Goal: Task Accomplishment & Management: Use online tool/utility

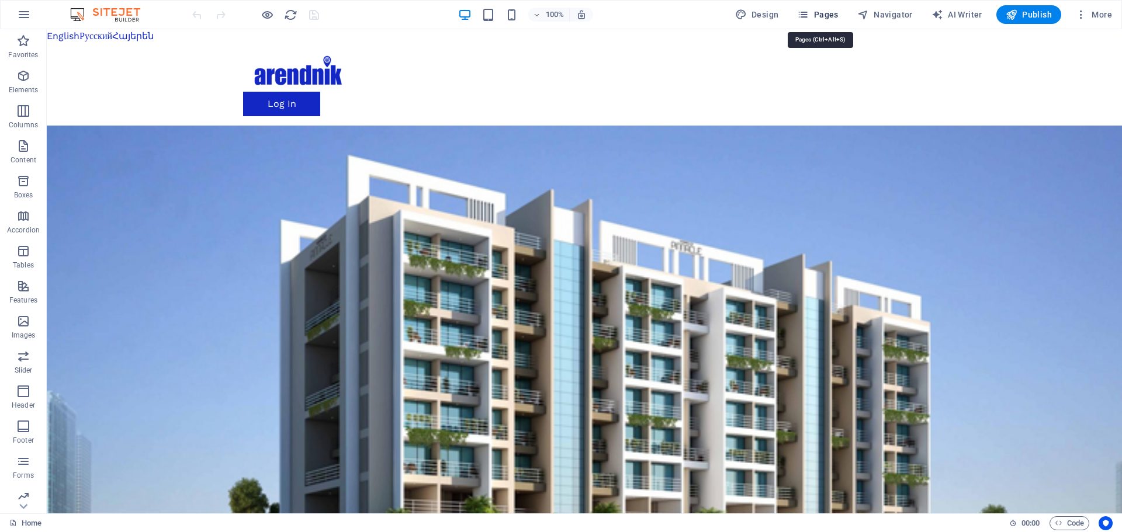
click at [825, 15] on span "Pages" at bounding box center [817, 15] width 41 height 12
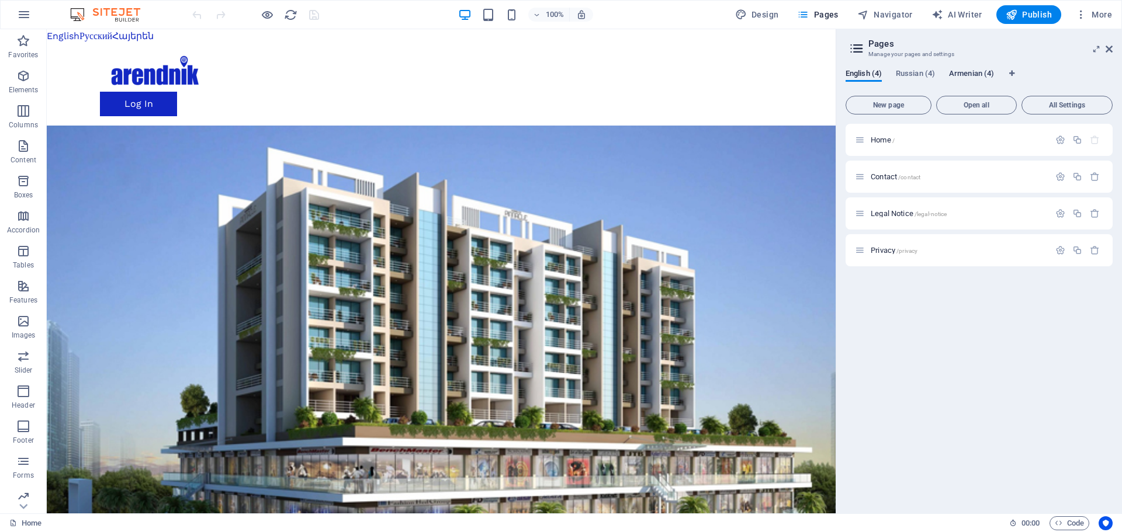
click at [963, 77] on span "Armenian (4)" at bounding box center [971, 75] width 45 height 16
click at [884, 140] on span "Գլխավոր /" at bounding box center [891, 140] width 41 height 9
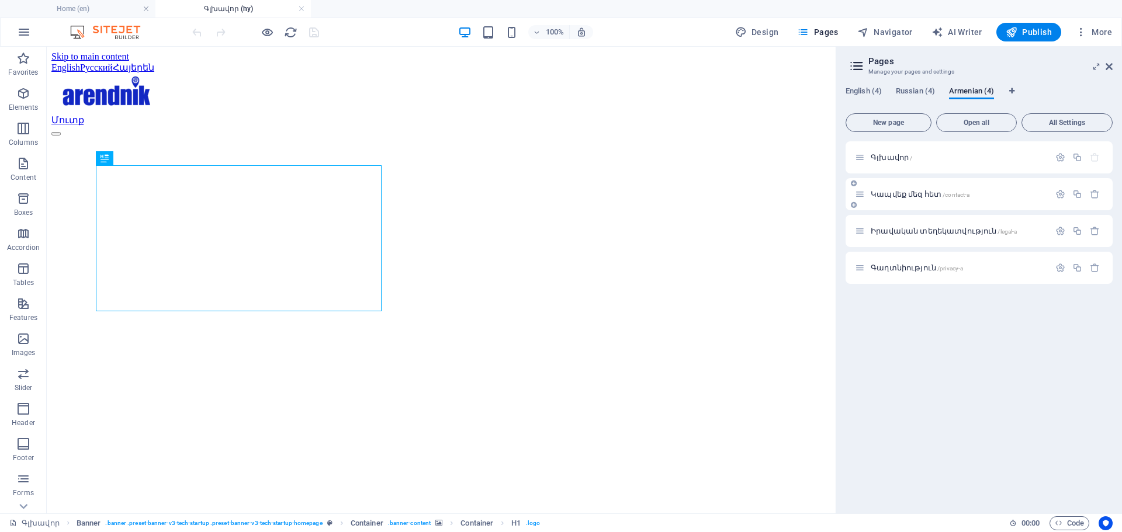
click at [893, 195] on span "Կապվեք մեզ հետ /contact-a" at bounding box center [920, 194] width 99 height 9
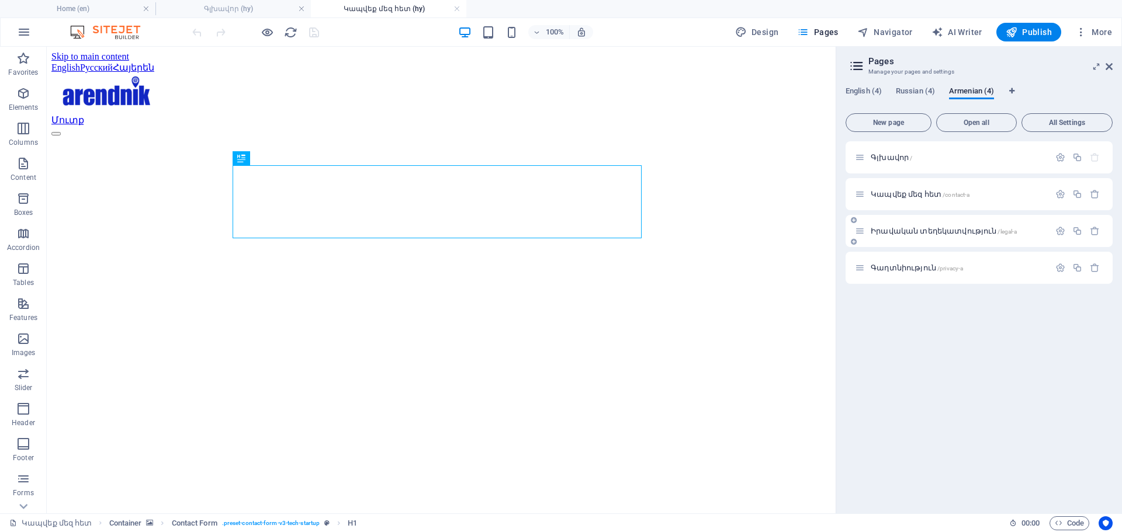
click at [905, 231] on span "Իրավական տեղեկատվություն /legal-a" at bounding box center [944, 231] width 146 height 9
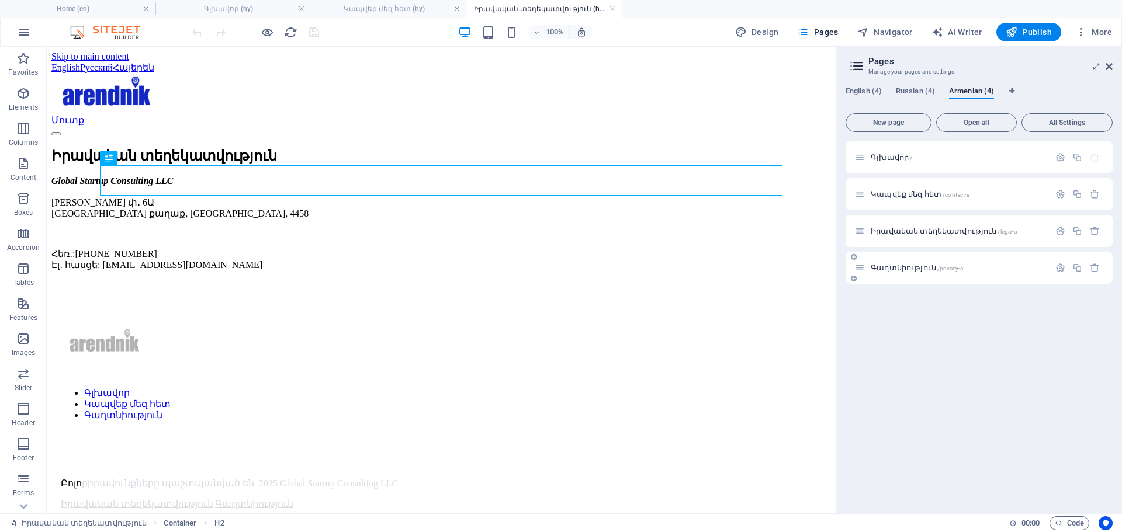
click at [895, 270] on span "Գաղտնիություն /privacy-a" at bounding box center [917, 268] width 92 height 9
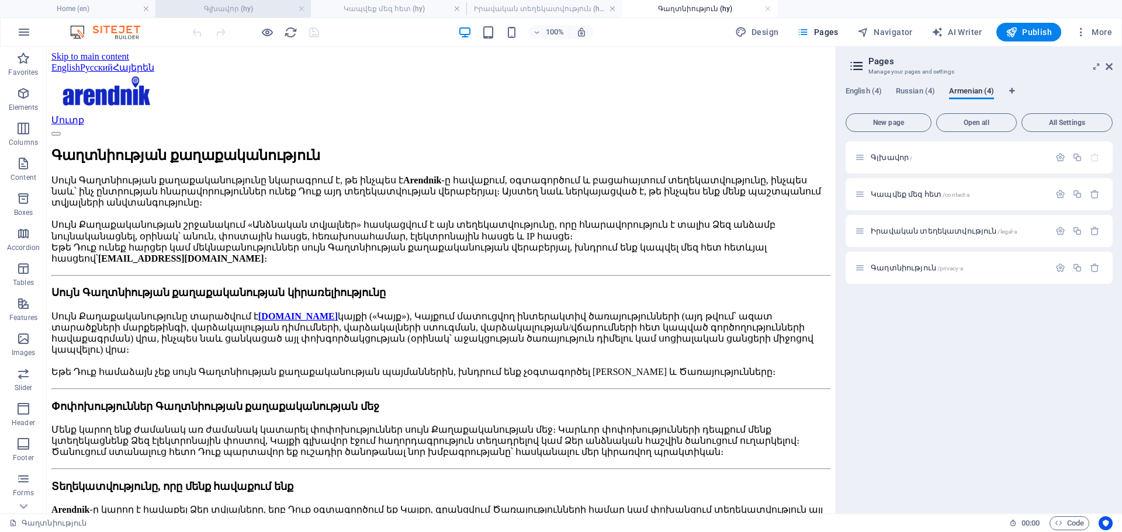
click at [231, 4] on h4 "Գլխավոր (hy)" at bounding box center [232, 8] width 155 height 13
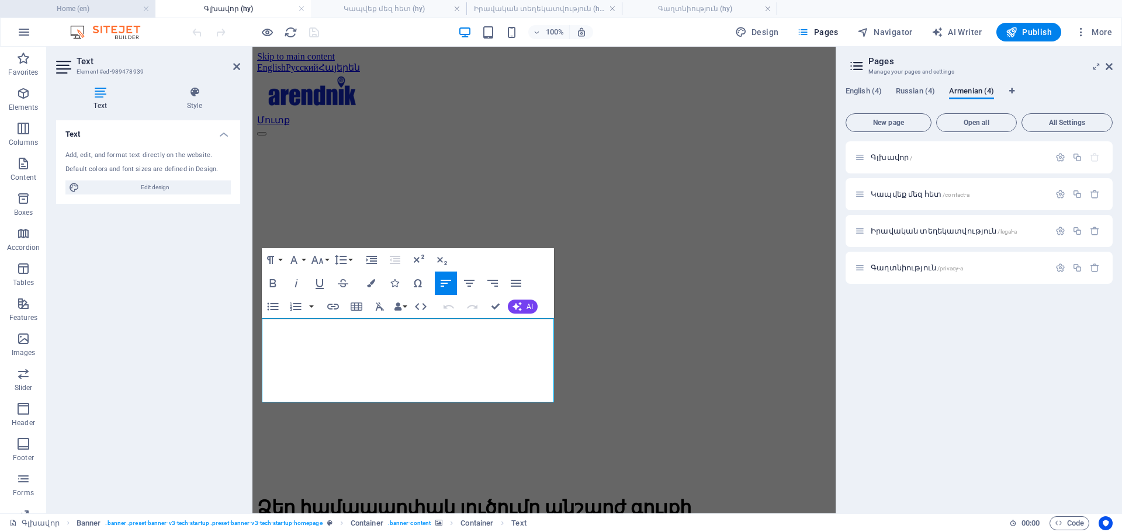
click at [89, 6] on h4 "Home (en)" at bounding box center [77, 8] width 155 height 13
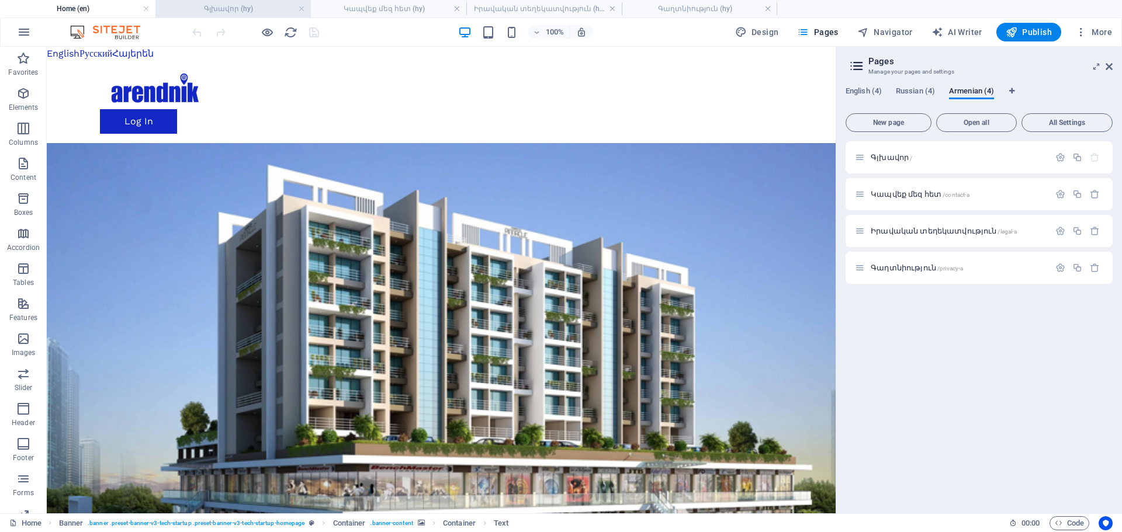
click at [196, 6] on h4 "Գլխավոր (hy)" at bounding box center [232, 8] width 155 height 13
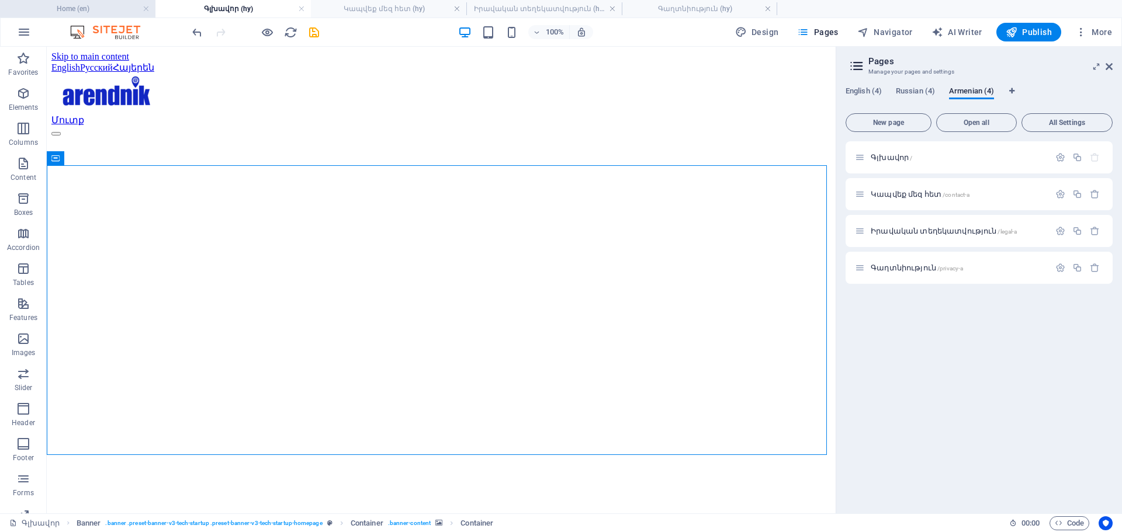
click at [76, 11] on h4 "Home (en)" at bounding box center [77, 8] width 155 height 13
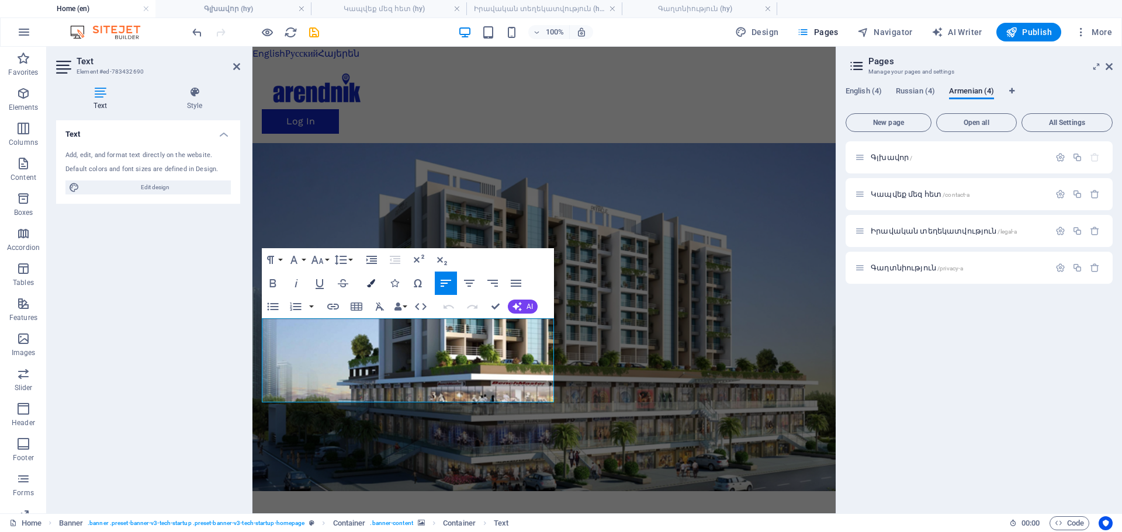
click at [373, 281] on icon "button" at bounding box center [371, 283] width 8 height 8
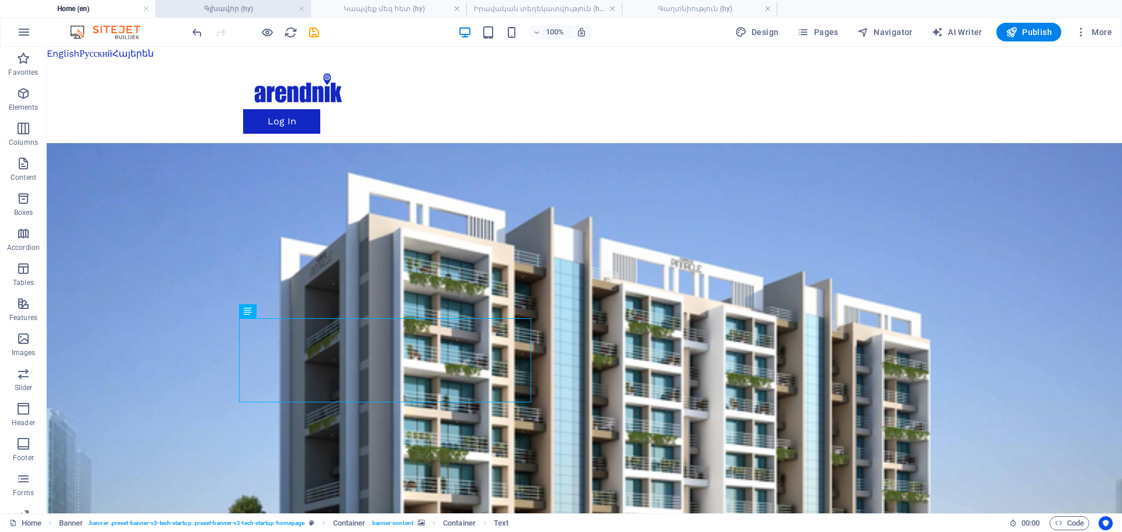
click at [242, 8] on h4 "Գլխավոր (hy)" at bounding box center [232, 8] width 155 height 13
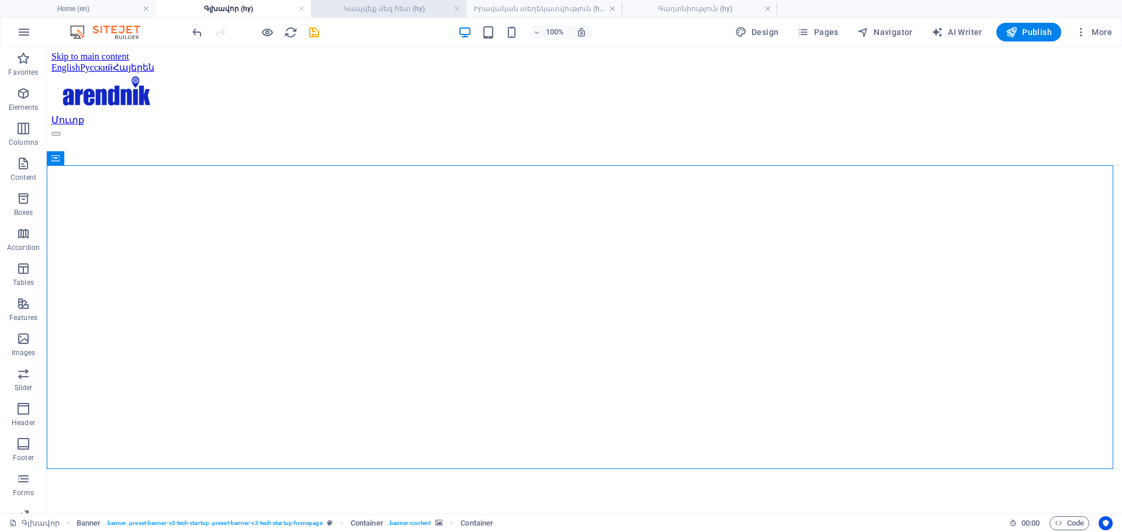
click at [399, 7] on h4 "Կապվեք մեզ հետ (hy)" at bounding box center [388, 8] width 155 height 13
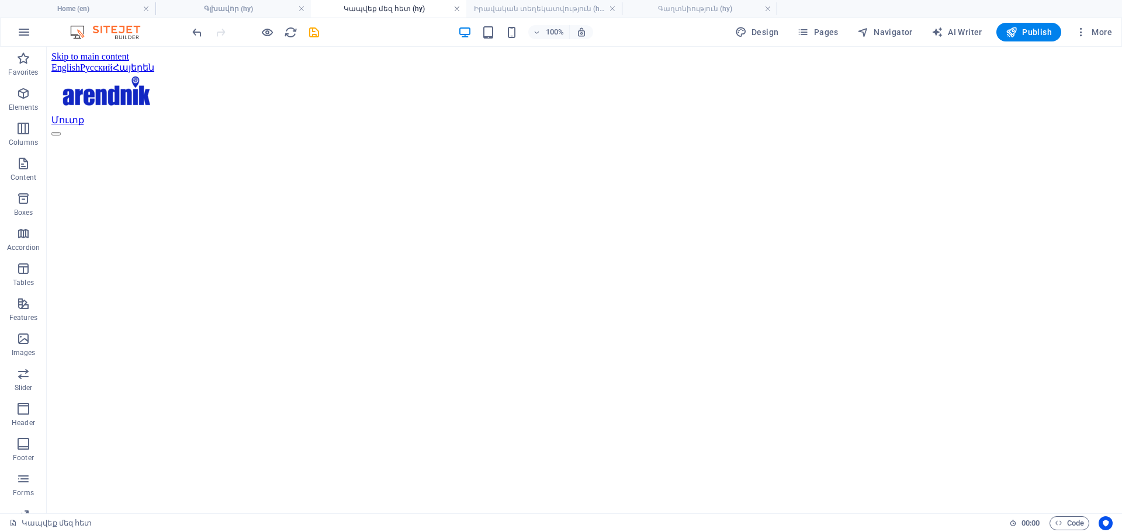
drag, startPoint x: 157, startPoint y: 133, endPoint x: 458, endPoint y: 5, distance: 327.3
click at [458, 5] on link at bounding box center [456, 9] width 7 height 11
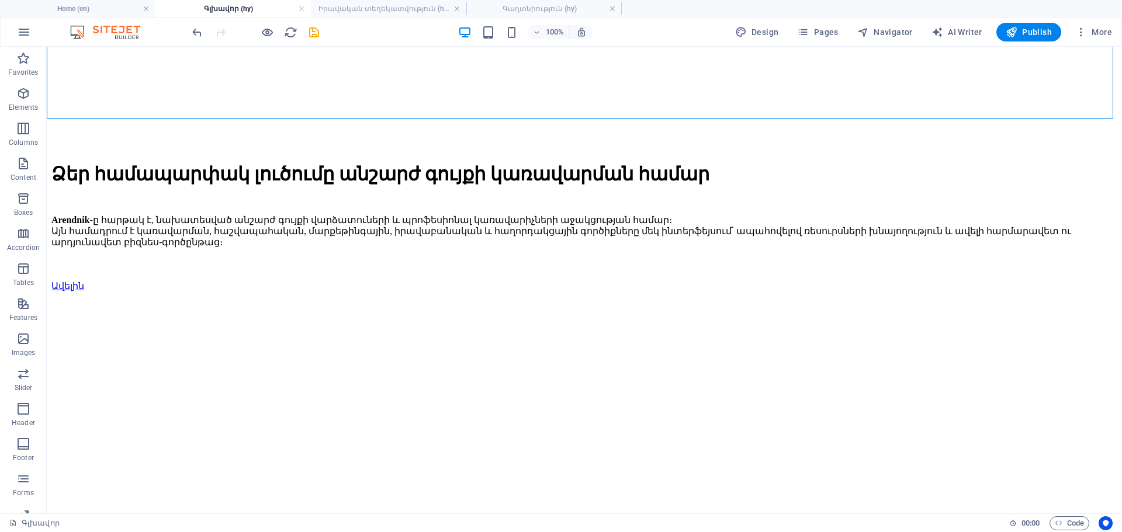
scroll to position [409, 0]
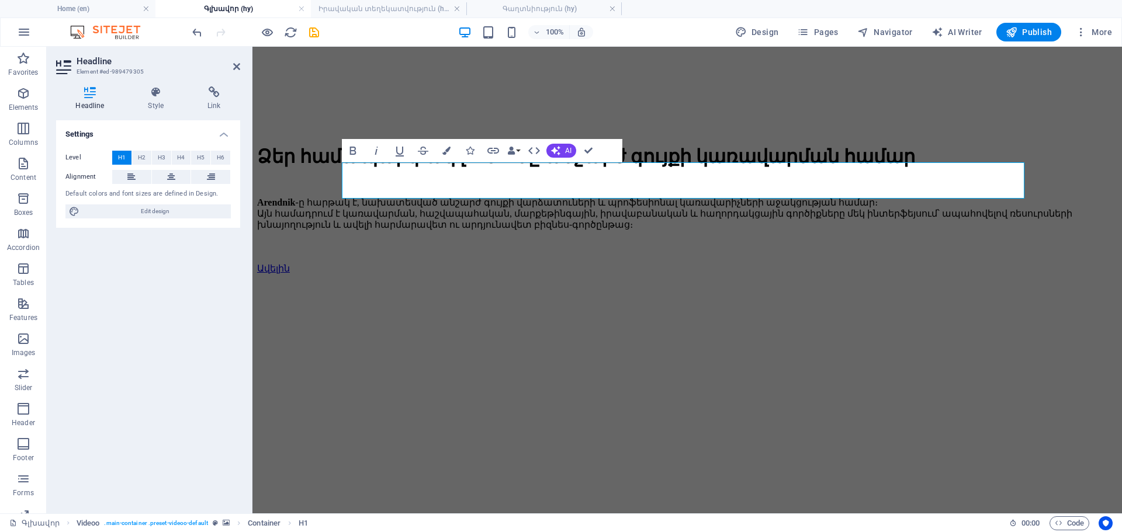
click at [279, 283] on figure at bounding box center [687, 283] width 860 height 0
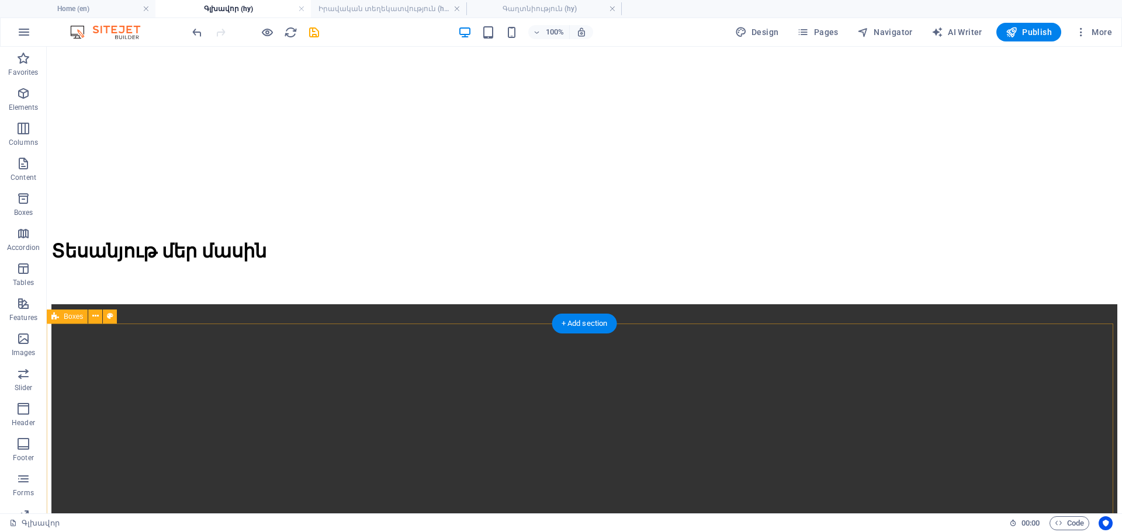
scroll to position [993, 0]
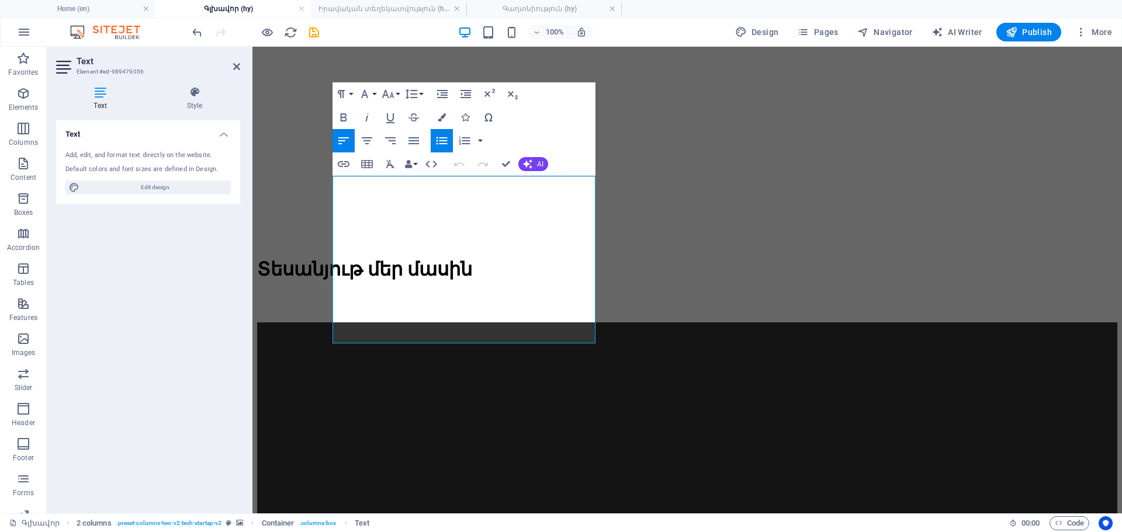
scroll to position [982, 0]
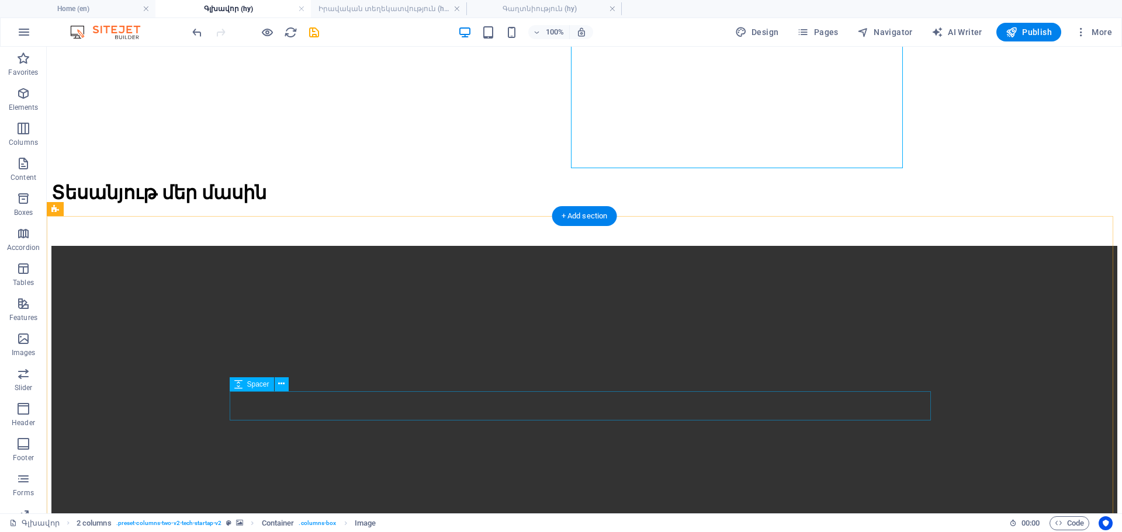
scroll to position [1216, 0]
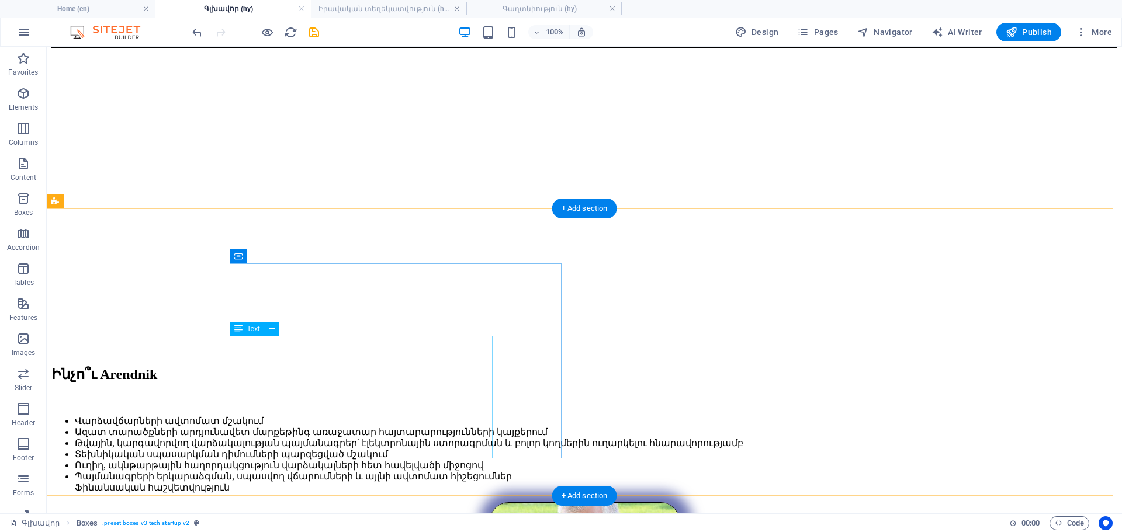
scroll to position [1976, 0]
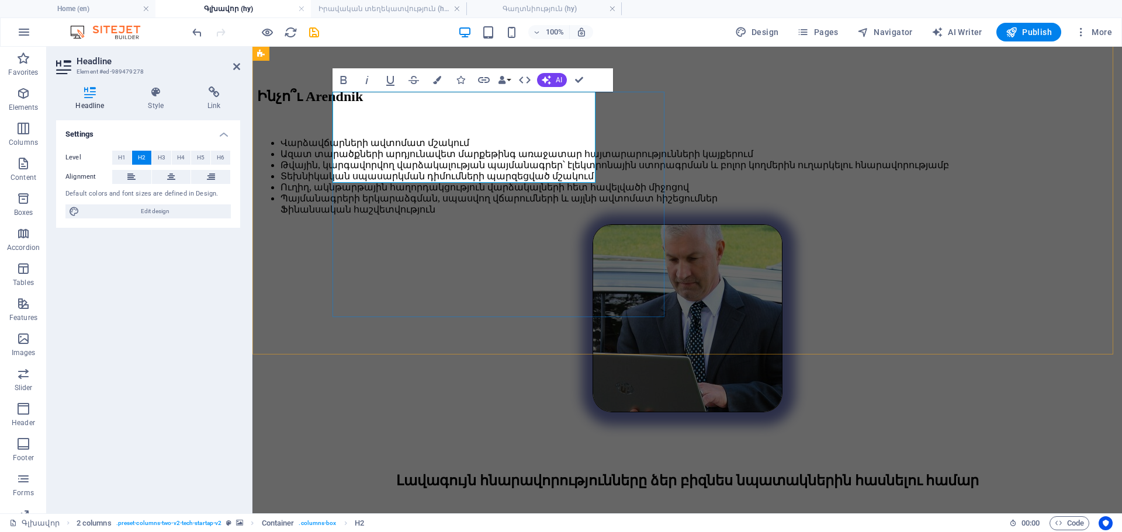
click at [159, 95] on icon at bounding box center [156, 92] width 55 height 12
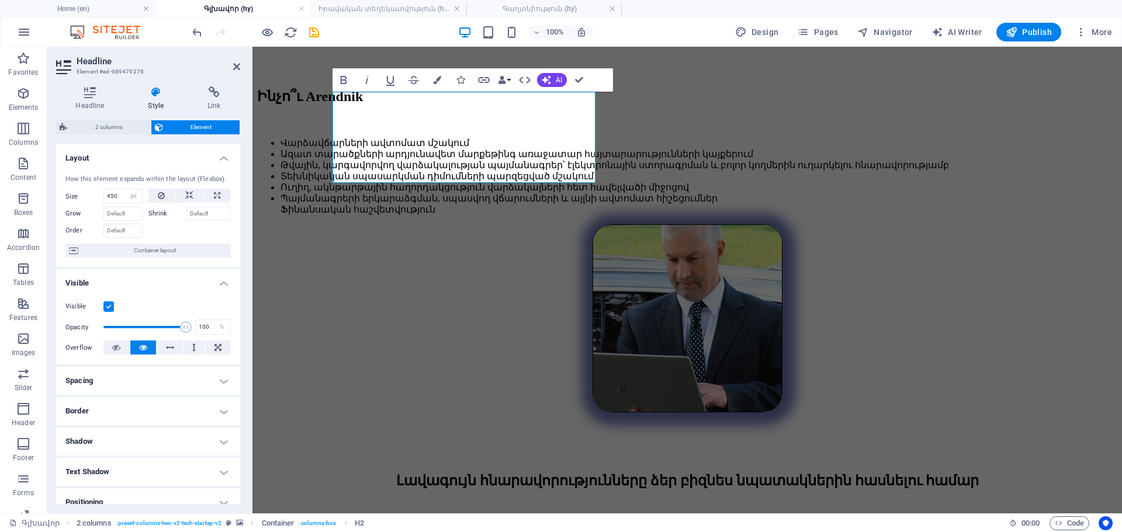
click at [113, 401] on h4 "Border" at bounding box center [148, 411] width 184 height 28
click at [92, 382] on h4 "Spacing" at bounding box center [148, 381] width 184 height 28
click at [92, 382] on h4 "Spacing" at bounding box center [148, 377] width 184 height 21
click at [91, 404] on h4 "Border" at bounding box center [148, 407] width 184 height 21
click at [140, 282] on h4 "Visible" at bounding box center [148, 279] width 184 height 21
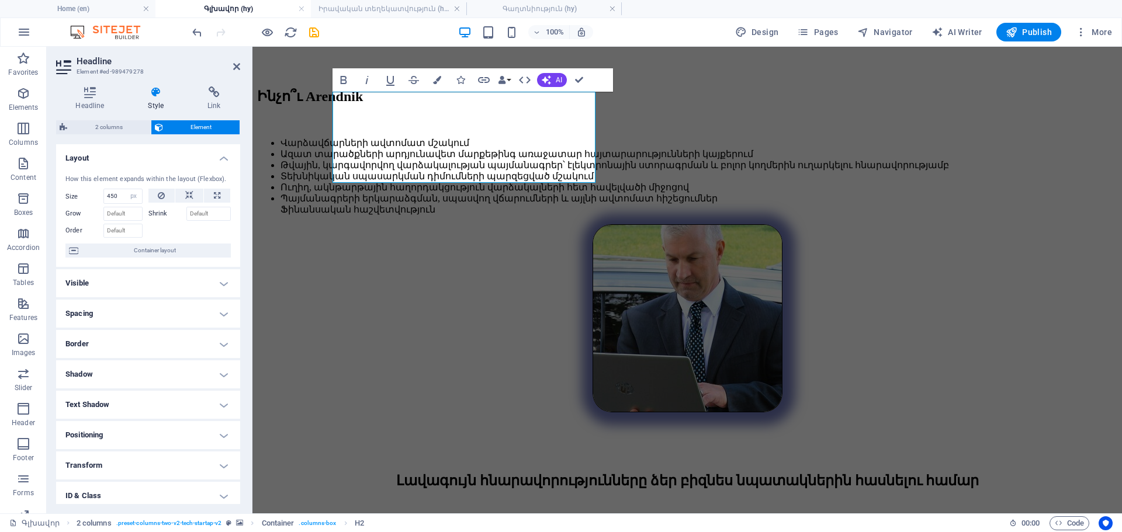
click at [122, 340] on h4 "Border" at bounding box center [148, 344] width 184 height 28
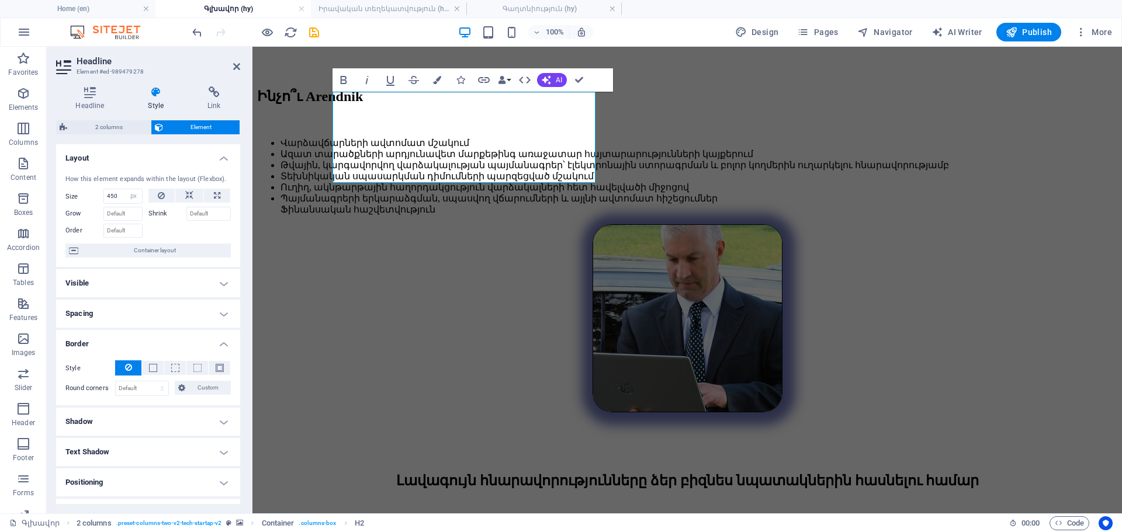
click at [122, 340] on h4 "Border" at bounding box center [148, 340] width 184 height 21
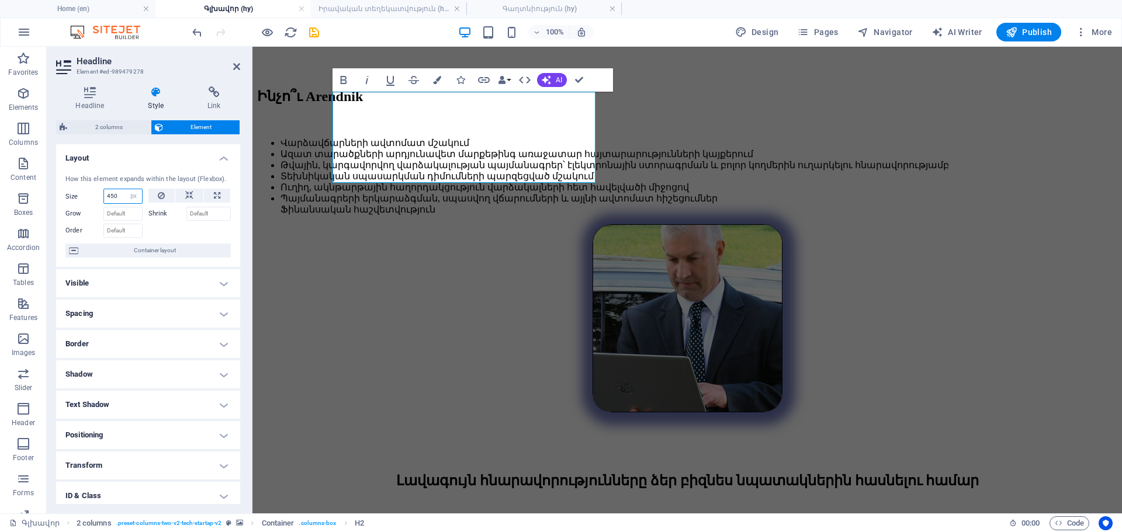
click at [116, 190] on input "450" at bounding box center [123, 196] width 38 height 14
type input "460"
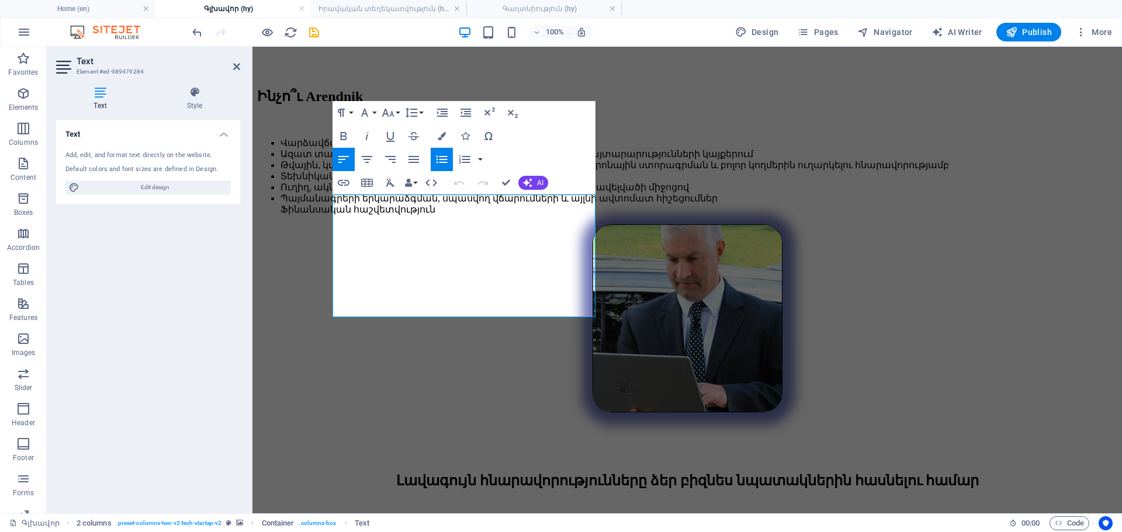
scroll to position [1965, 0]
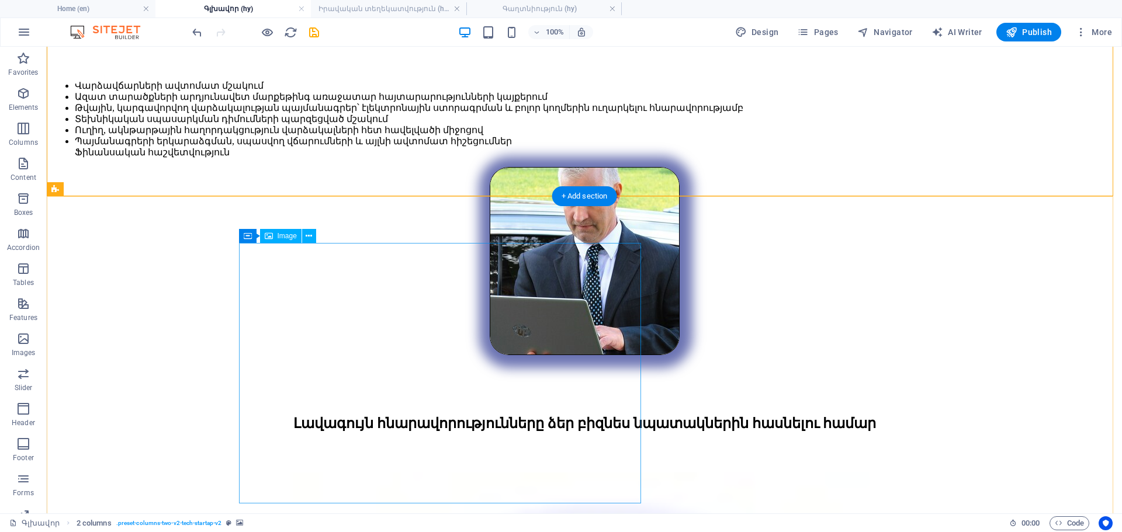
scroll to position [2198, 0]
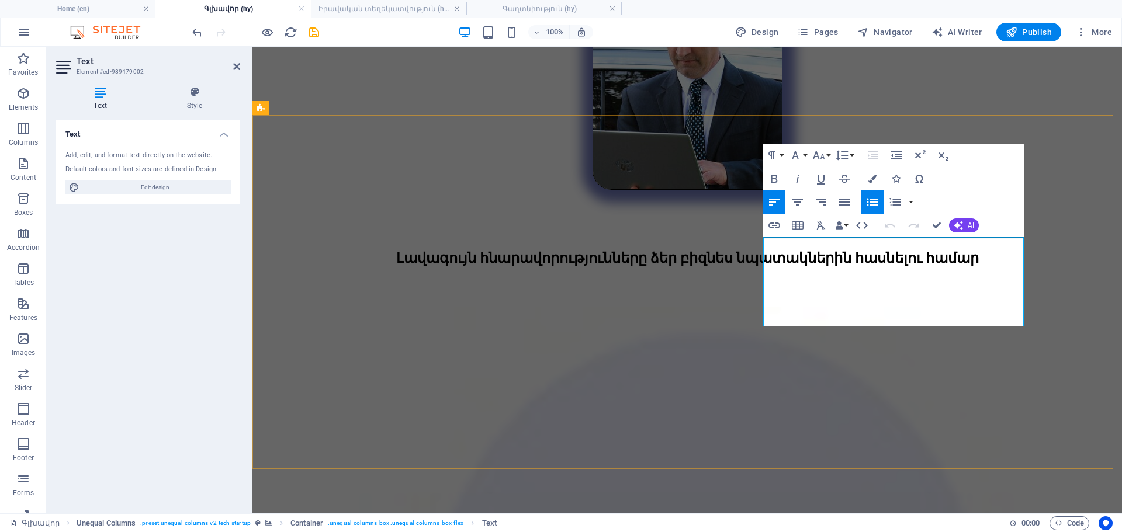
drag, startPoint x: 771, startPoint y: 251, endPoint x: 876, endPoint y: 320, distance: 125.6
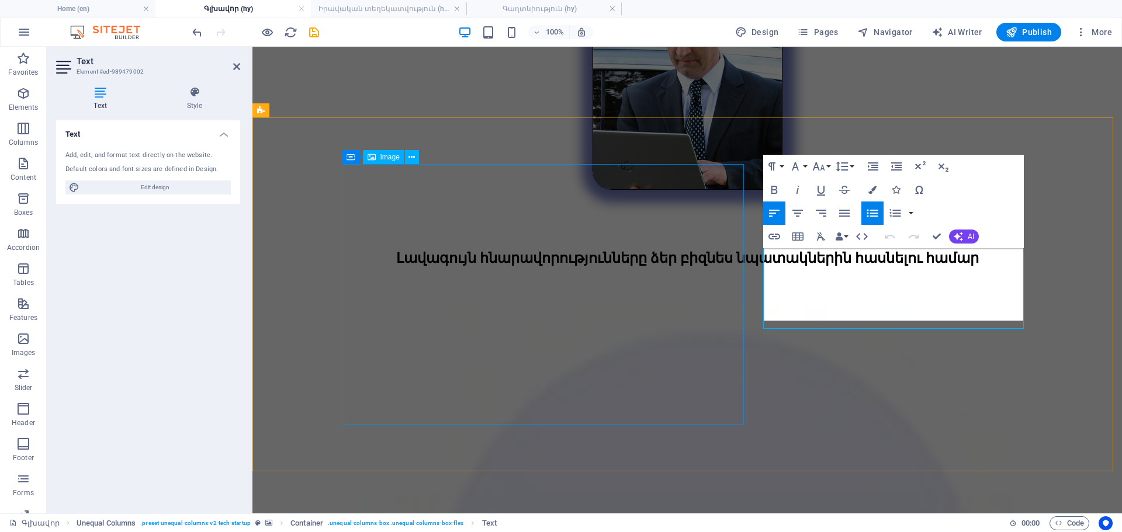
scroll to position [2196, 0]
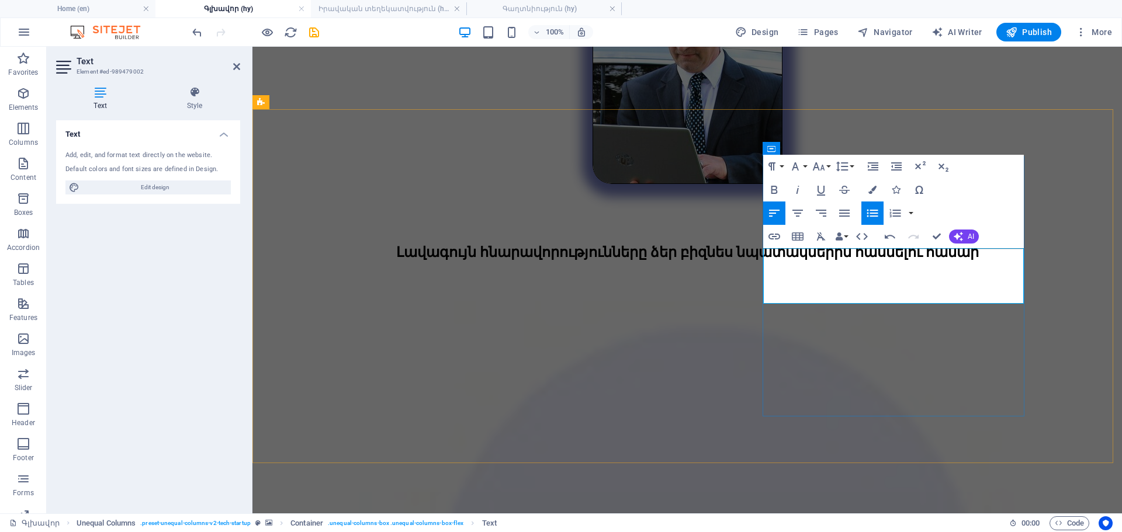
scroll to position [2199, 0]
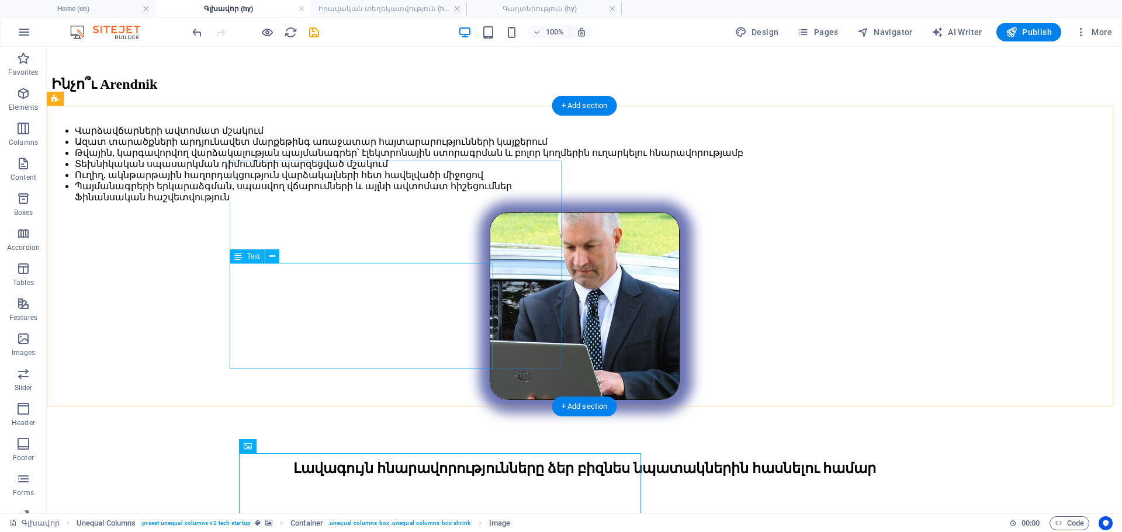
scroll to position [1907, 0]
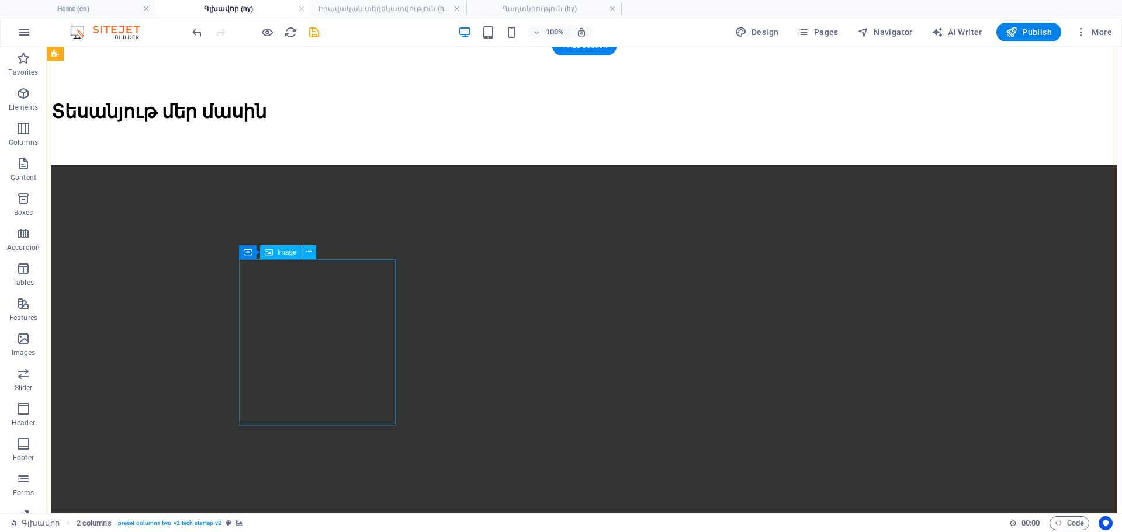
scroll to position [1030, 0]
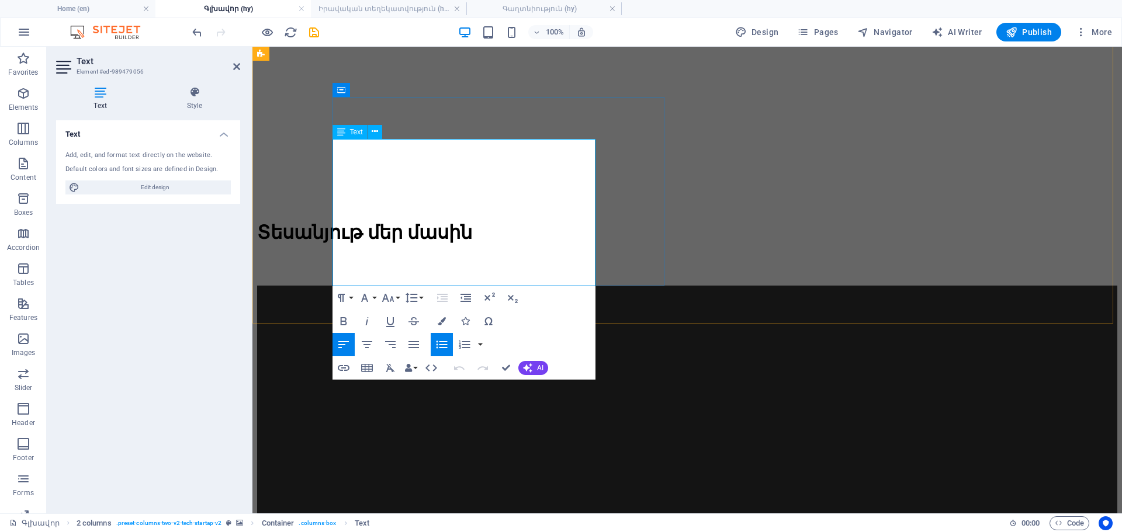
drag, startPoint x: 342, startPoint y: 277, endPoint x: 731, endPoint y: 420, distance: 414.5
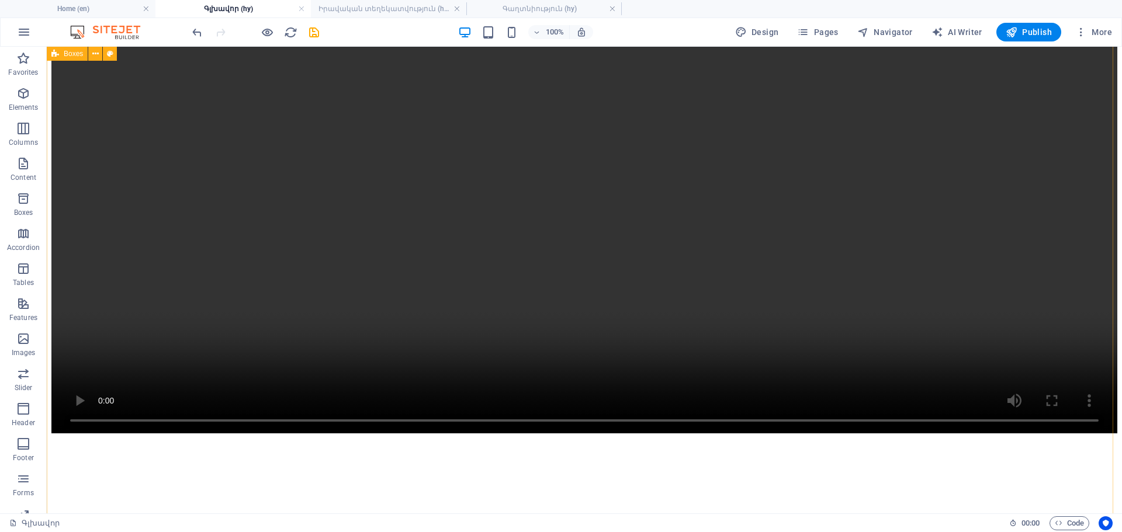
scroll to position [1432, 0]
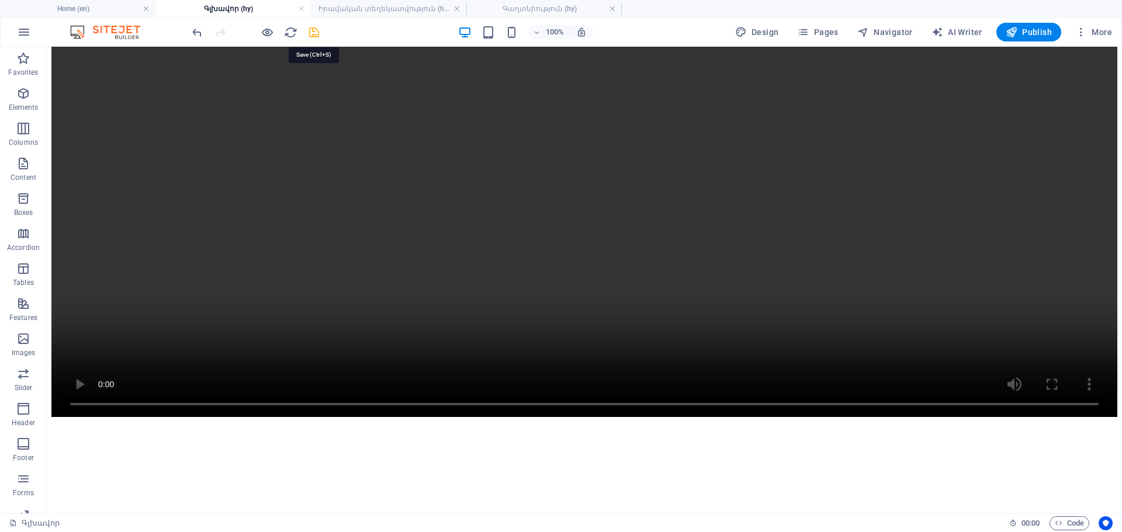
drag, startPoint x: 318, startPoint y: 34, endPoint x: 178, endPoint y: 59, distance: 142.5
click at [318, 34] on icon "save" at bounding box center [313, 32] width 13 height 13
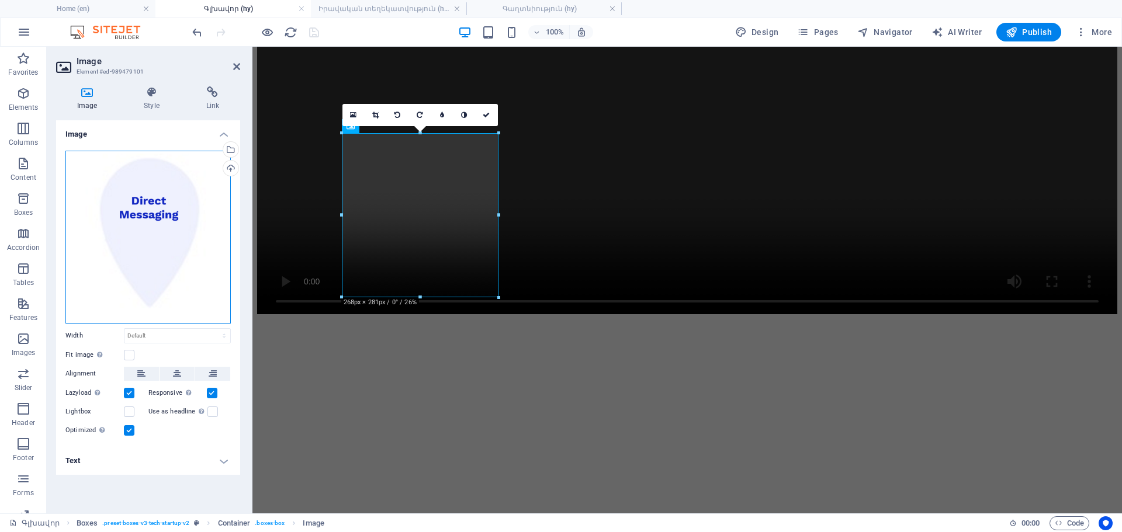
click at [185, 277] on div "Drag files here, click to choose files or select files from Files or our free s…" at bounding box center [147, 237] width 165 height 173
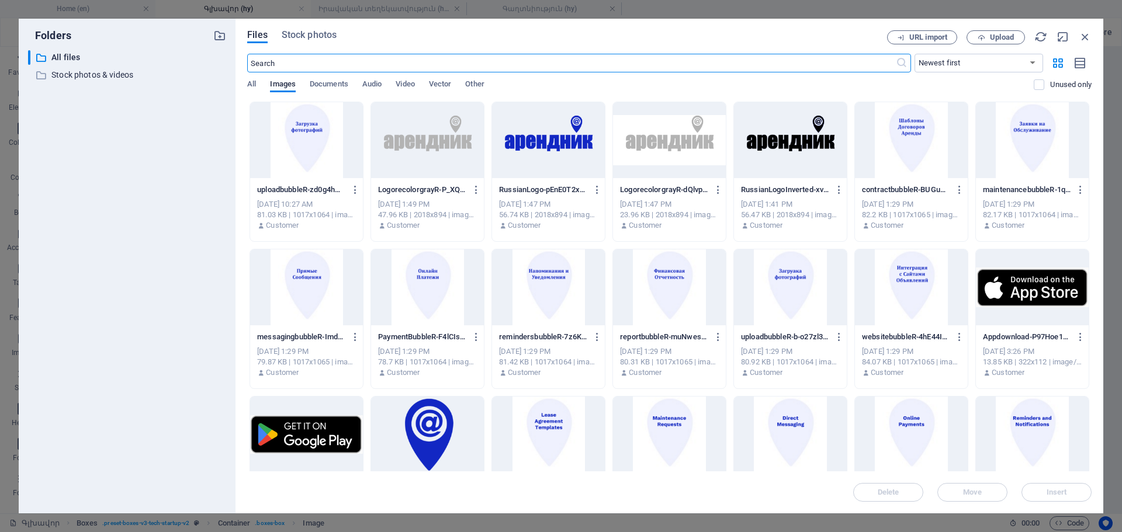
scroll to position [1360, 0]
click at [993, 39] on span "Upload" at bounding box center [1002, 37] width 24 height 7
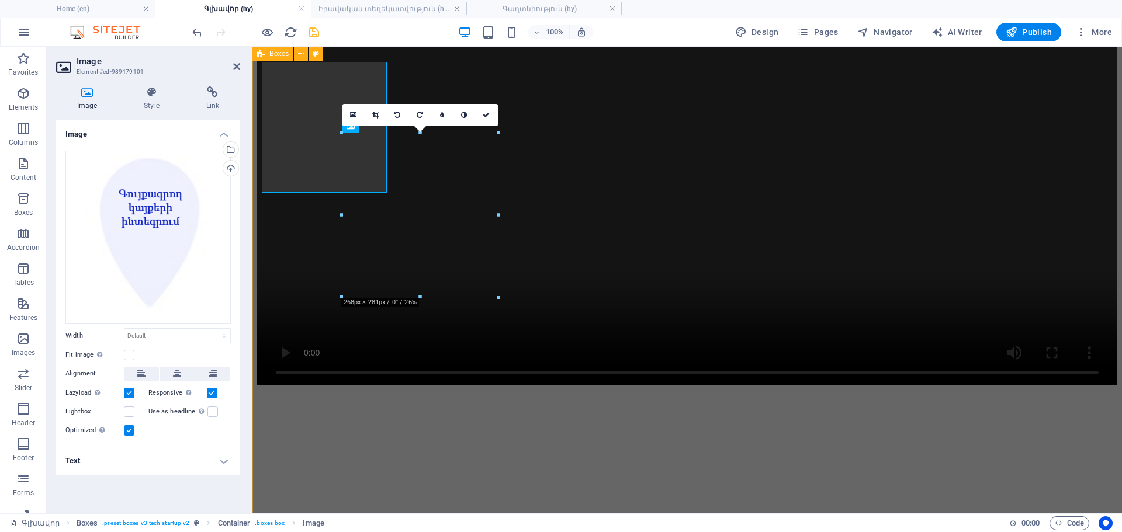
scroll to position [1432, 0]
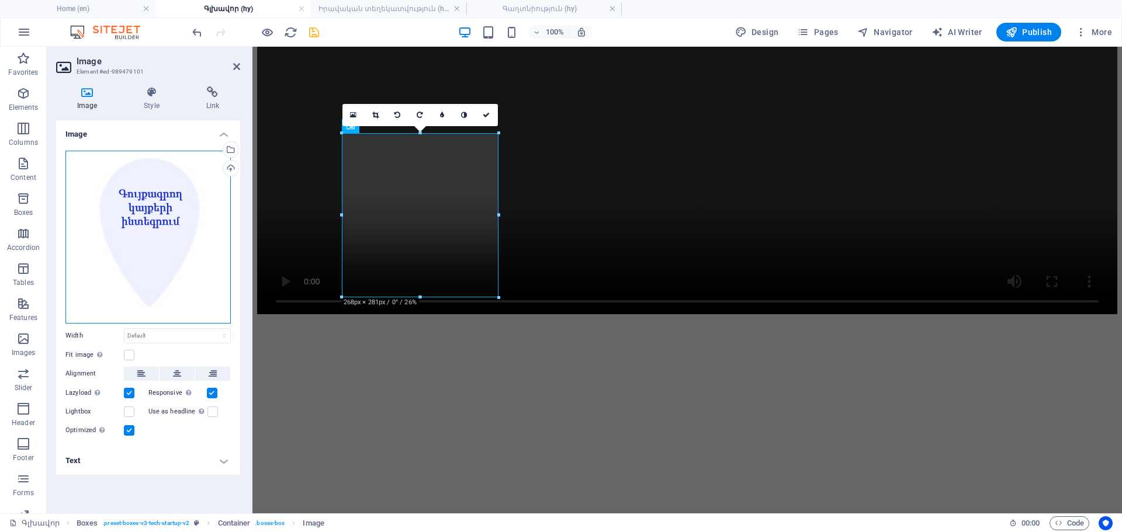
click at [143, 230] on div "Drag files here, click to choose files or select files from Files or our free s…" at bounding box center [147, 237] width 165 height 173
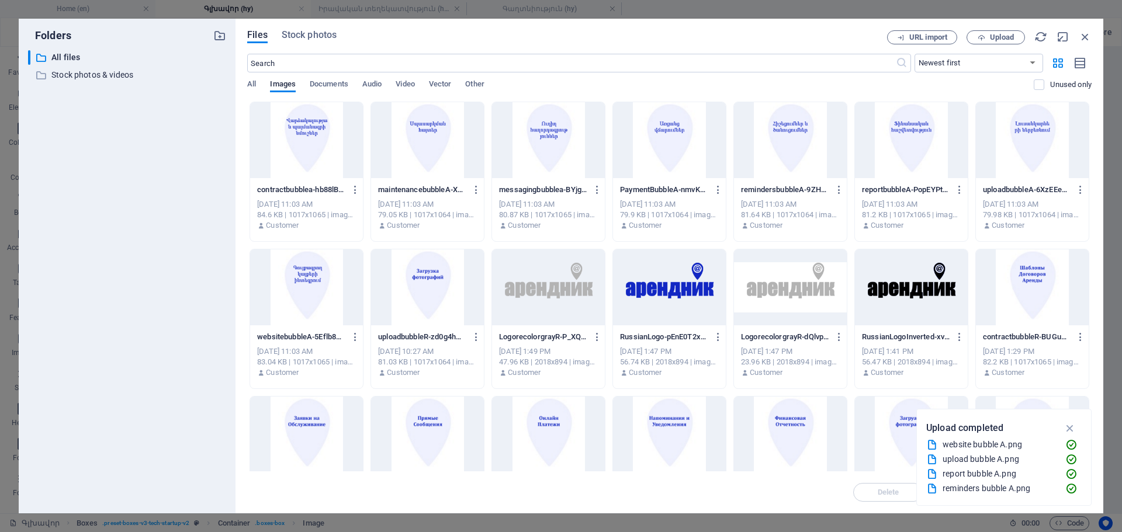
scroll to position [1360, 0]
click at [554, 142] on div at bounding box center [548, 140] width 113 height 76
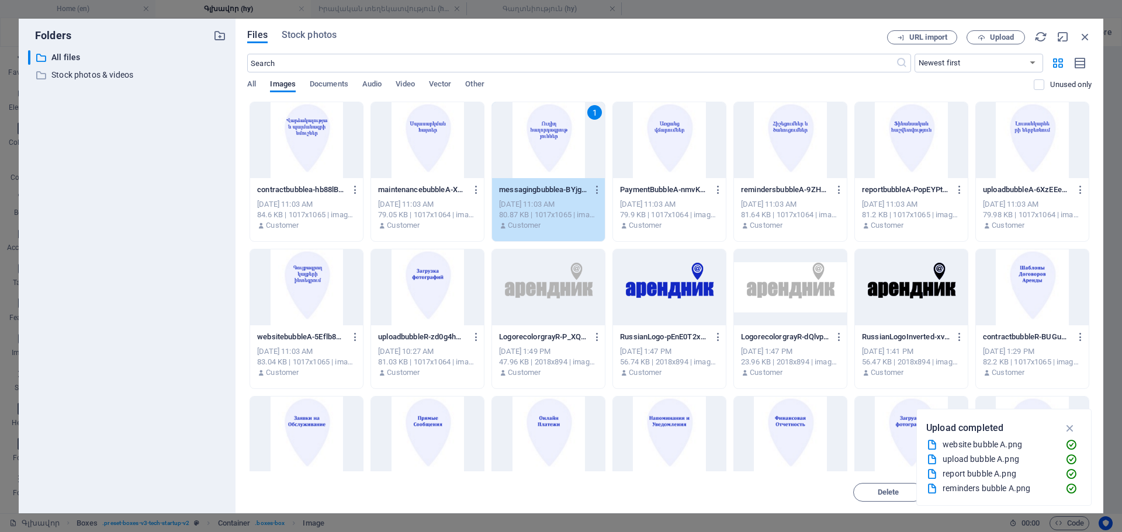
click at [554, 142] on div "1" at bounding box center [548, 140] width 113 height 76
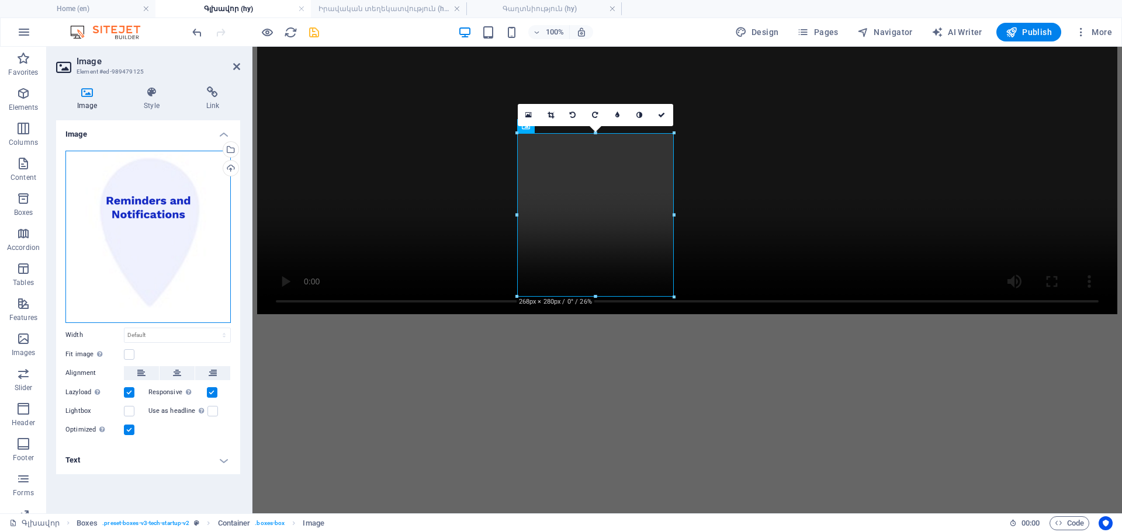
click at [129, 238] on div "Drag files here, click to choose files or select files from Files or our free s…" at bounding box center [147, 237] width 165 height 172
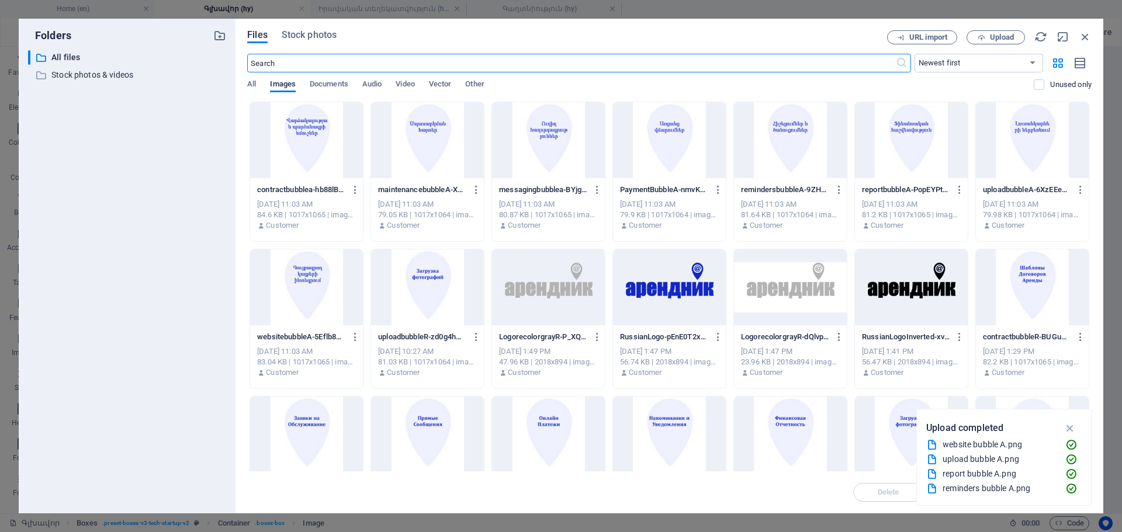
scroll to position [1360, 0]
click at [791, 132] on div at bounding box center [790, 140] width 113 height 76
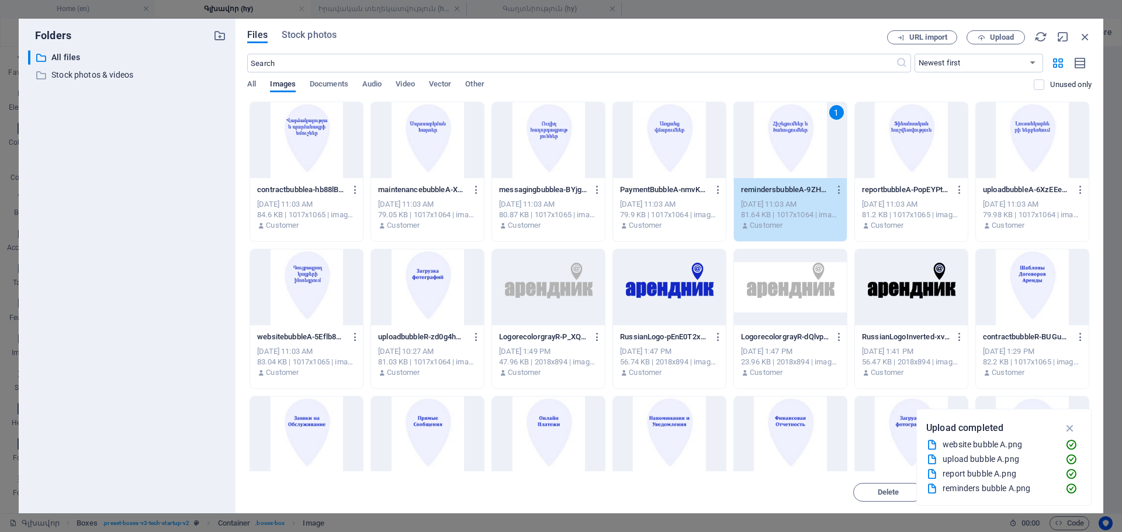
click at [789, 133] on div "1" at bounding box center [790, 140] width 113 height 76
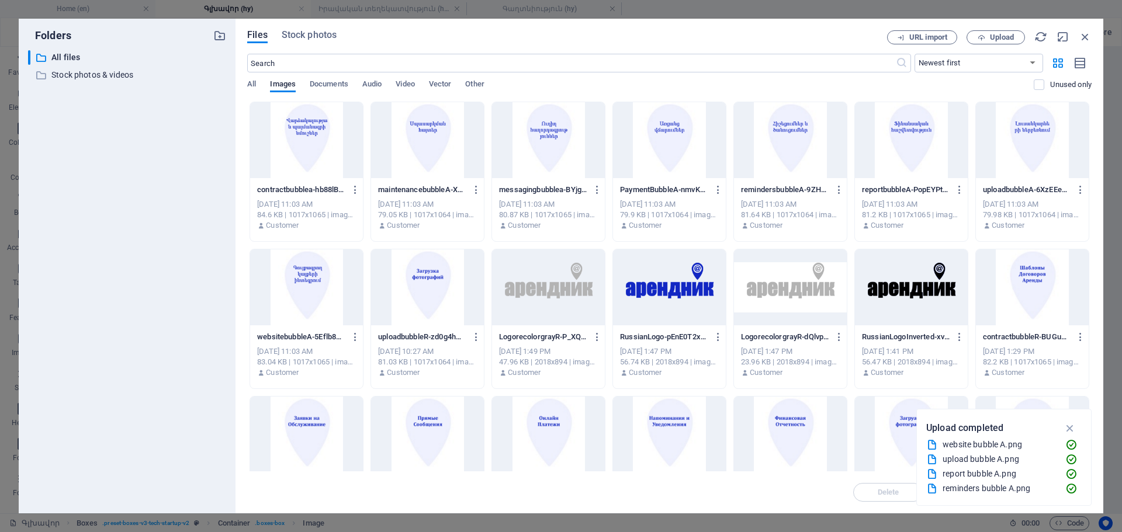
click at [789, 133] on div at bounding box center [790, 140] width 113 height 76
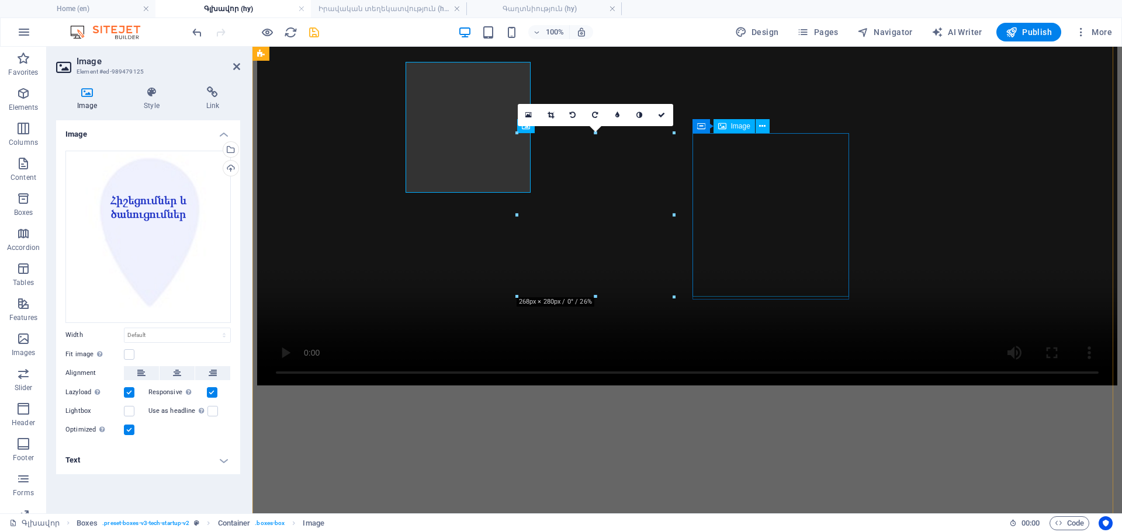
scroll to position [1432, 0]
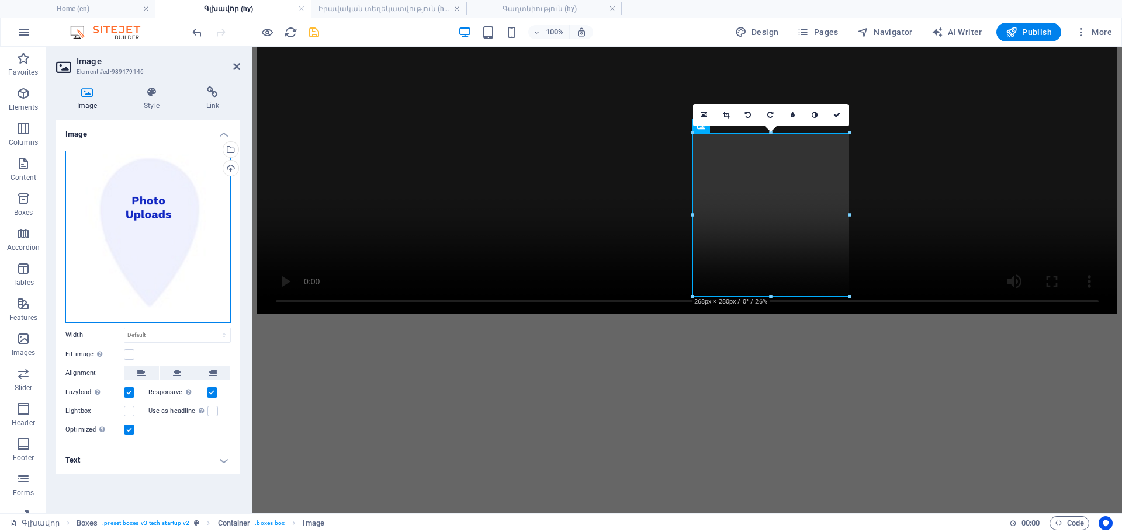
click at [184, 258] on div "Drag files here, click to choose files or select files from Files or our free s…" at bounding box center [147, 237] width 165 height 172
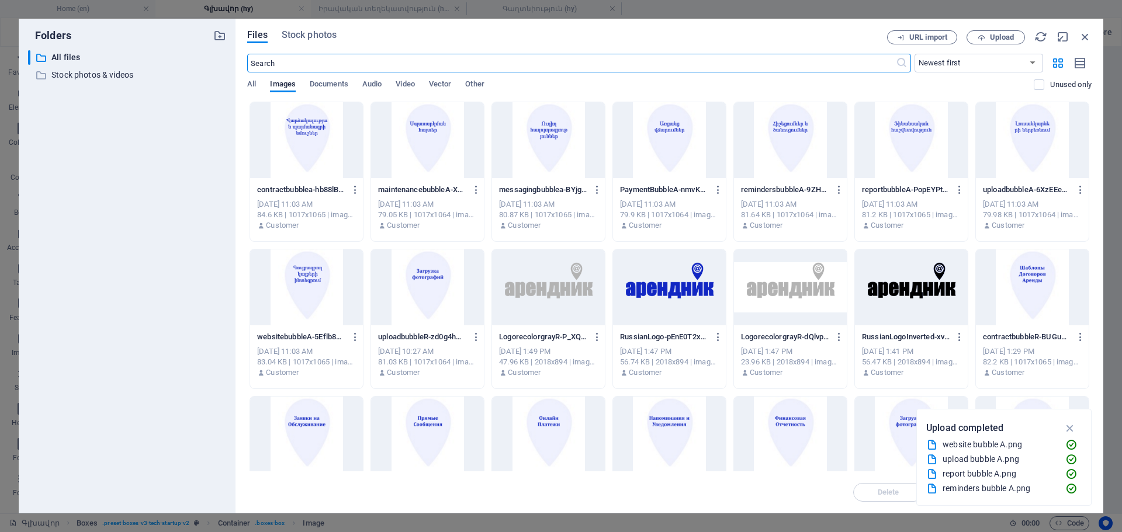
scroll to position [1360, 0]
click at [1026, 135] on div at bounding box center [1032, 140] width 113 height 76
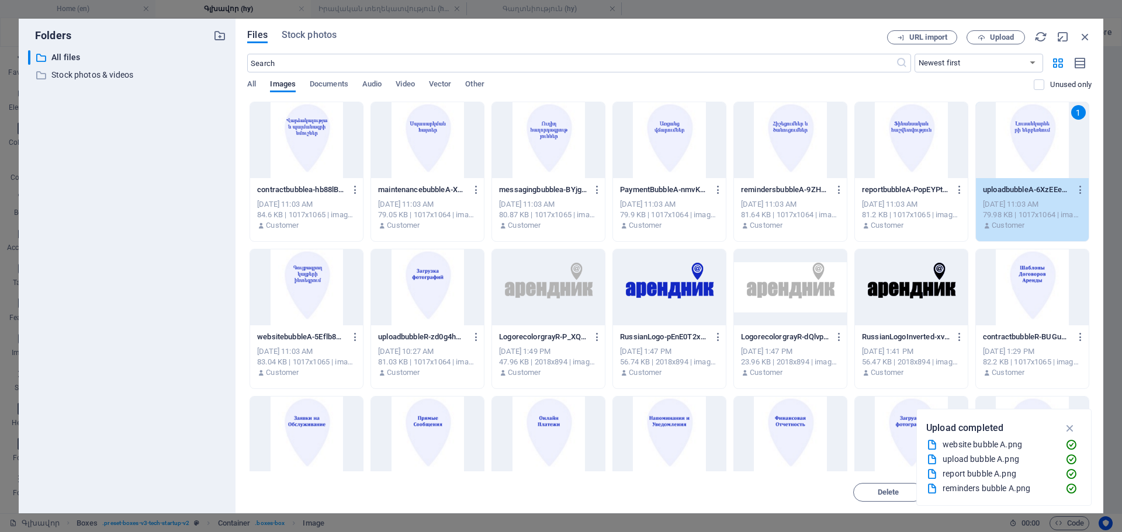
click at [1026, 135] on div "1" at bounding box center [1032, 140] width 113 height 76
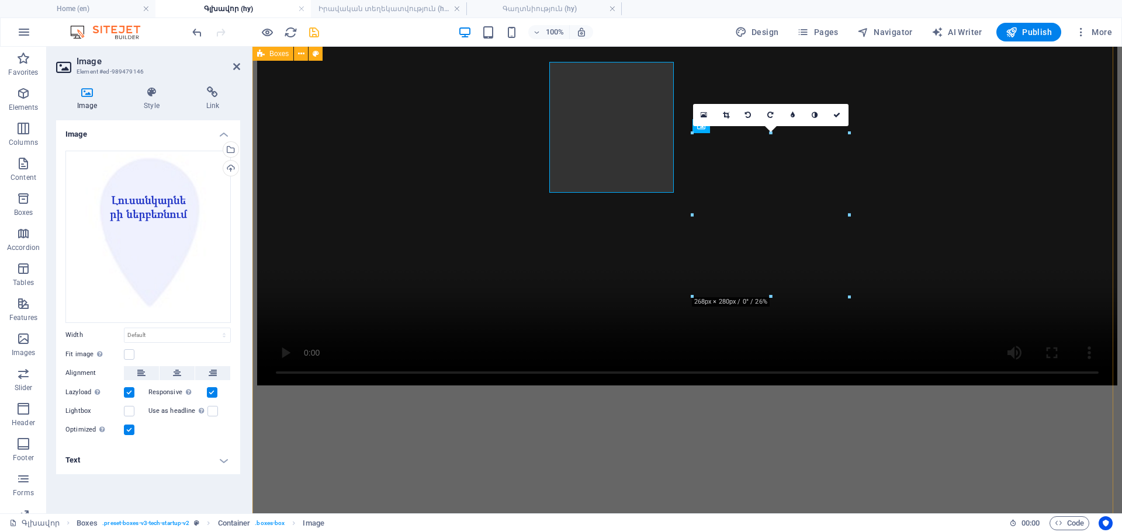
scroll to position [1432, 0]
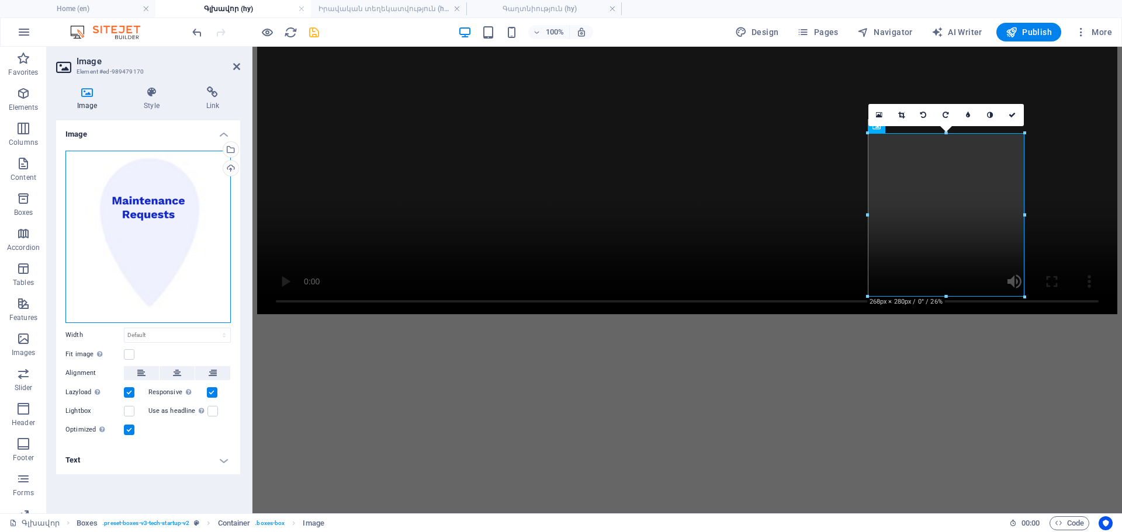
click at [181, 247] on div "Drag files here, click to choose files or select files from Files or our free s…" at bounding box center [147, 237] width 165 height 172
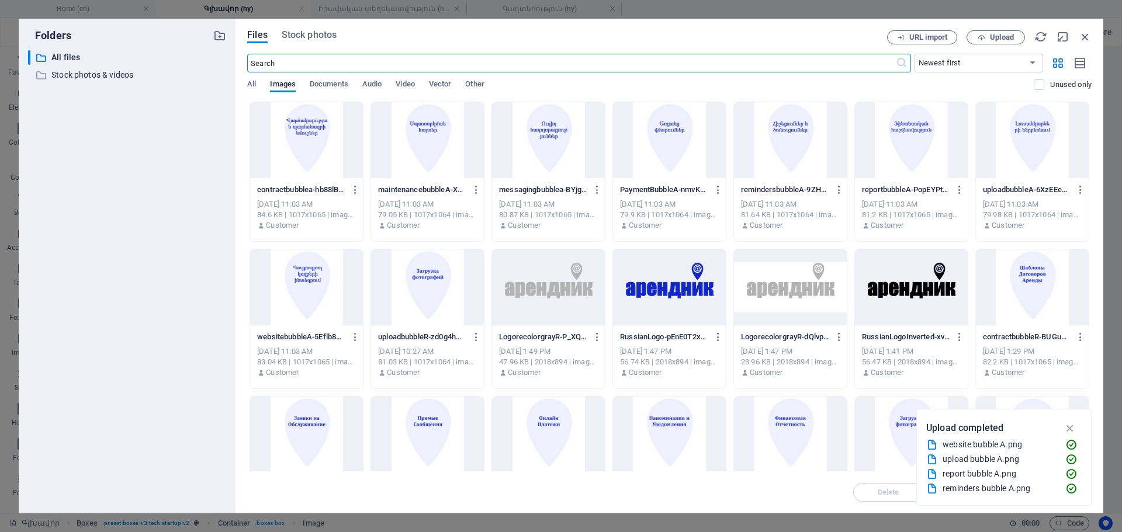
scroll to position [1360, 0]
click at [427, 141] on div at bounding box center [427, 140] width 113 height 76
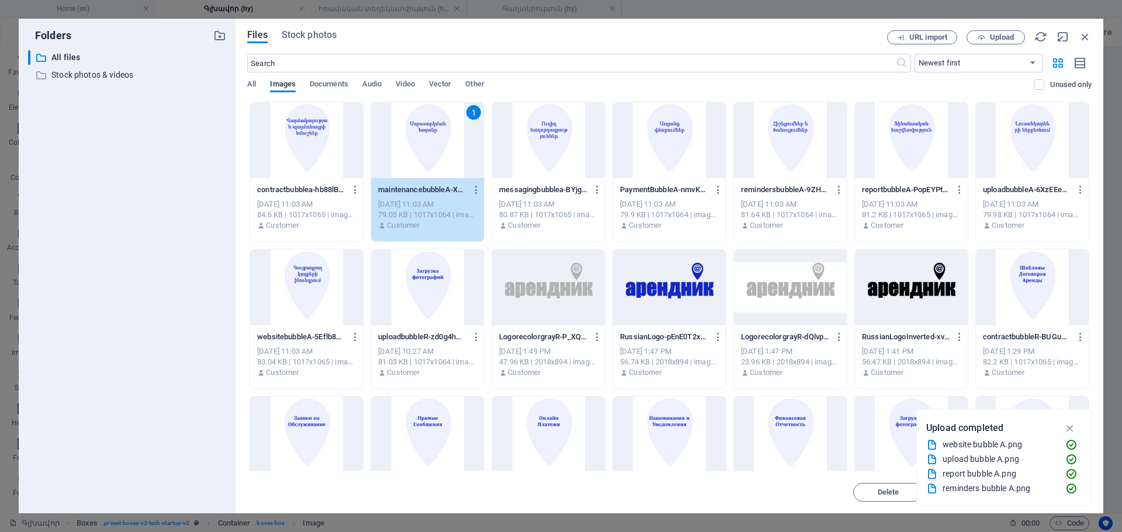
click at [427, 141] on div "1" at bounding box center [427, 140] width 113 height 76
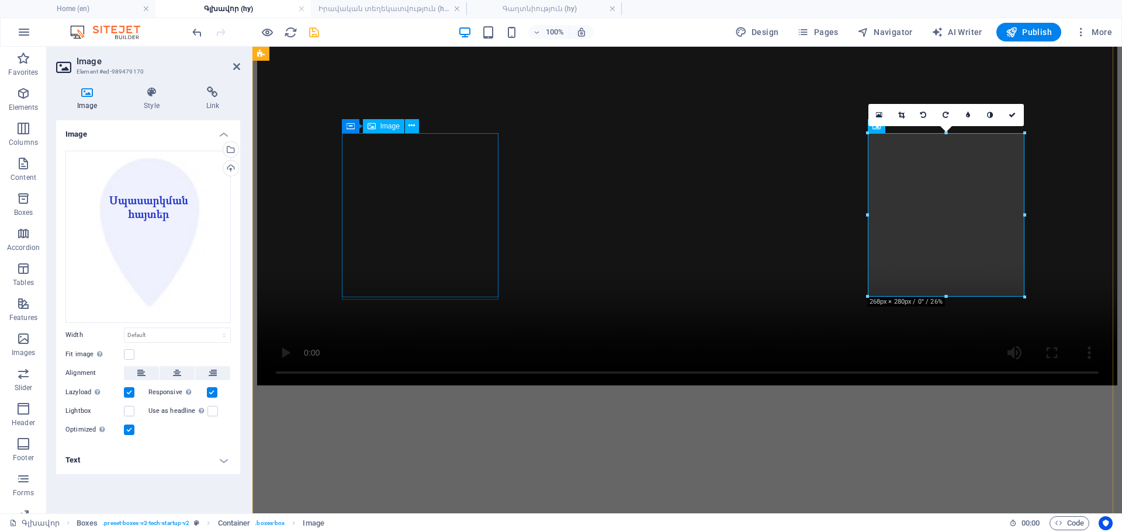
scroll to position [1432, 0]
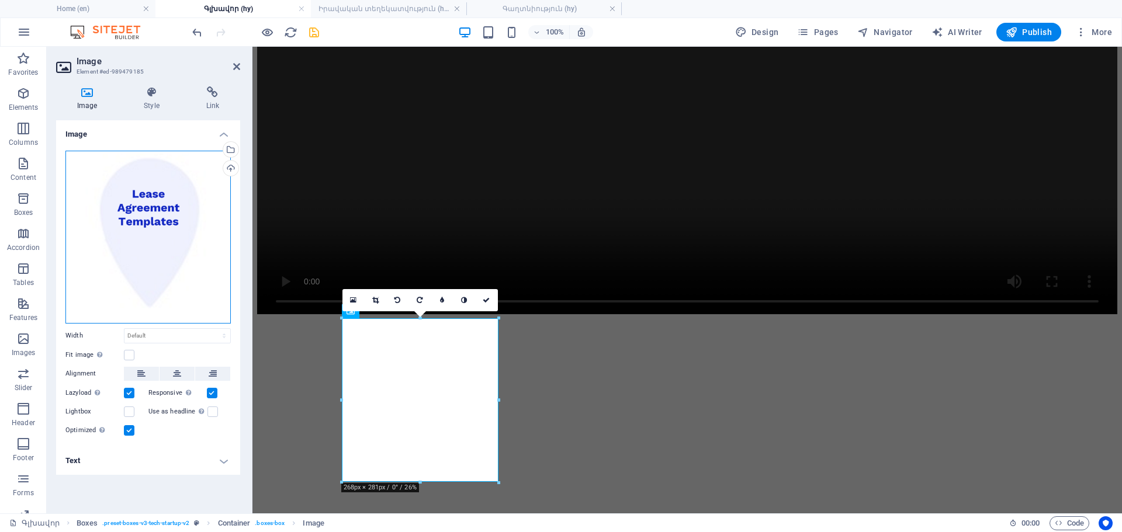
click at [205, 253] on div "Drag files here, click to choose files or select files from Files or our free s…" at bounding box center [147, 237] width 165 height 173
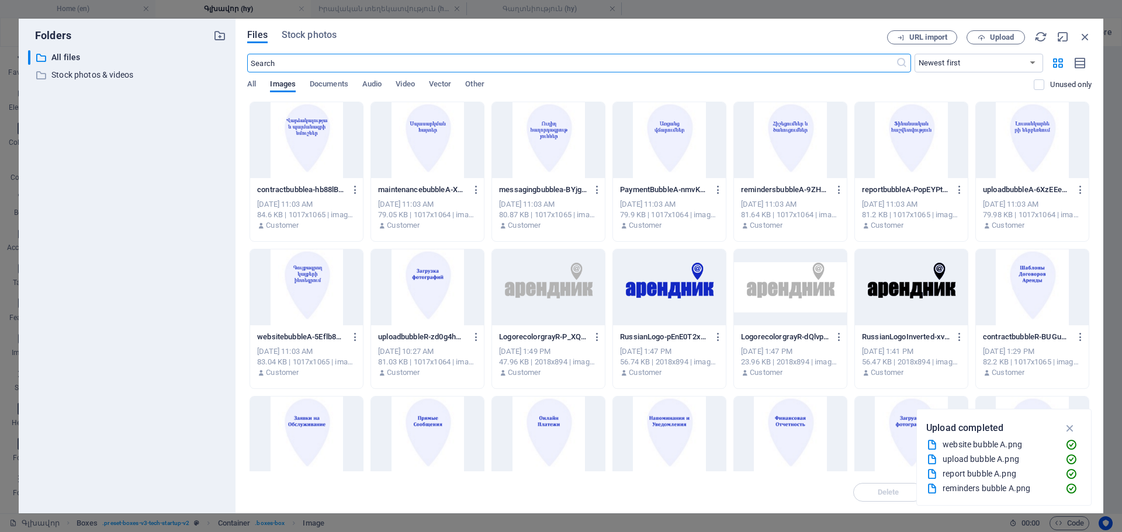
scroll to position [1360, 0]
click at [313, 280] on div at bounding box center [306, 288] width 113 height 76
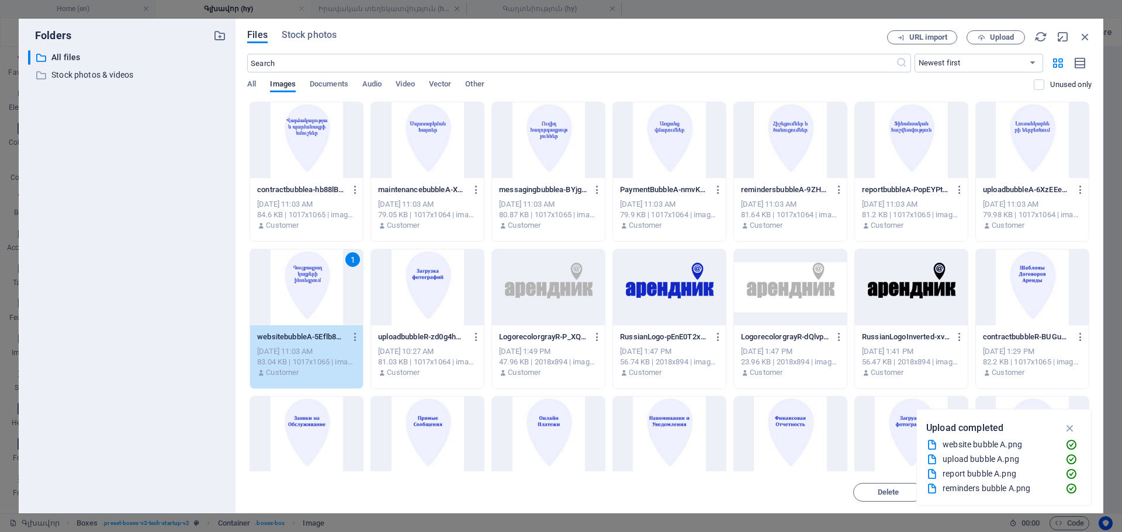
click at [313, 280] on div "1" at bounding box center [306, 288] width 113 height 76
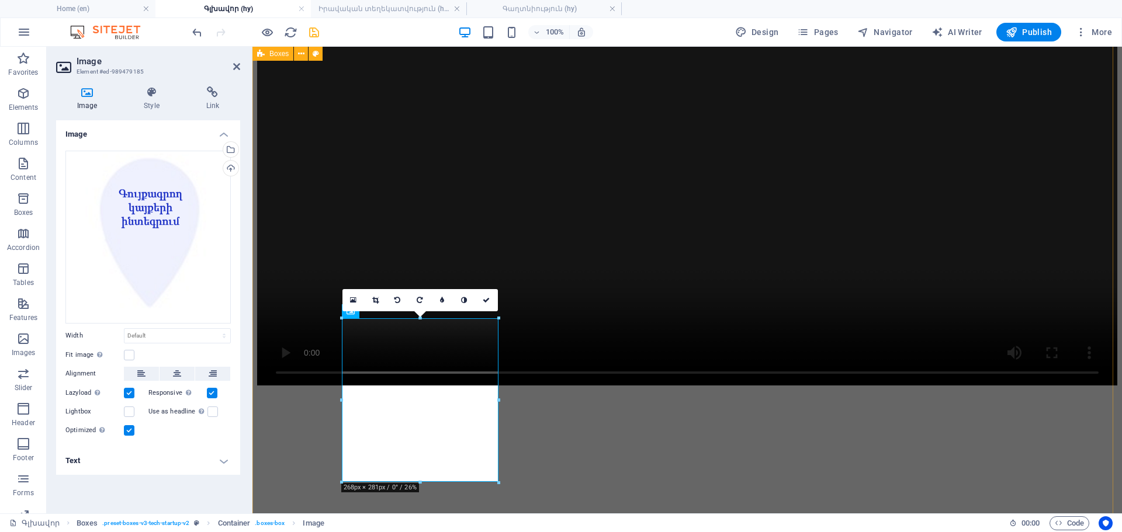
scroll to position [1432, 0]
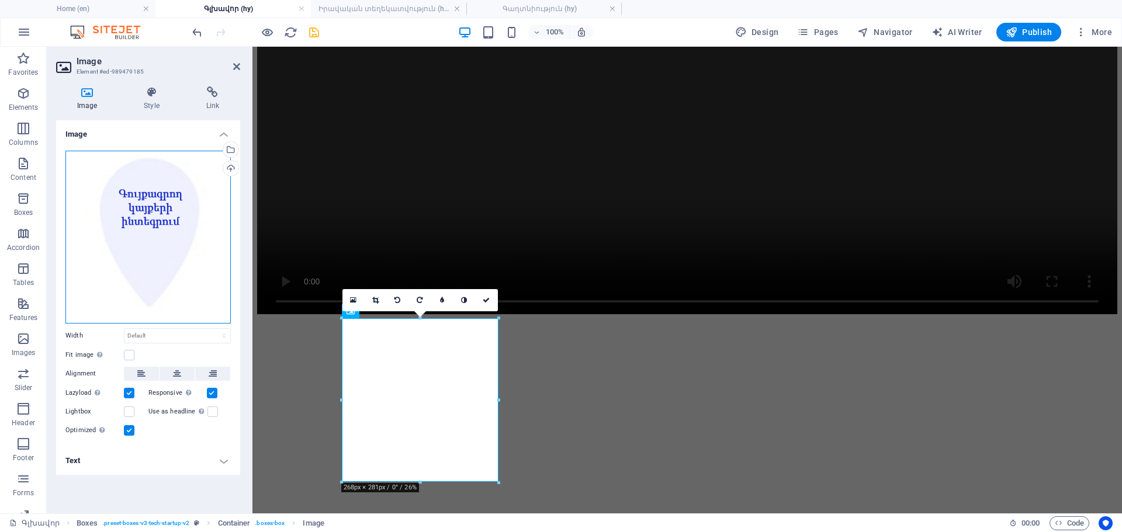
click at [146, 223] on div "Drag files here, click to choose files or select files from Files or our free s…" at bounding box center [147, 237] width 165 height 173
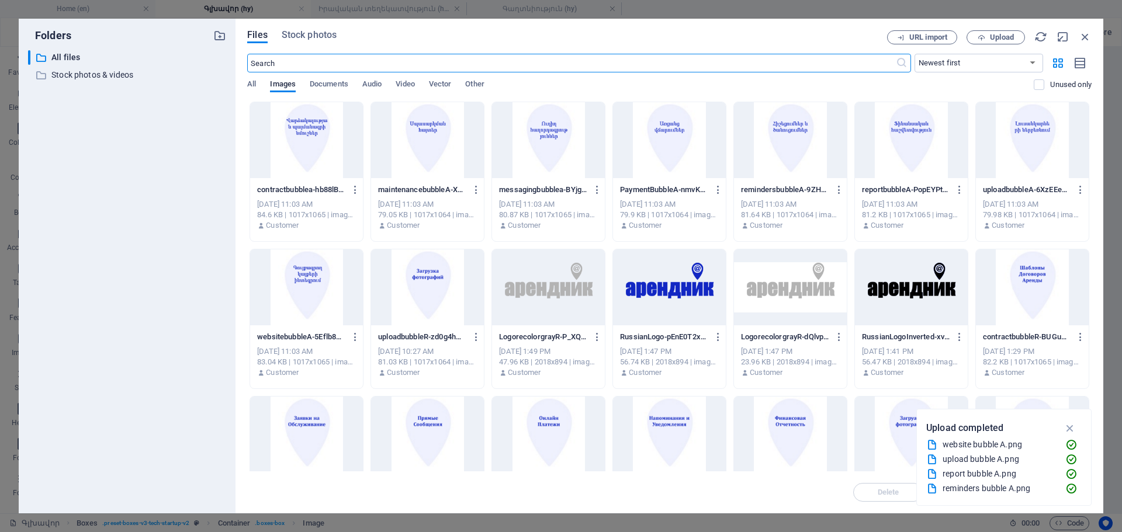
scroll to position [1360, 0]
click at [312, 130] on div at bounding box center [306, 140] width 113 height 76
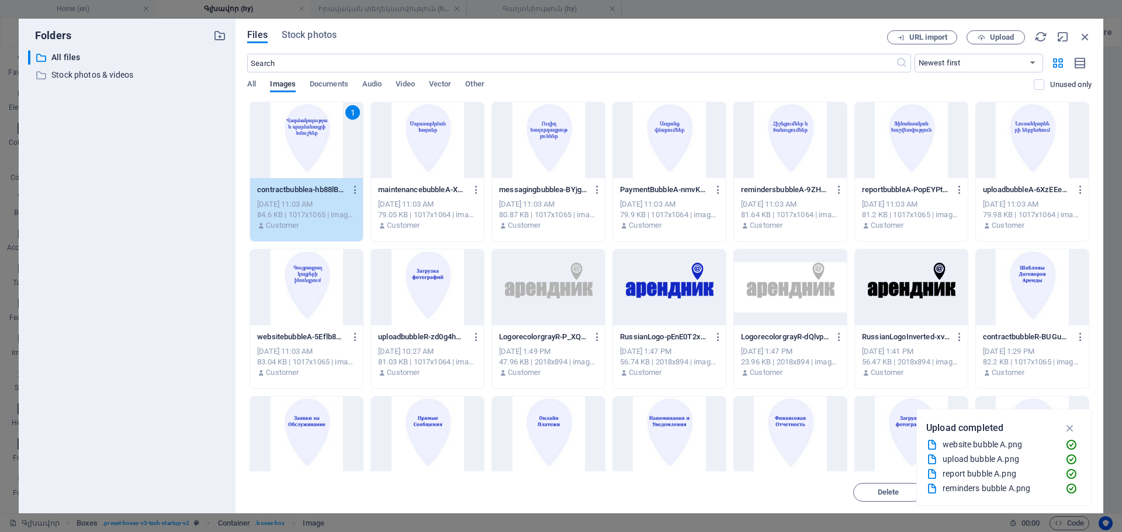
drag, startPoint x: 312, startPoint y: 130, endPoint x: 60, endPoint y: 85, distance: 256.0
click at [312, 130] on div "1" at bounding box center [306, 140] width 113 height 76
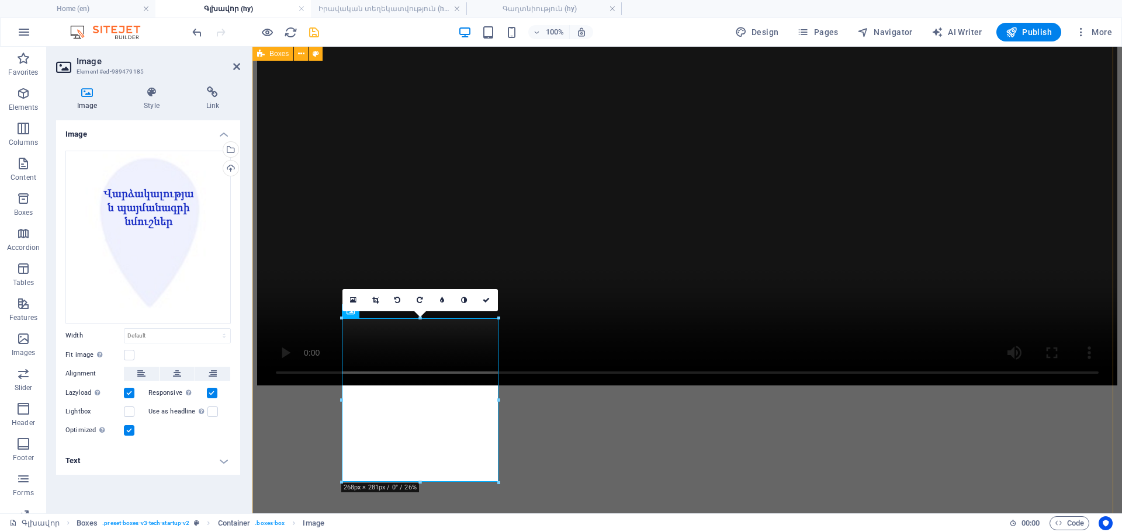
scroll to position [1432, 0]
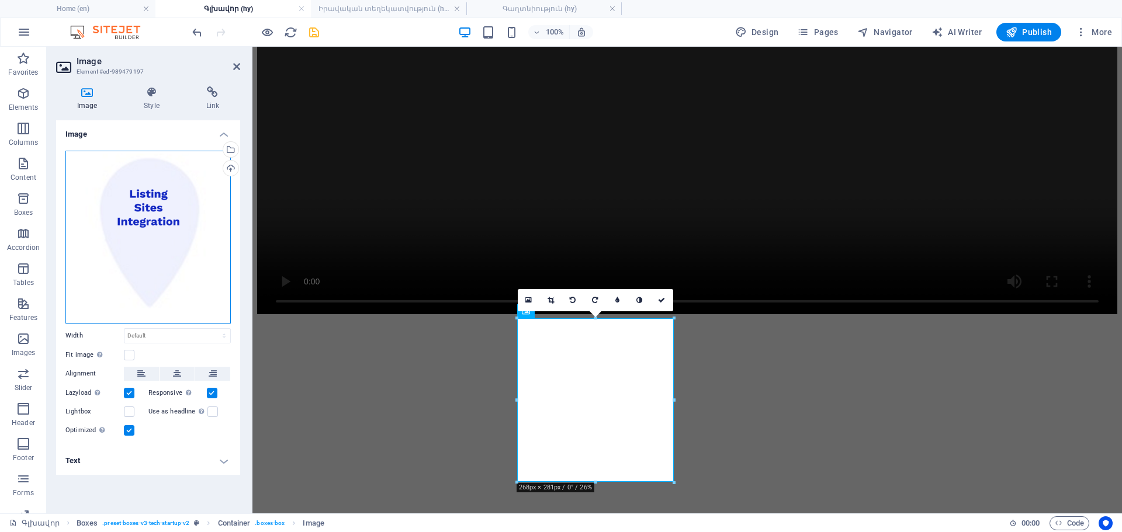
click at [173, 225] on div "Drag files here, click to choose files or select files from Files or our free s…" at bounding box center [147, 237] width 165 height 173
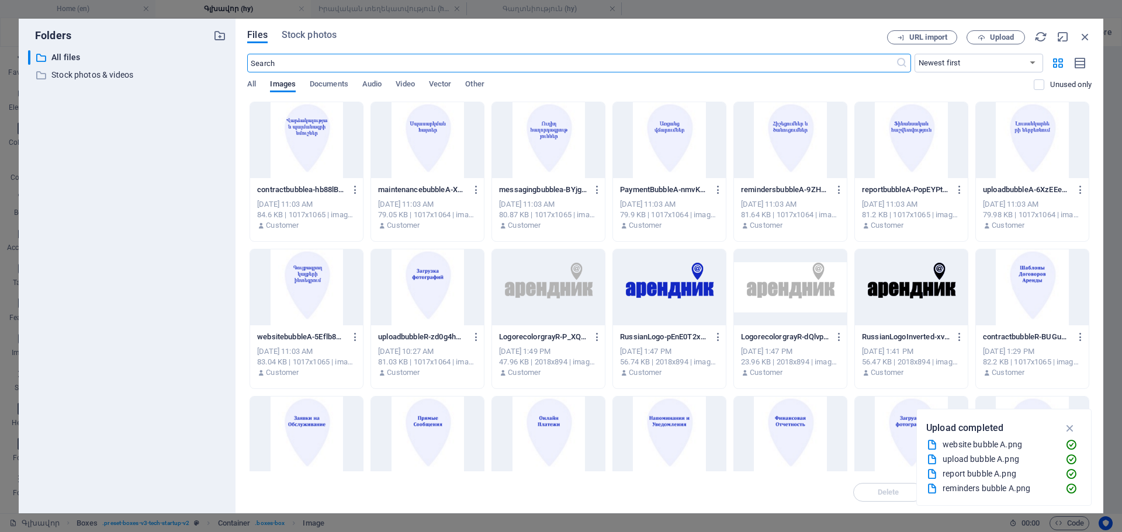
scroll to position [1360, 0]
click at [302, 273] on div at bounding box center [306, 288] width 113 height 76
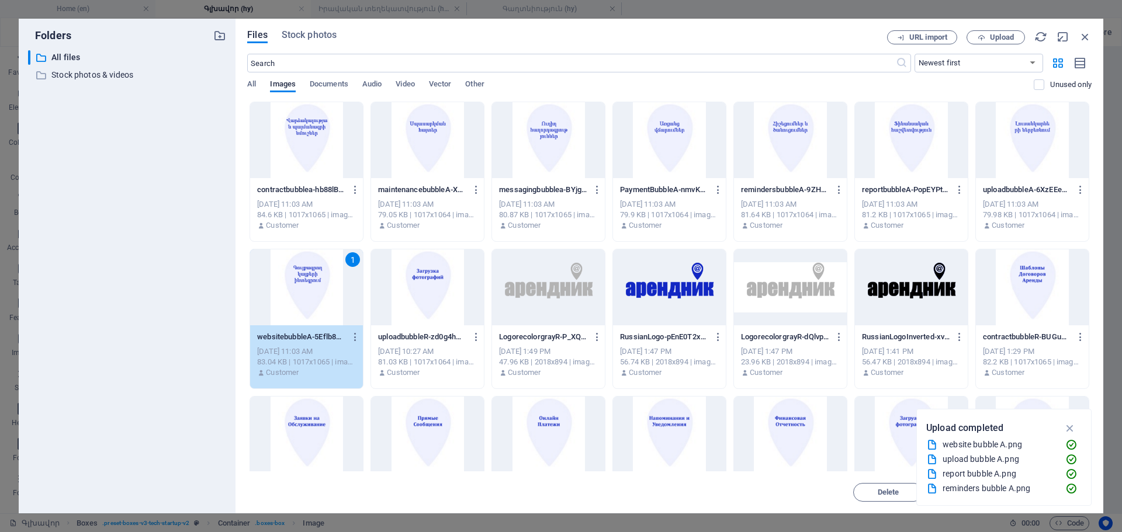
click at [303, 273] on div "1" at bounding box center [306, 288] width 113 height 76
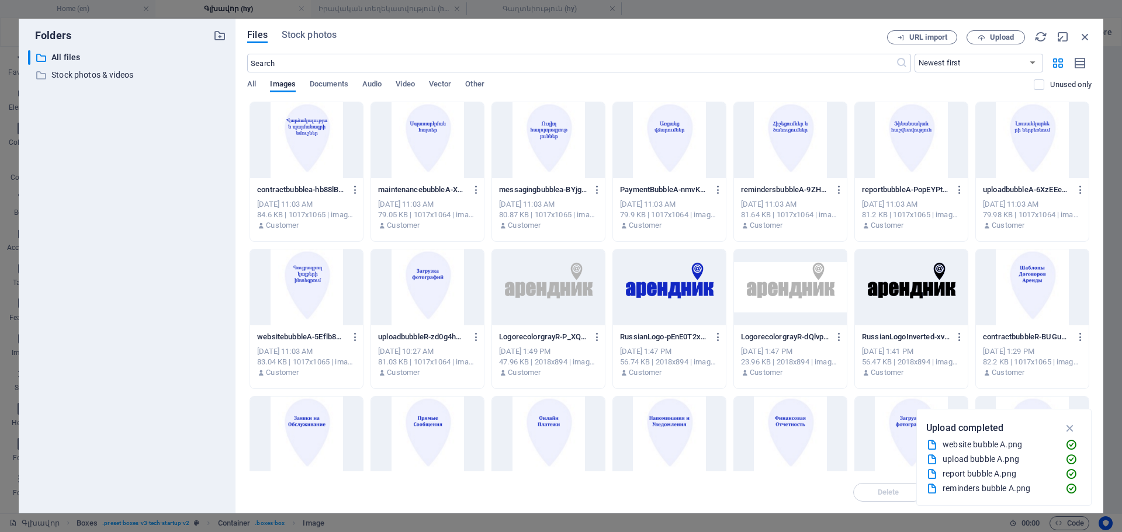
click at [303, 273] on div at bounding box center [306, 288] width 113 height 76
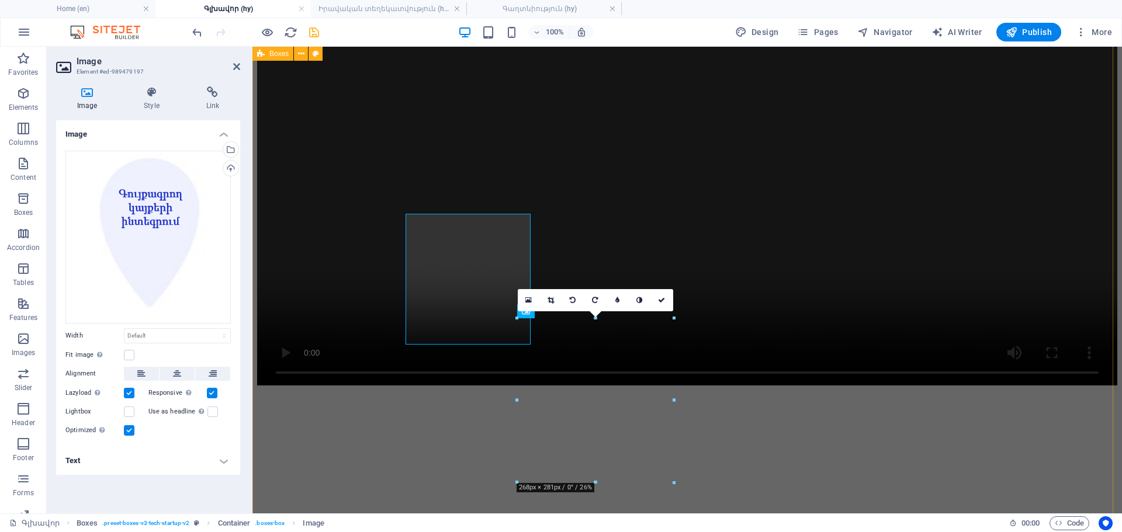
scroll to position [1432, 0]
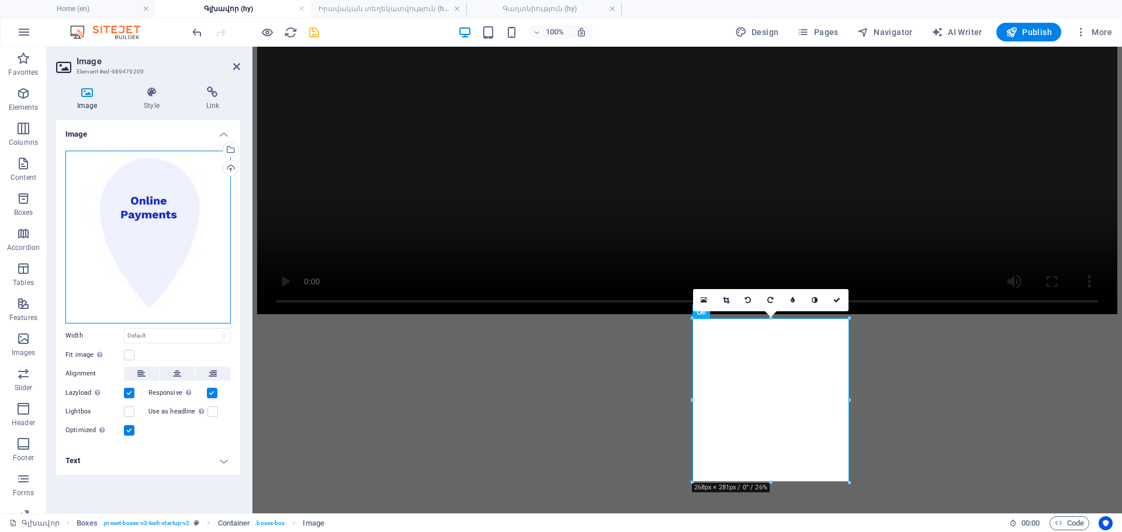
click at [186, 222] on div "Drag files here, click to choose files or select files from Files or our free s…" at bounding box center [147, 237] width 165 height 173
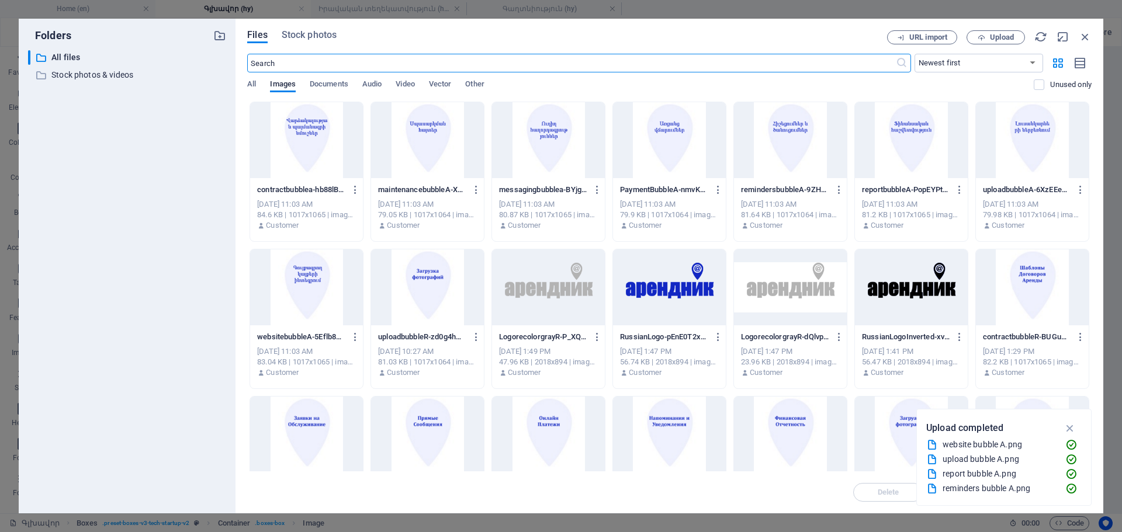
click at [655, 127] on div at bounding box center [669, 140] width 113 height 76
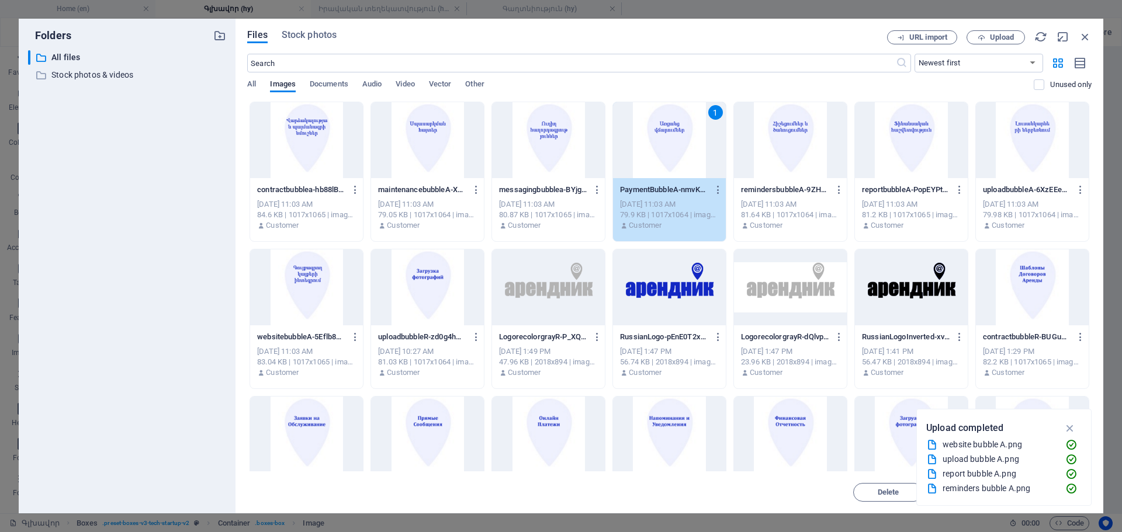
click at [655, 127] on div "1" at bounding box center [669, 140] width 113 height 76
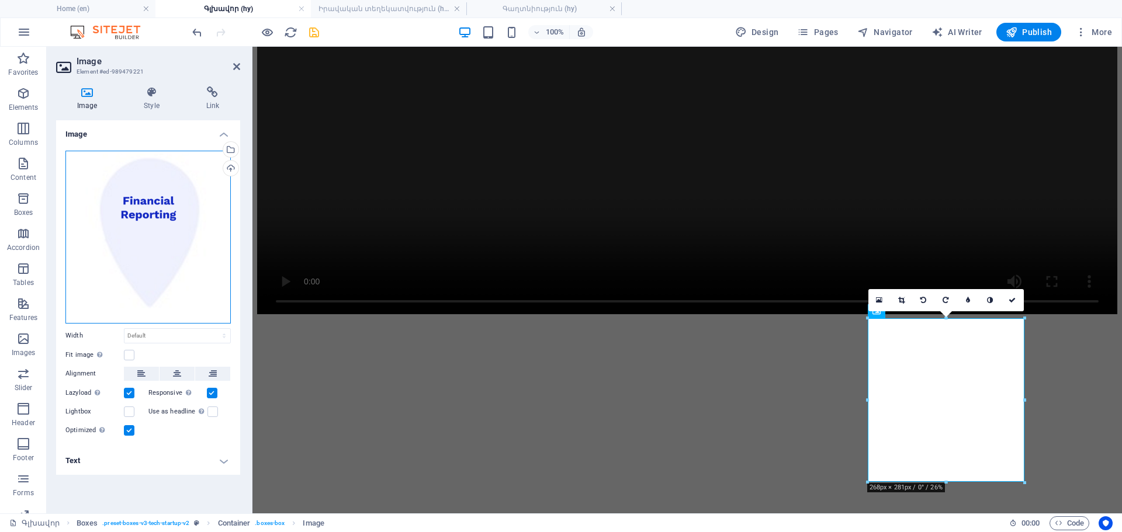
click at [166, 231] on div "Drag files here, click to choose files or select files from Files or our free s…" at bounding box center [147, 237] width 165 height 173
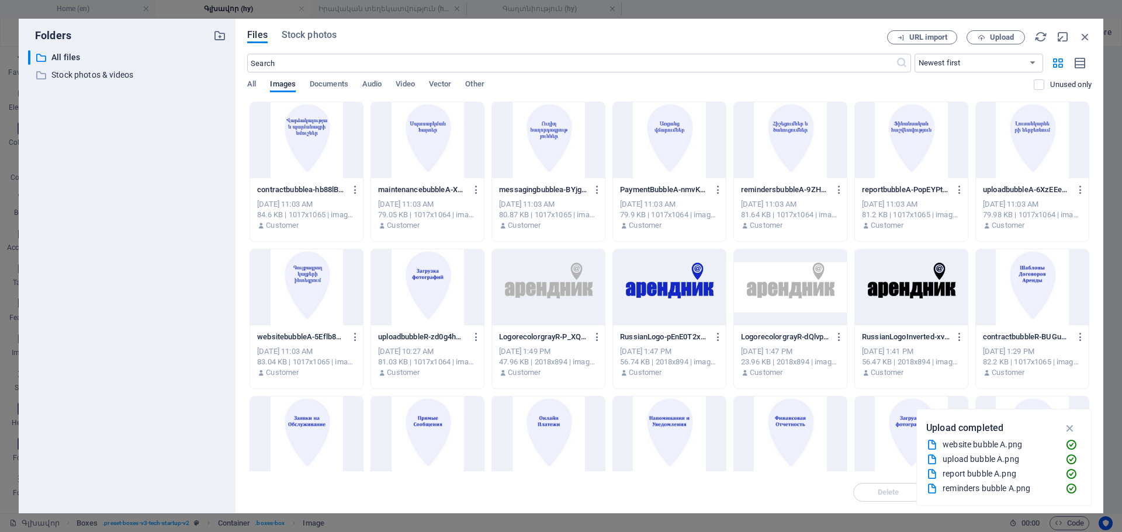
scroll to position [1360, 0]
click at [894, 134] on div at bounding box center [911, 140] width 113 height 76
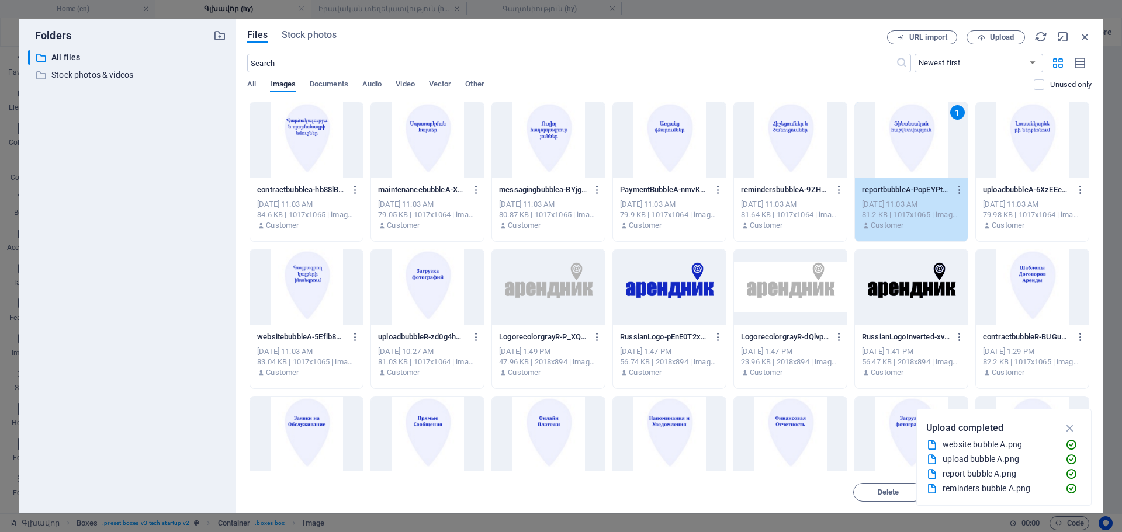
drag, startPoint x: 894, startPoint y: 134, endPoint x: 530, endPoint y: 143, distance: 363.6
click at [894, 134] on div "1" at bounding box center [911, 140] width 113 height 76
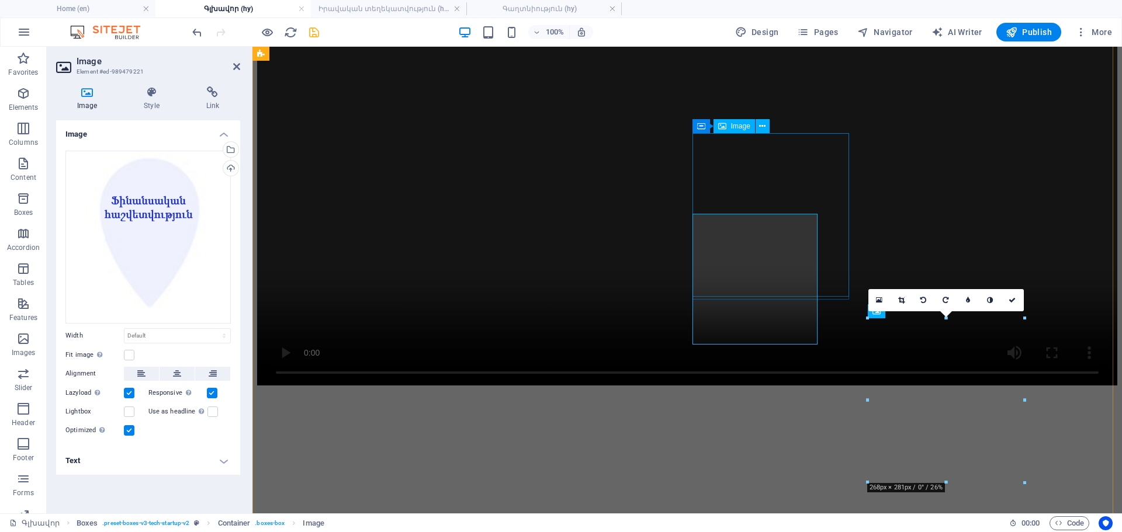
scroll to position [1432, 0]
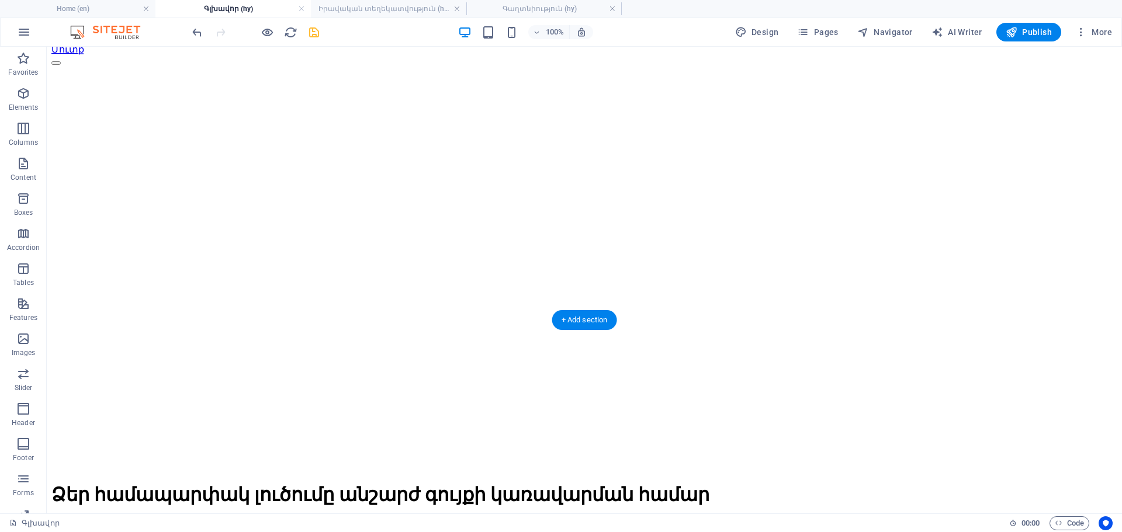
scroll to position [0, 0]
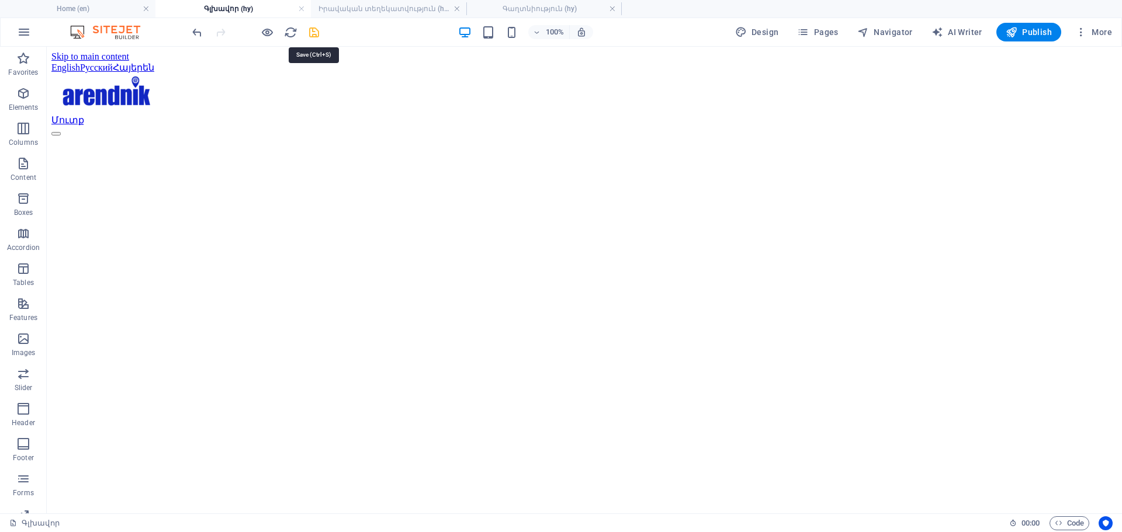
click at [310, 33] on icon "save" at bounding box center [313, 32] width 13 height 13
click at [403, 5] on h4 "Իրավական տեղեկատվություն (hy)" at bounding box center [388, 8] width 155 height 13
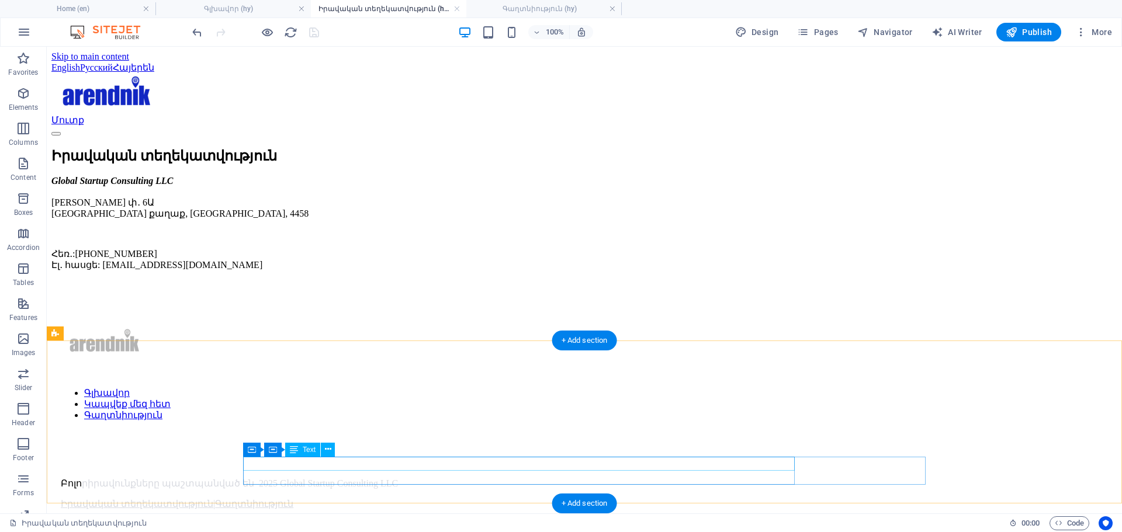
click at [249, 478] on div "Բոլո ր ի ր ա վ ո ւ ն ք ն ե ր ը պ ա շ տ պ ա ն վ ա ծ ե ն 2025 Global Startup Cons…" at bounding box center [584, 483] width 1047 height 11
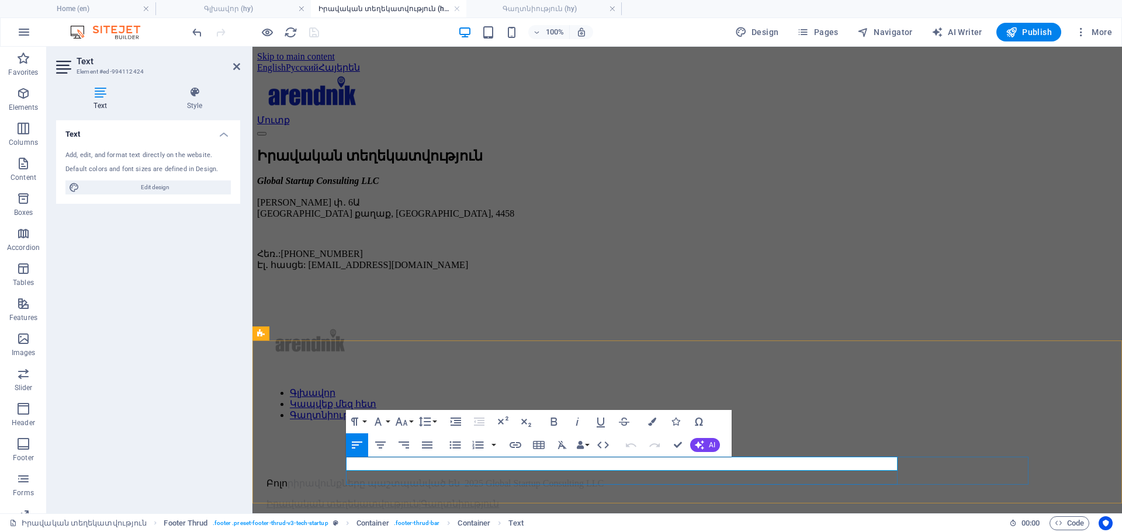
click at [365, 479] on span "ր ա վ ո ւ ն ք ն ե ր ը" at bounding box center [332, 484] width 66 height 10
click at [646, 426] on button "Colors" at bounding box center [652, 421] width 22 height 23
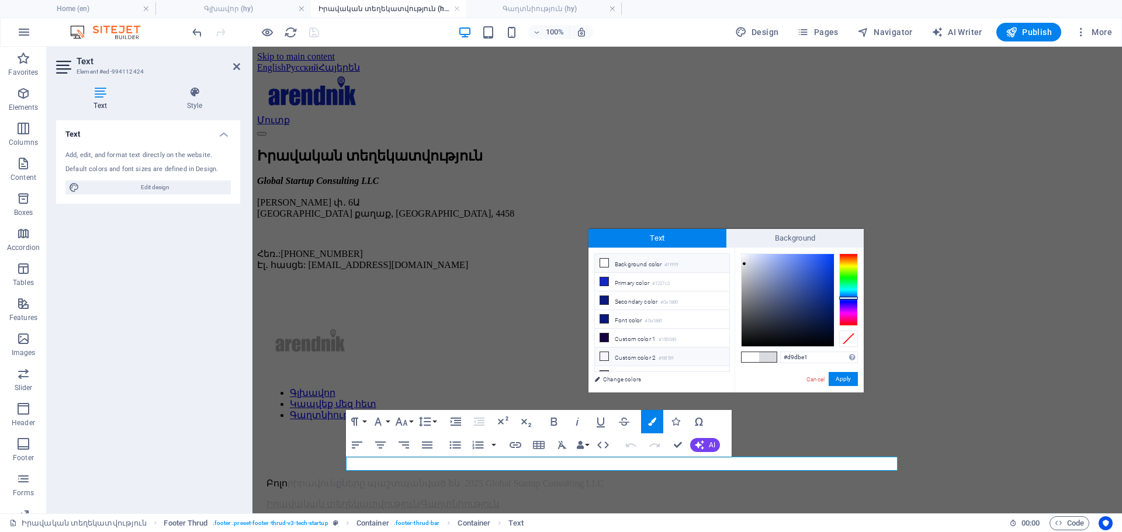
drag, startPoint x: 813, startPoint y: 358, endPoint x: 723, endPoint y: 361, distance: 90.0
click at [724, 361] on div "less Background color #ffffff Primary color #1227c3 Secondary color #0a1880 Fon…" at bounding box center [725, 320] width 275 height 145
click at [364, 479] on span "ր ի ր ա վ ո ւ ն ք ն ե ր ը" at bounding box center [327, 484] width 78 height 10
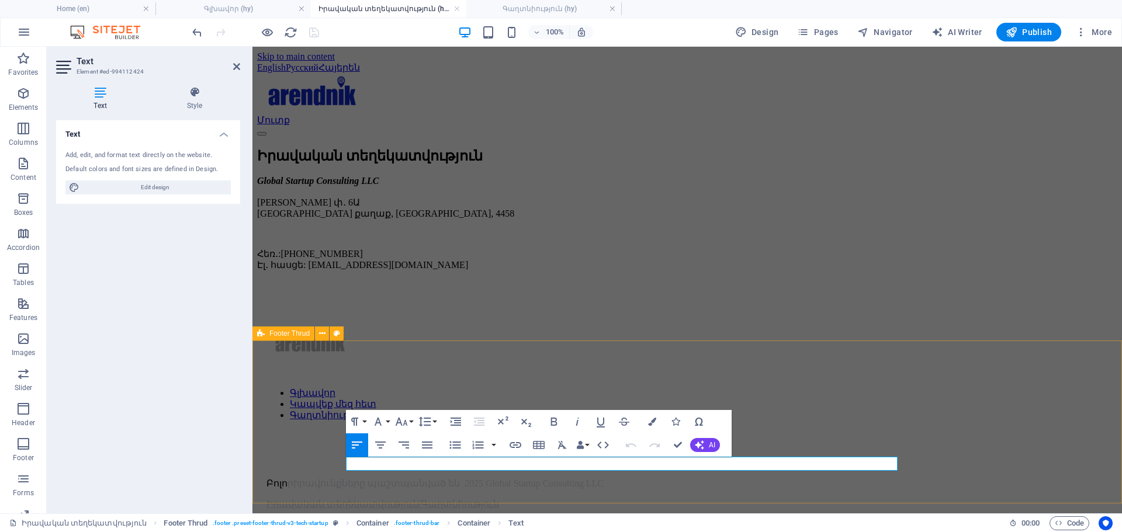
drag, startPoint x: 372, startPoint y: 465, endPoint x: 334, endPoint y: 466, distance: 38.0
click at [334, 466] on div "Գլխավոր Կապվեք մեզ հետ Գաղտնիություն Բոլո ր ի ր ա վ ո ւ ն ք ն ե ր ը պ ա շ տ պ ա…" at bounding box center [687, 409] width 860 height 258
click at [648, 421] on icon "button" at bounding box center [652, 422] width 8 height 8
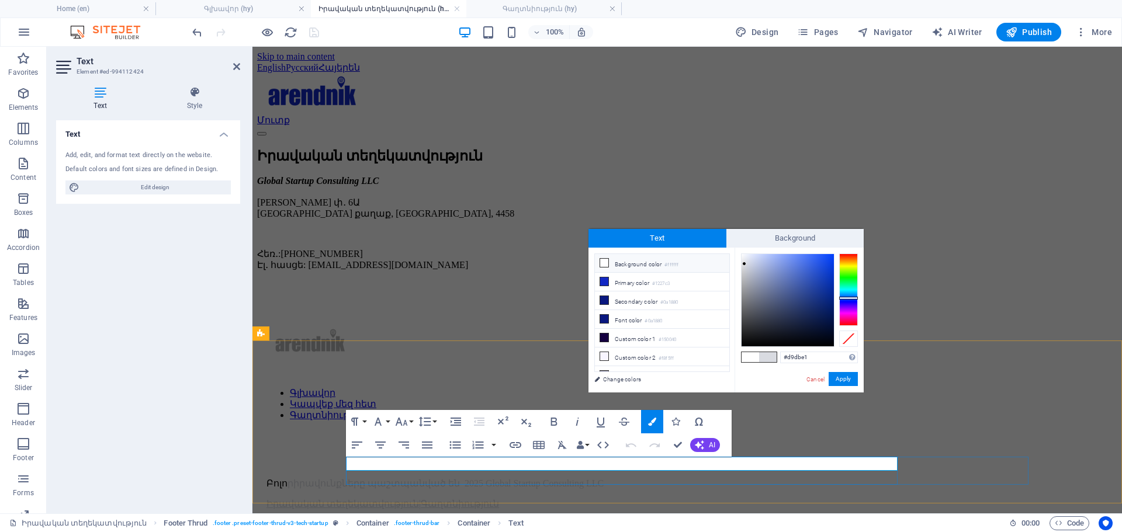
click at [365, 479] on span "ա վ ո ւ ն ք ն ե ր ը" at bounding box center [335, 484] width 60 height 10
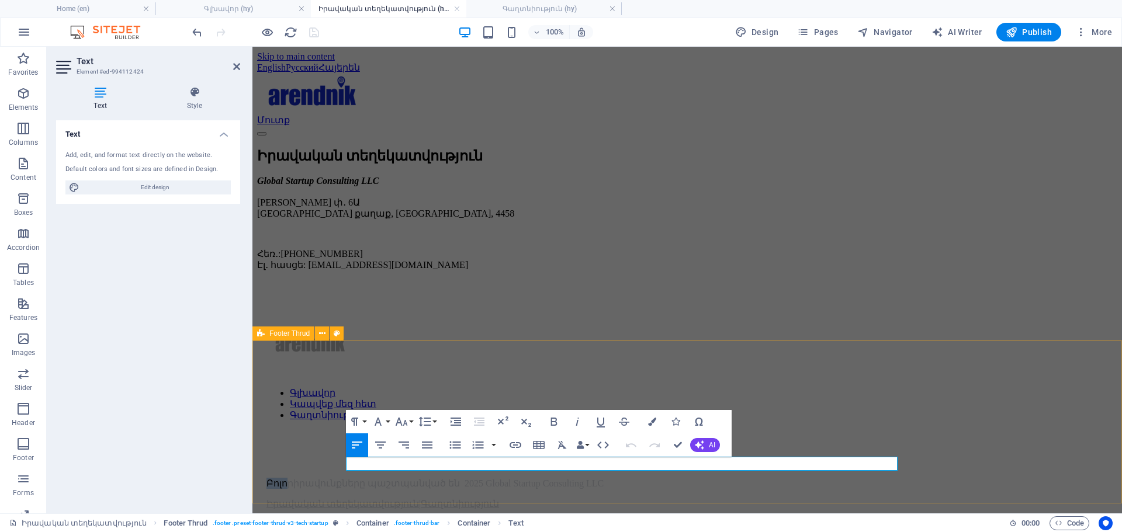
drag, startPoint x: 364, startPoint y: 466, endPoint x: 330, endPoint y: 470, distance: 34.7
click at [330, 470] on div "Գլխավոր Կապվեք մեզ հետ Գաղտնիություն Բոլո ր ի ր ա վ ո ւ ն ք ն ե ր ը պ ա շ տ պ ա…" at bounding box center [687, 409] width 860 height 258
click at [652, 423] on icon "button" at bounding box center [652, 422] width 8 height 8
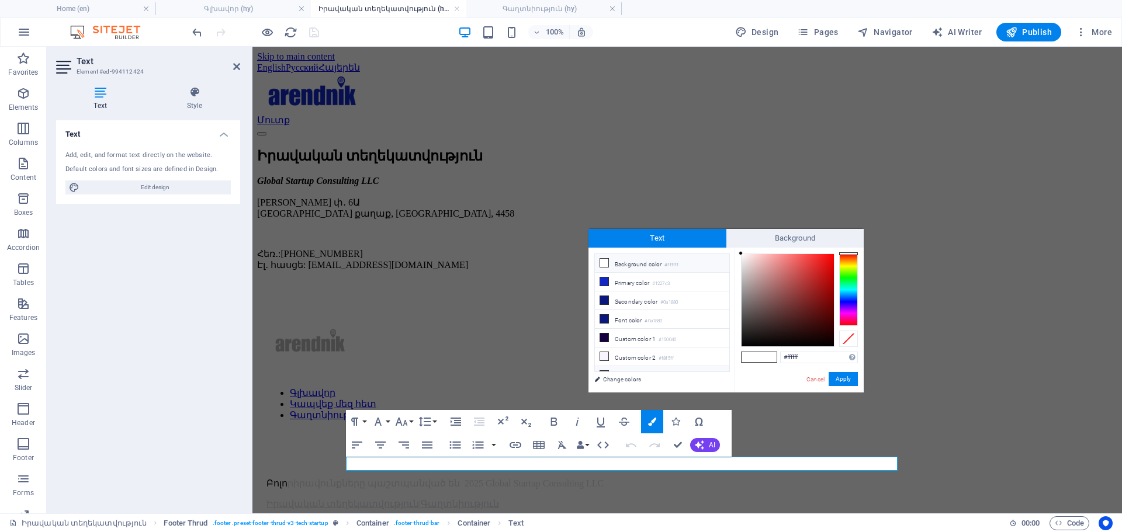
drag, startPoint x: 808, startPoint y: 355, endPoint x: 716, endPoint y: 368, distance: 92.6
click at [717, 368] on div "less Background color #ffffff Primary color #1227c3 Secondary color #0a1880 Fon…" at bounding box center [725, 320] width 275 height 145
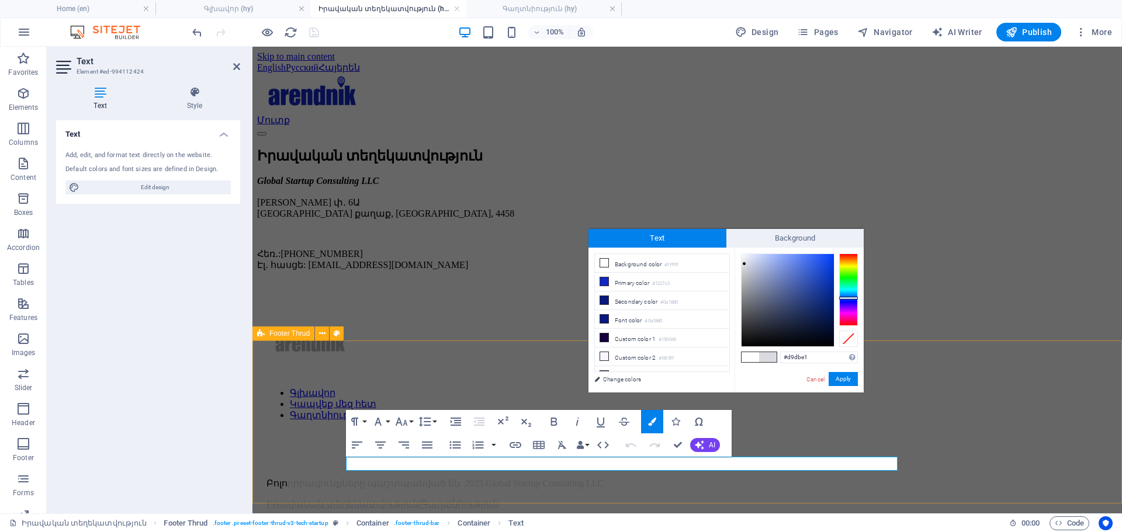
type input "#d9dbe1"
click at [275, 430] on div "Գլխավոր Կապվեք մեզ հետ Գաղտնիություն ​ [PERSON_NAME] ​ ր ի ր ա վ ո ւ ն ք ն ե ր …" at bounding box center [687, 409] width 860 height 258
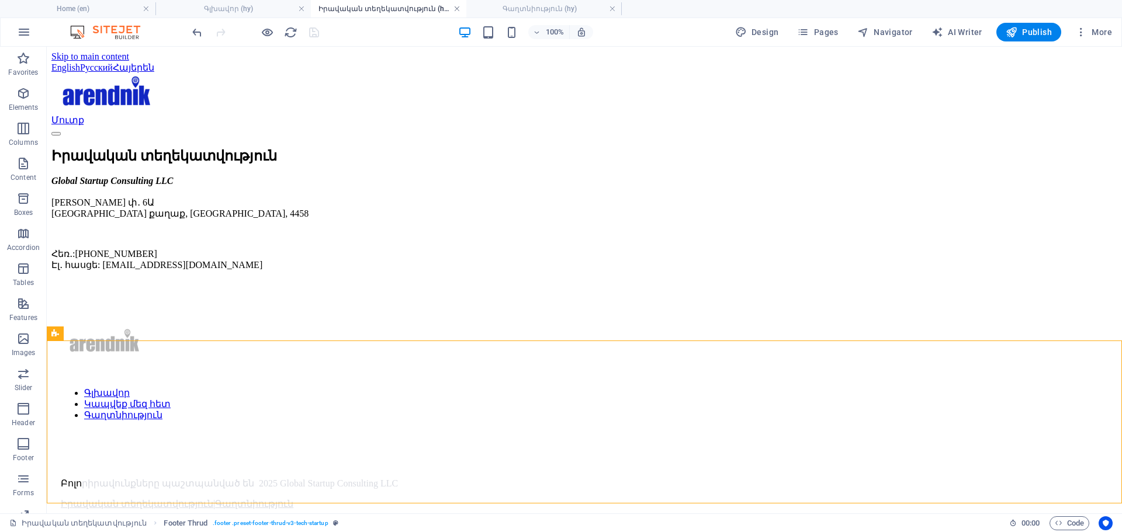
click at [455, 11] on link at bounding box center [456, 9] width 7 height 11
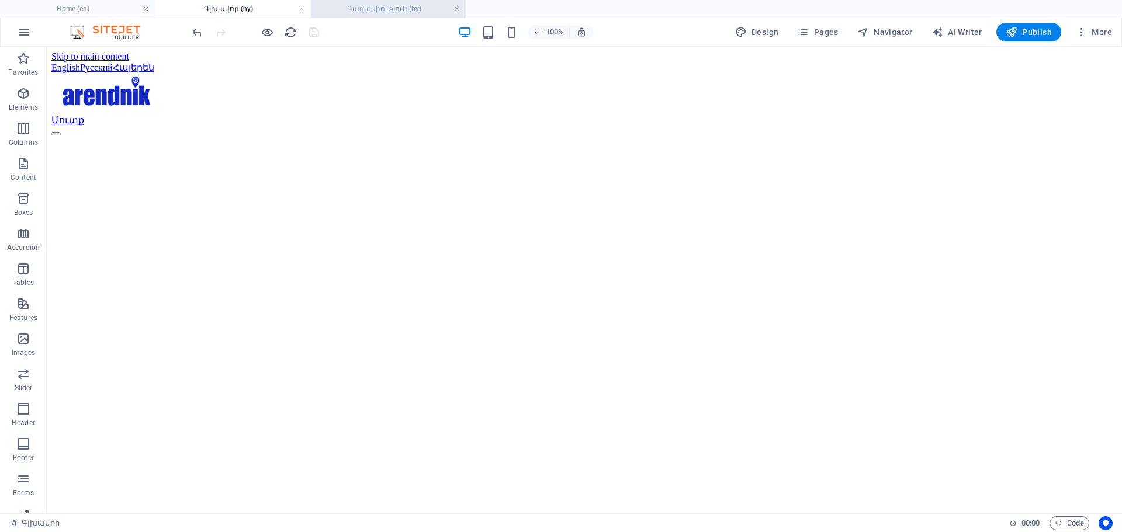
click at [391, 6] on h4 "Գաղտնիություն (hy)" at bounding box center [388, 8] width 155 height 13
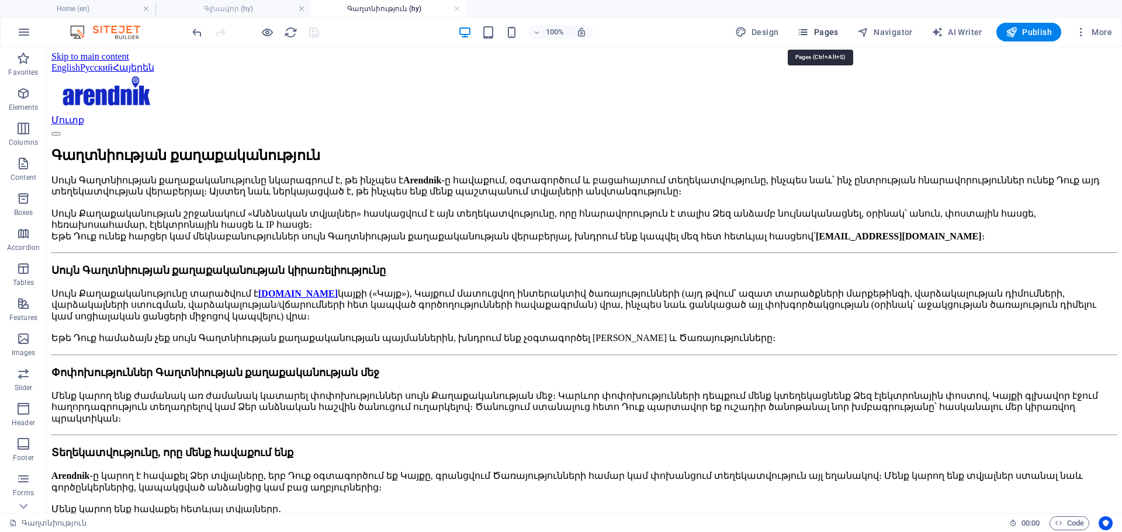
click at [816, 29] on span "Pages" at bounding box center [817, 32] width 41 height 12
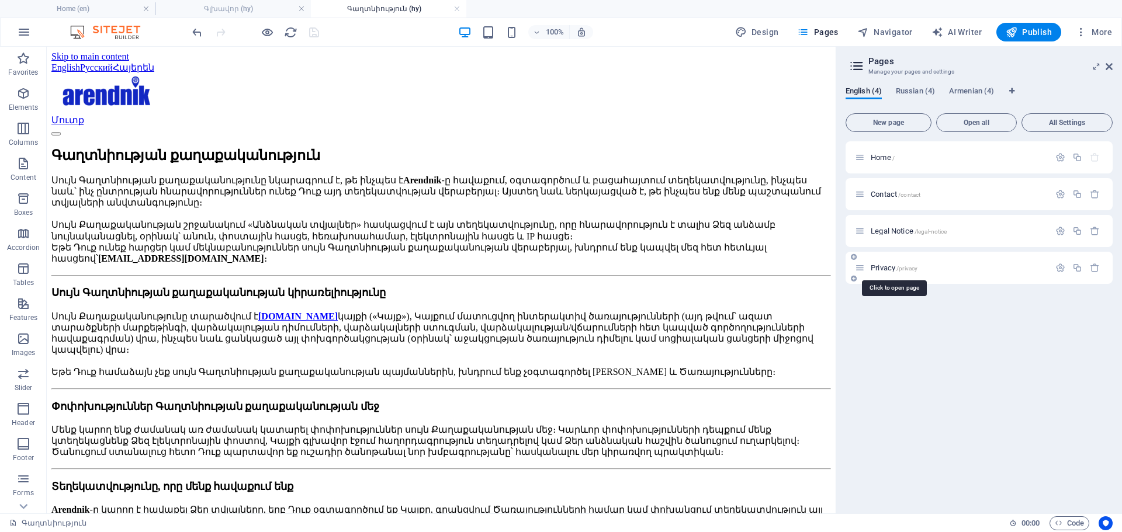
click at [887, 269] on span "Privacy /privacy" at bounding box center [894, 268] width 47 height 9
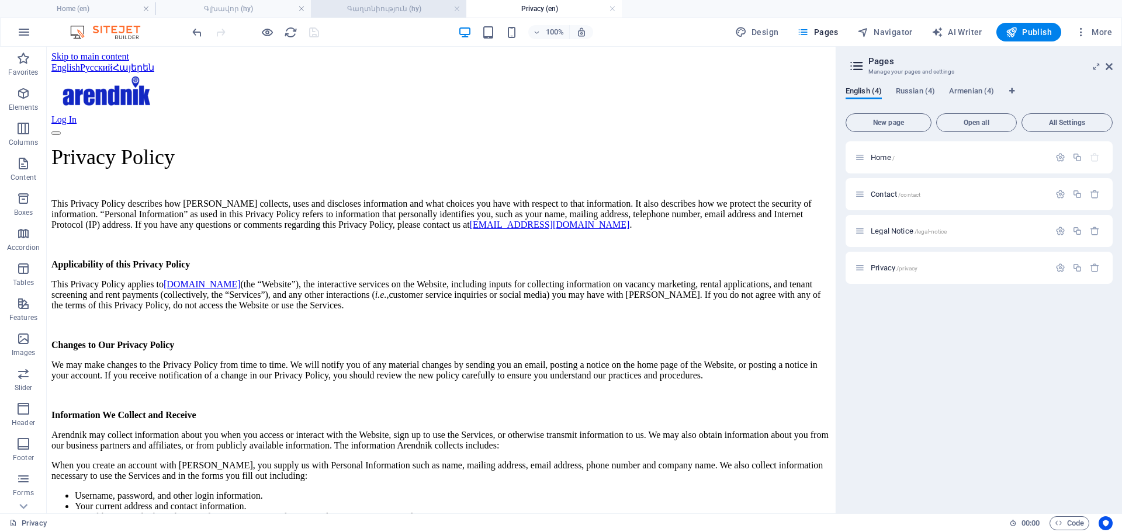
click at [365, 9] on h4 "Գաղտնիություն (hy)" at bounding box center [388, 8] width 155 height 13
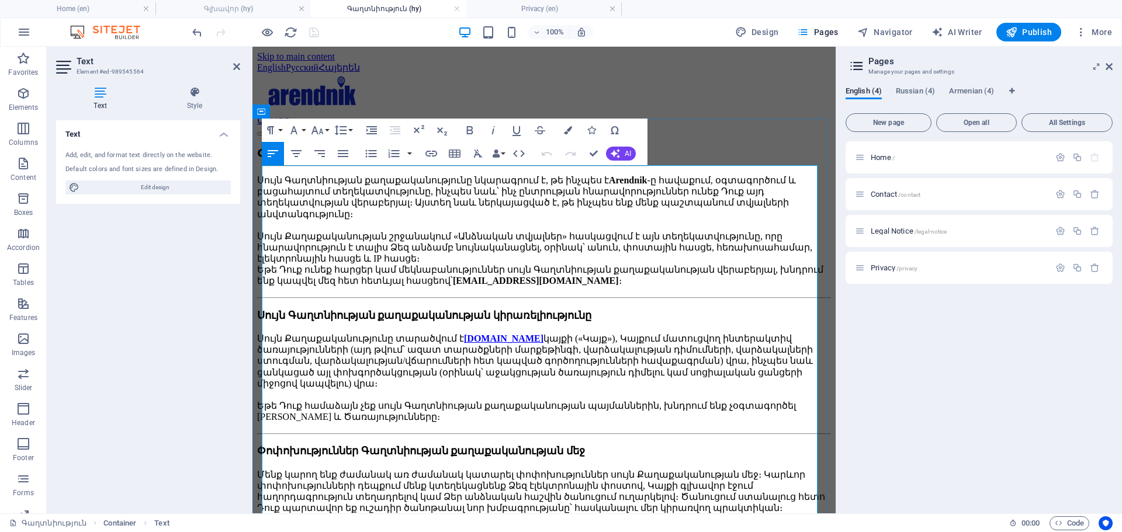
click at [283, 163] on span "Գաղտնիության" at bounding box center [314, 155] width 115 height 16
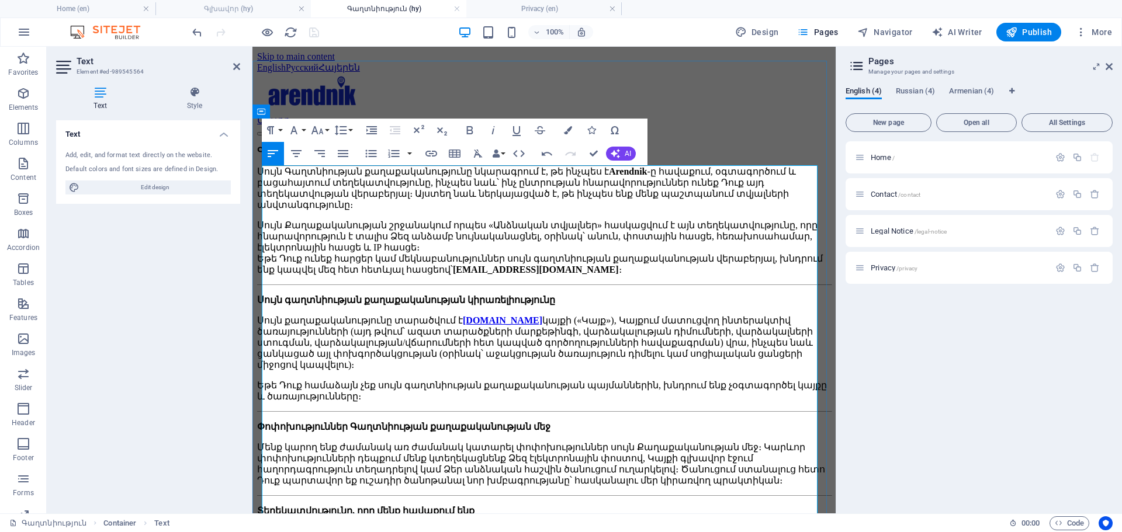
click at [426, 178] on p "Սույն Գաղտնիության քաղաքականությունը նկարագրում է, թե ինչպես է Arendnik -ը հավա…" at bounding box center [544, 188] width 574 height 44
click at [445, 157] on p "Գաղտնիության քաղաքականությու ն" at bounding box center [544, 151] width 574 height 11
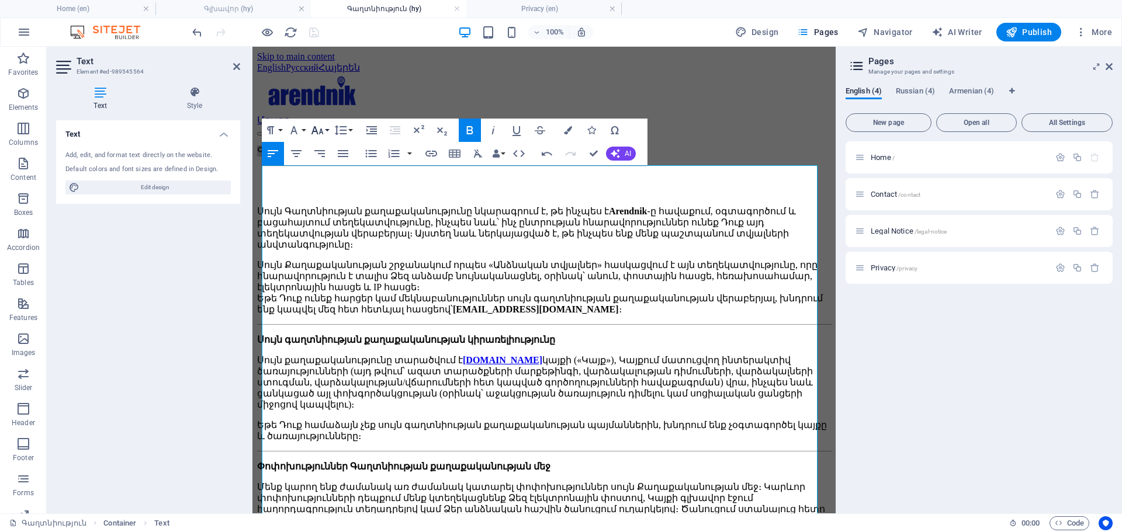
click at [323, 130] on icon "button" at bounding box center [317, 130] width 14 height 14
click at [321, 214] on link "36" at bounding box center [330, 217] width 42 height 18
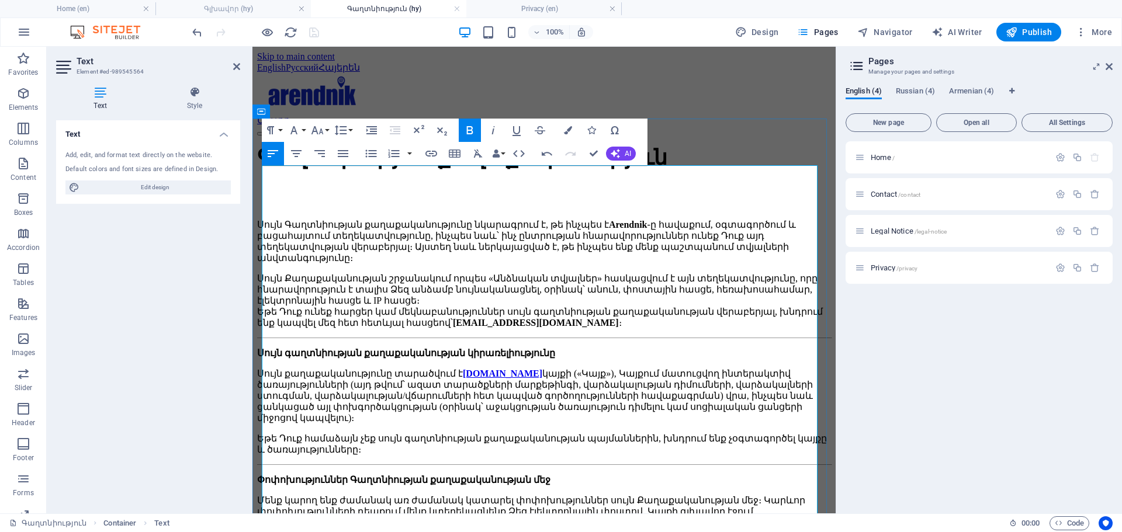
click at [470, 286] on p "Սույն Քաղաքականության շրջանակում որպես «Անձնական տվյալներ» հասկացվում է այն տեղ…" at bounding box center [544, 301] width 574 height 56
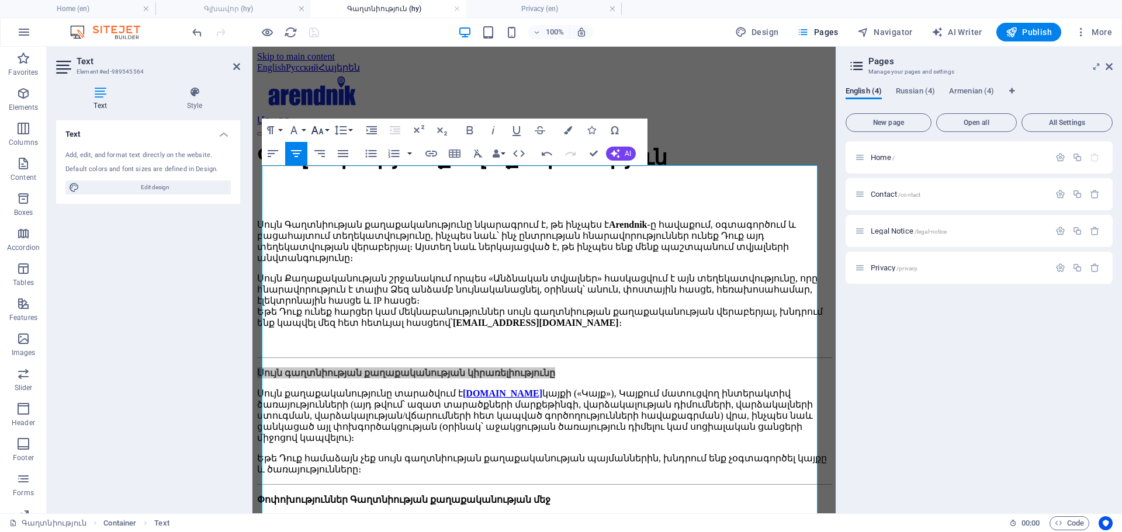
click at [318, 131] on icon "button" at bounding box center [317, 130] width 14 height 14
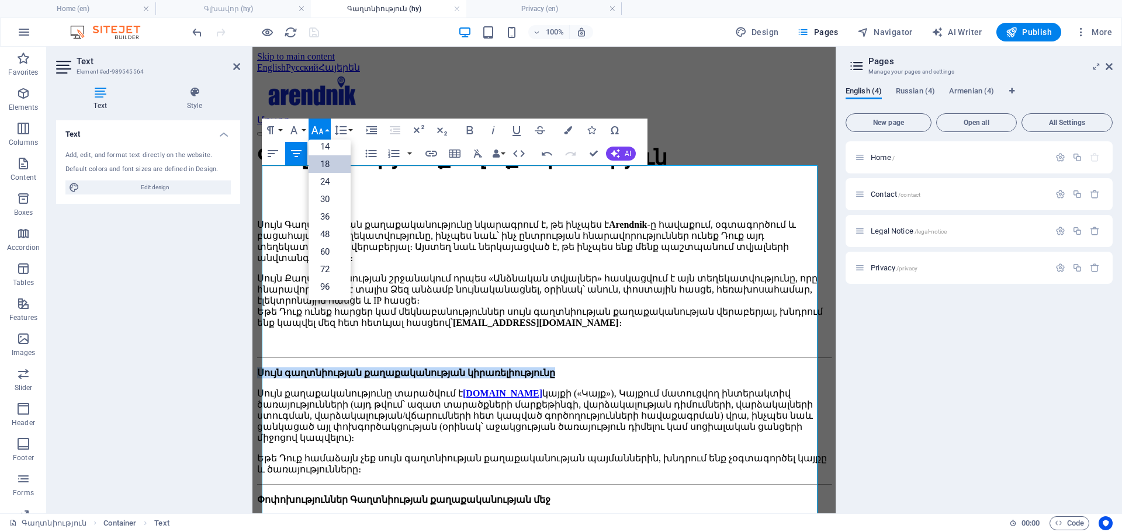
click at [331, 165] on link "18" at bounding box center [330, 164] width 42 height 18
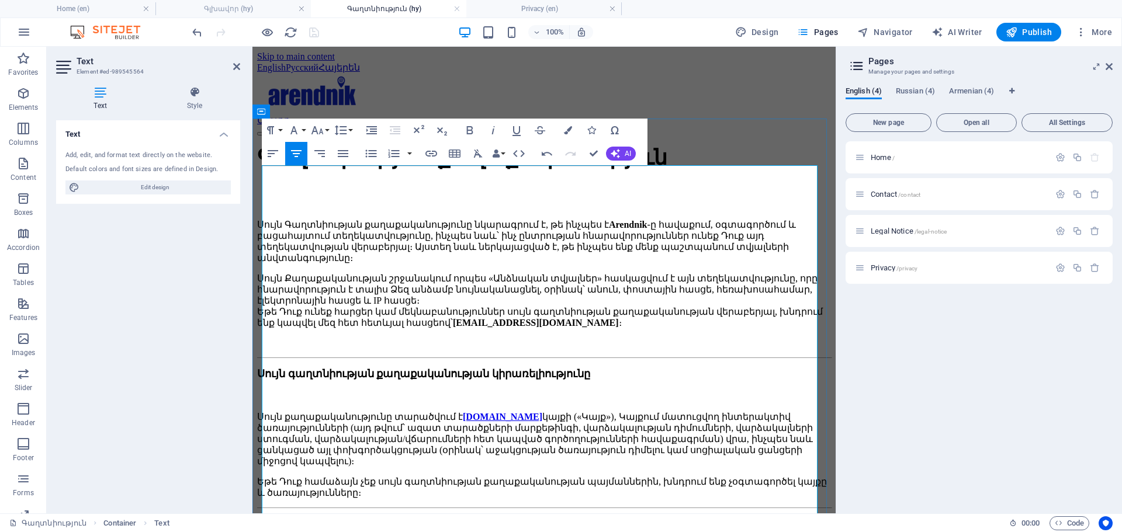
click at [344, 338] on p at bounding box center [544, 343] width 574 height 11
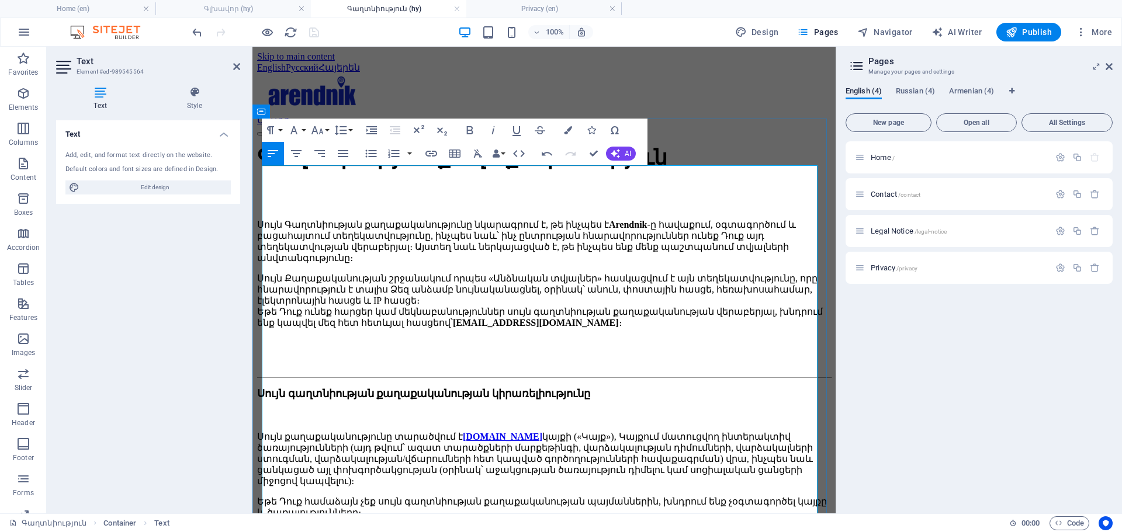
click at [389, 496] on p "Եթե Դուք համաձայն չեք սույն գաղտնիության քաղաքականության պայմաններին, խնդրում ե…" at bounding box center [544, 507] width 574 height 22
click at [319, 132] on icon "button" at bounding box center [317, 130] width 14 height 14
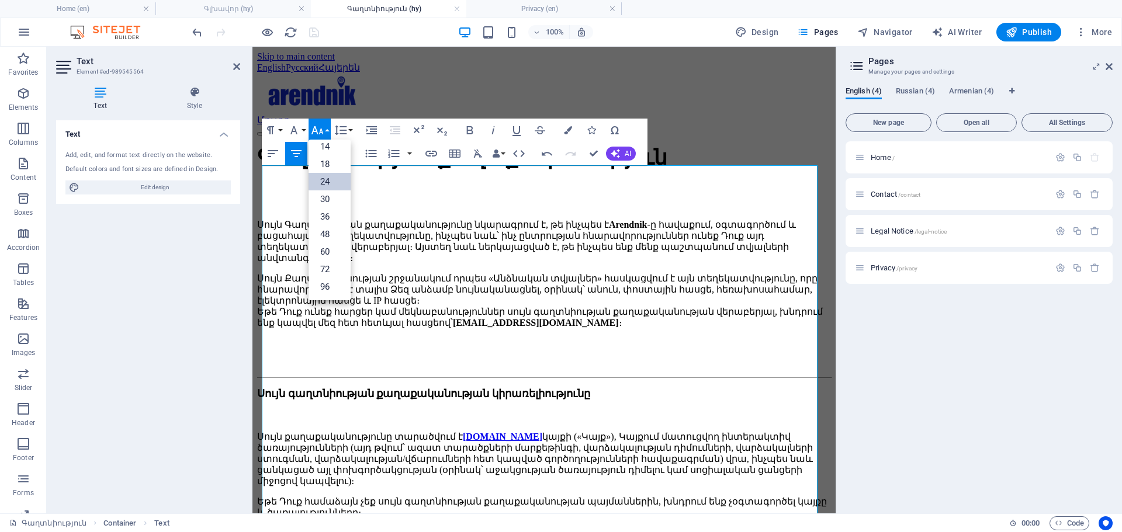
click at [328, 180] on link "24" at bounding box center [330, 182] width 42 height 18
click at [320, 127] on icon "button" at bounding box center [317, 130] width 14 height 14
click at [327, 168] on link "18" at bounding box center [330, 164] width 42 height 18
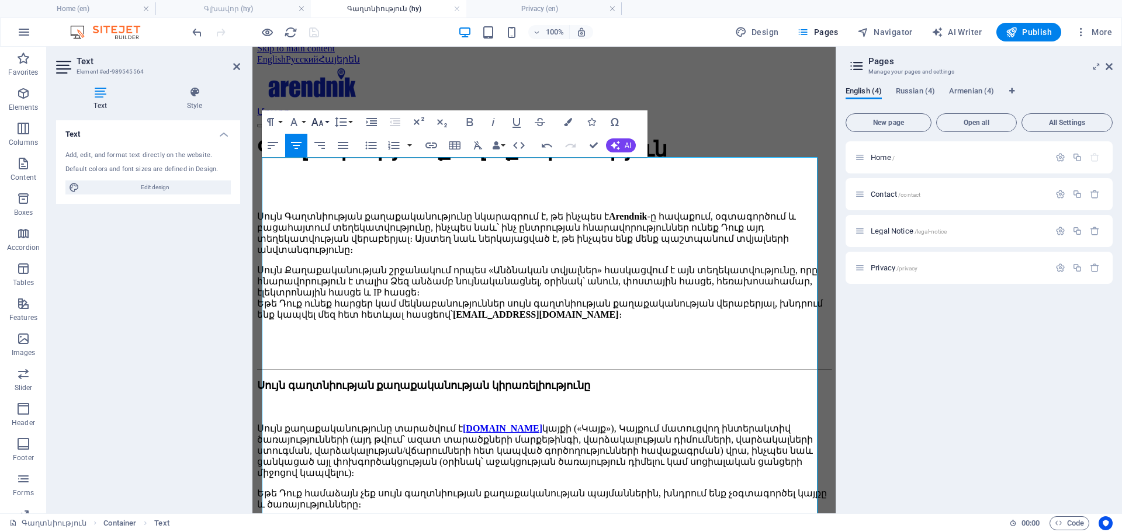
click at [316, 118] on icon "button" at bounding box center [317, 122] width 14 height 14
click at [338, 156] on link "18" at bounding box center [330, 156] width 42 height 18
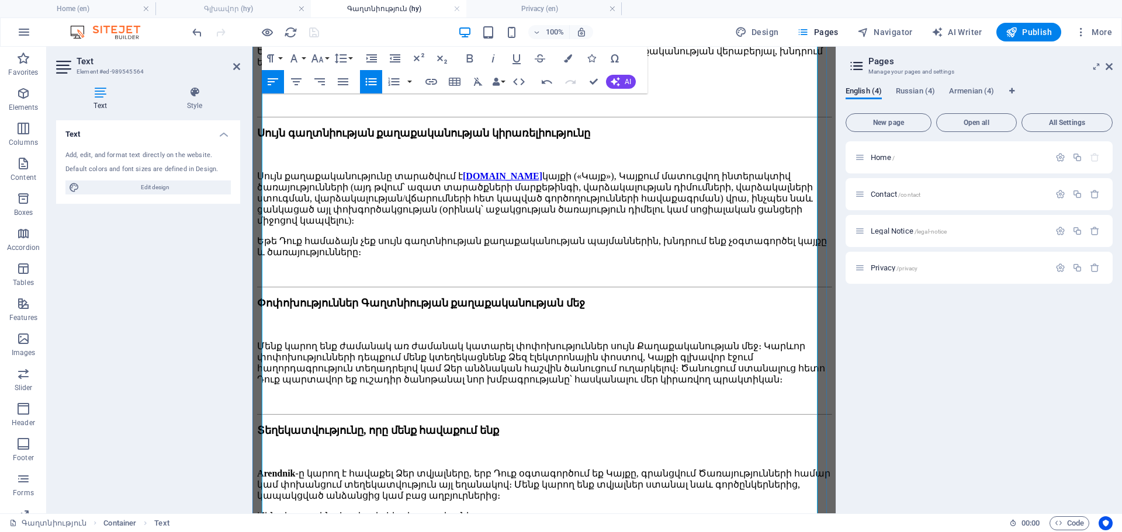
scroll to position [283, 0]
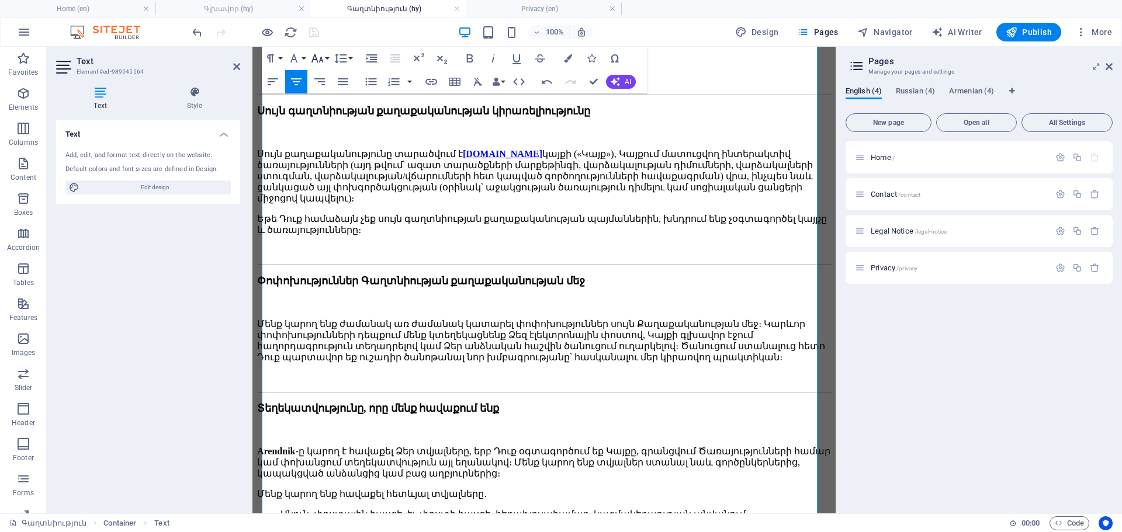
click at [323, 50] on button "Font Size" at bounding box center [320, 58] width 22 height 23
click at [339, 95] on link "18" at bounding box center [330, 93] width 42 height 18
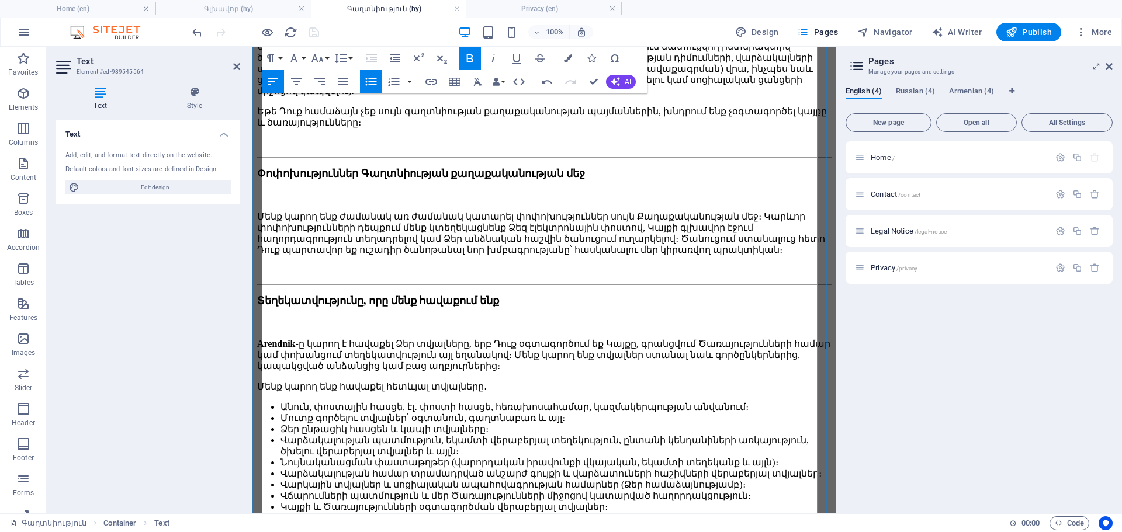
scroll to position [401, 0]
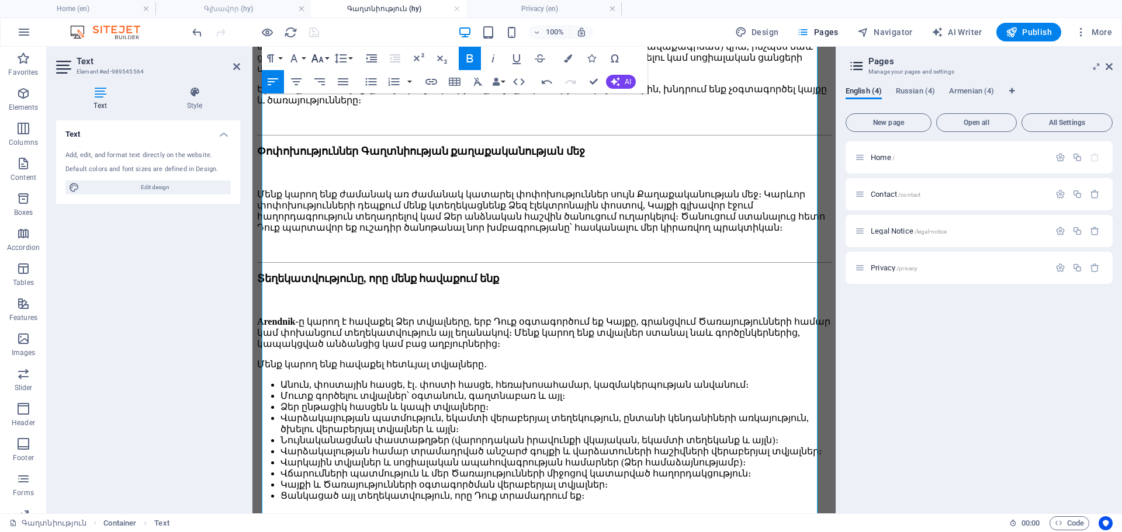
click at [319, 54] on icon "button" at bounding box center [317, 58] width 14 height 14
click at [338, 89] on link "18" at bounding box center [330, 93] width 42 height 18
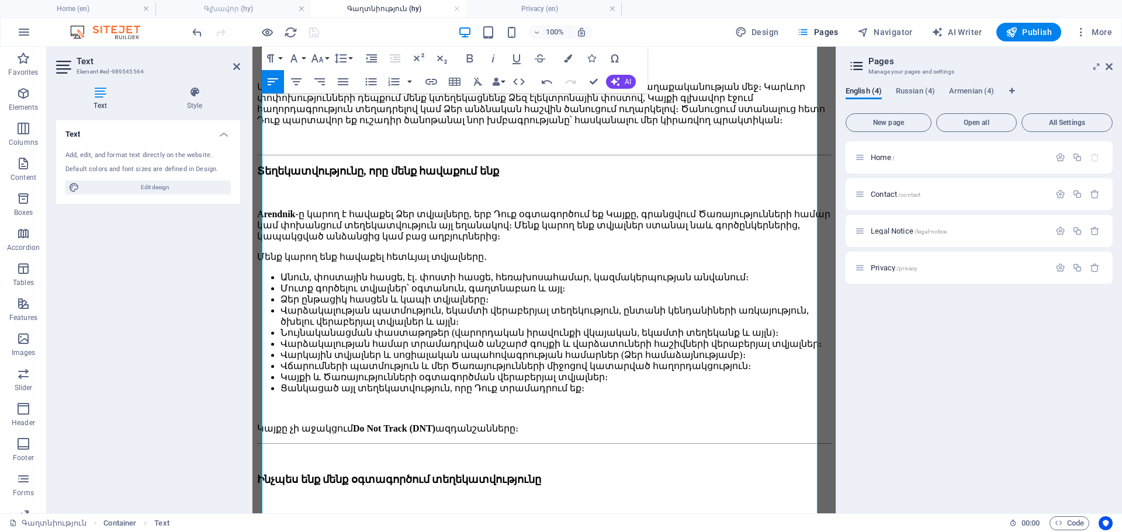
scroll to position [531, 0]
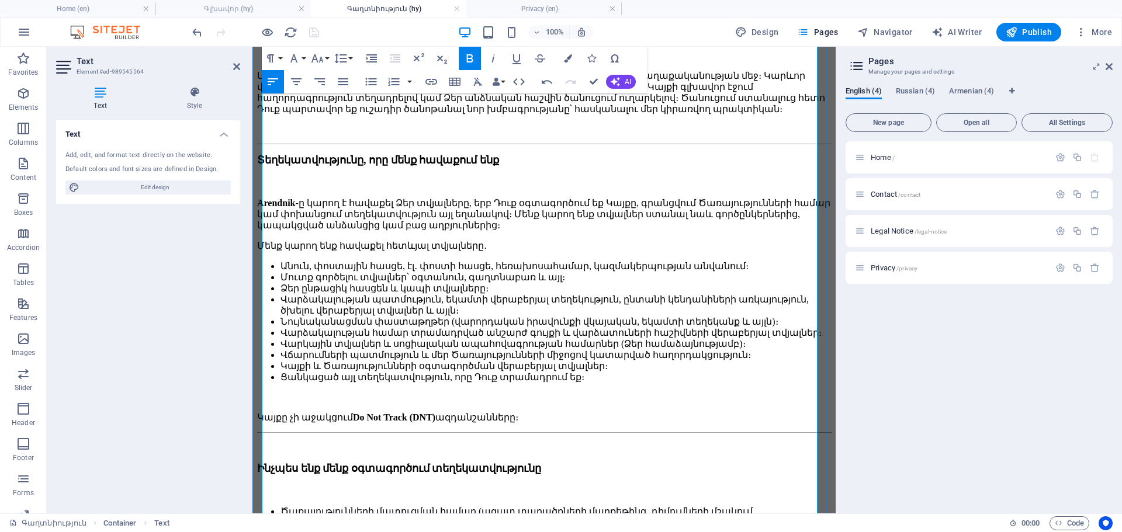
click at [316, 53] on icon "button" at bounding box center [317, 58] width 14 height 14
click at [328, 92] on link "18" at bounding box center [330, 93] width 42 height 18
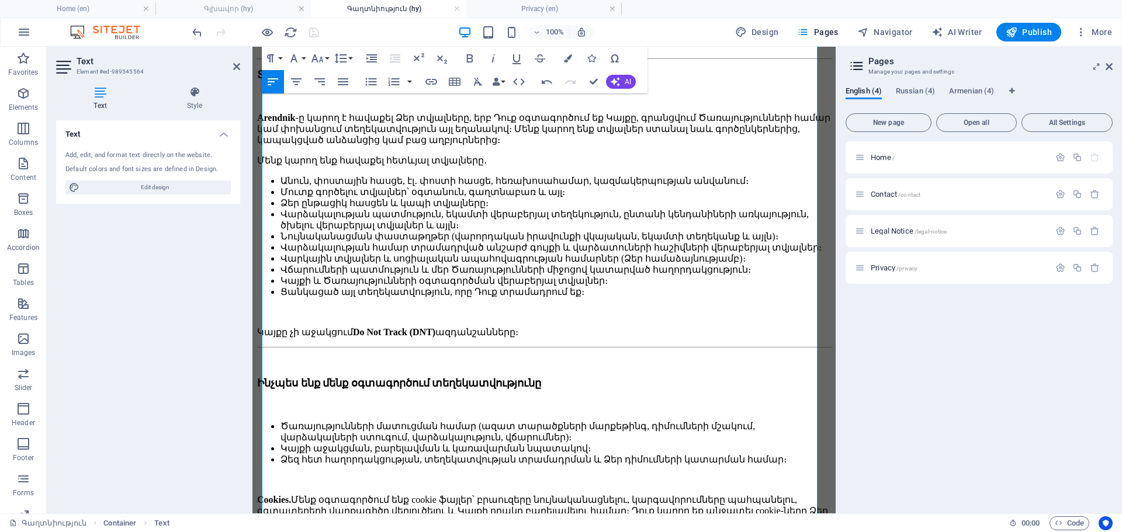
scroll to position [628, 0]
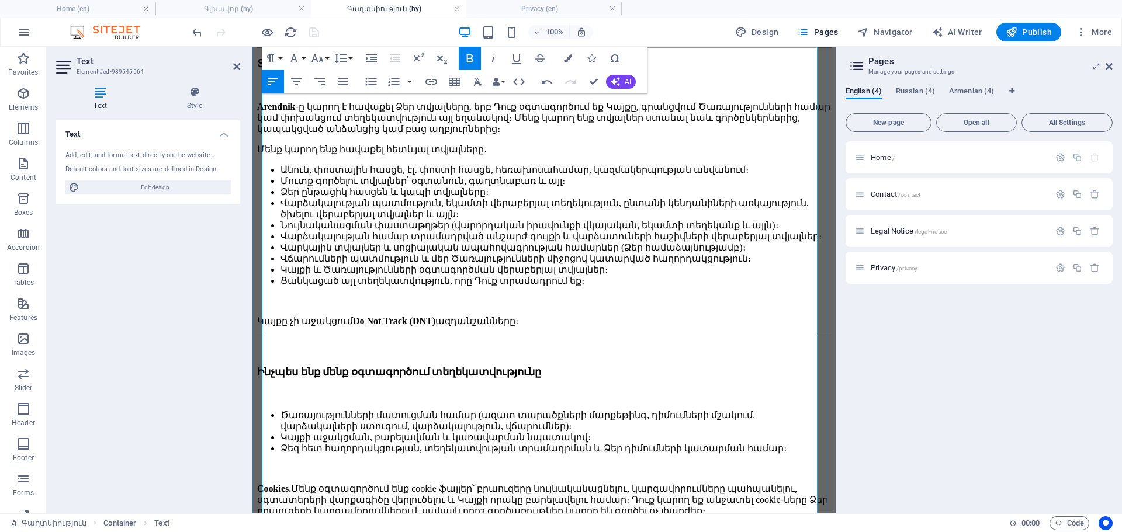
click at [318, 55] on icon "button" at bounding box center [317, 58] width 14 height 14
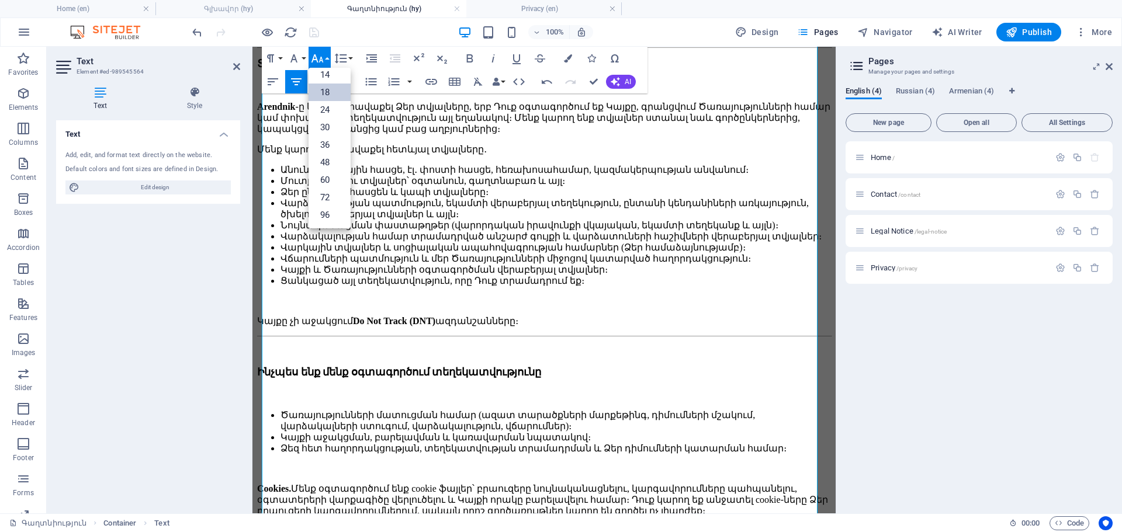
click at [330, 89] on link "18" at bounding box center [330, 93] width 42 height 18
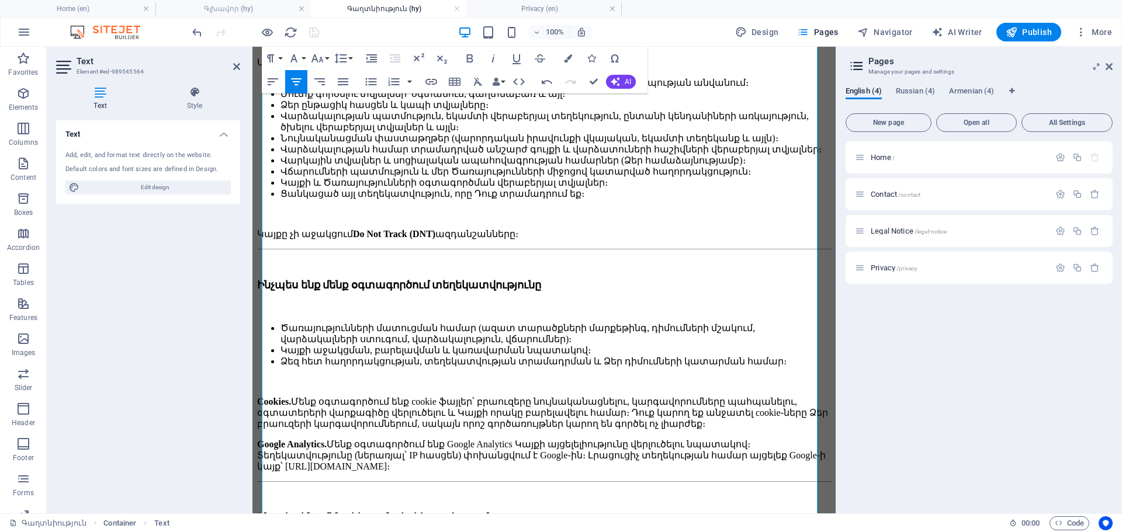
scroll to position [670, 0]
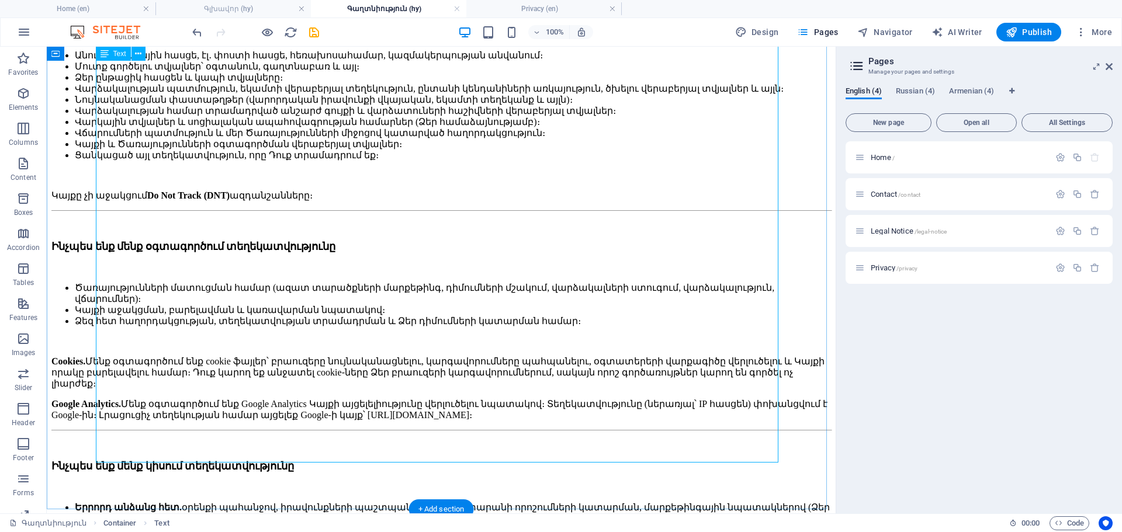
click at [104, 419] on div "Գաղտնիության քաղաքականությու ն Սույն Գաղտնիության քաղաքականությունը նկարագրում …" at bounding box center [441, 192] width 780 height 1435
click at [101, 423] on div "Գաղտնիության քաղաքականությու ն Սույն Գաղտնիության քաղաքականությունը նկարագրում …" at bounding box center [441, 192] width 780 height 1435
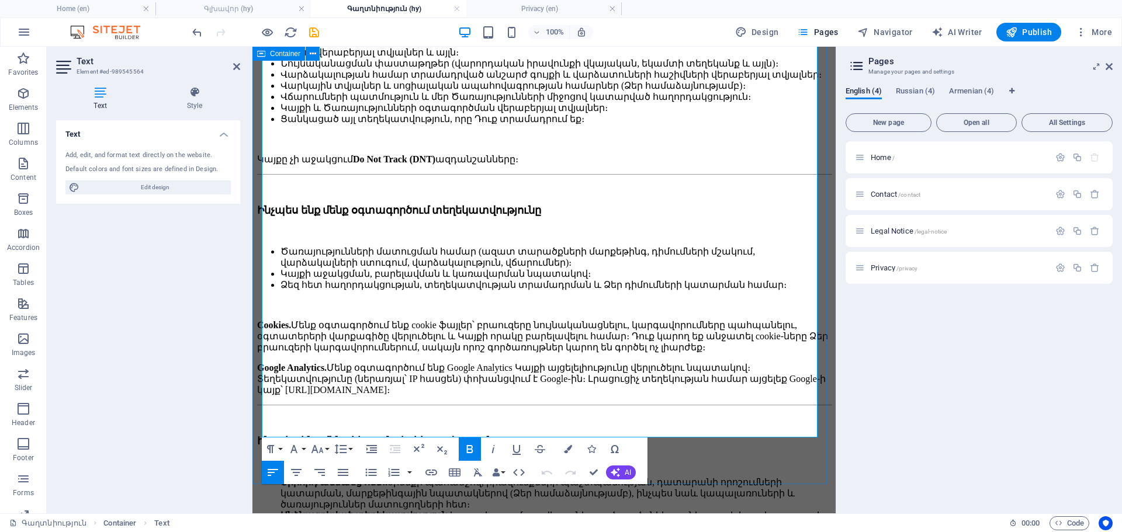
scroll to position [918, 0]
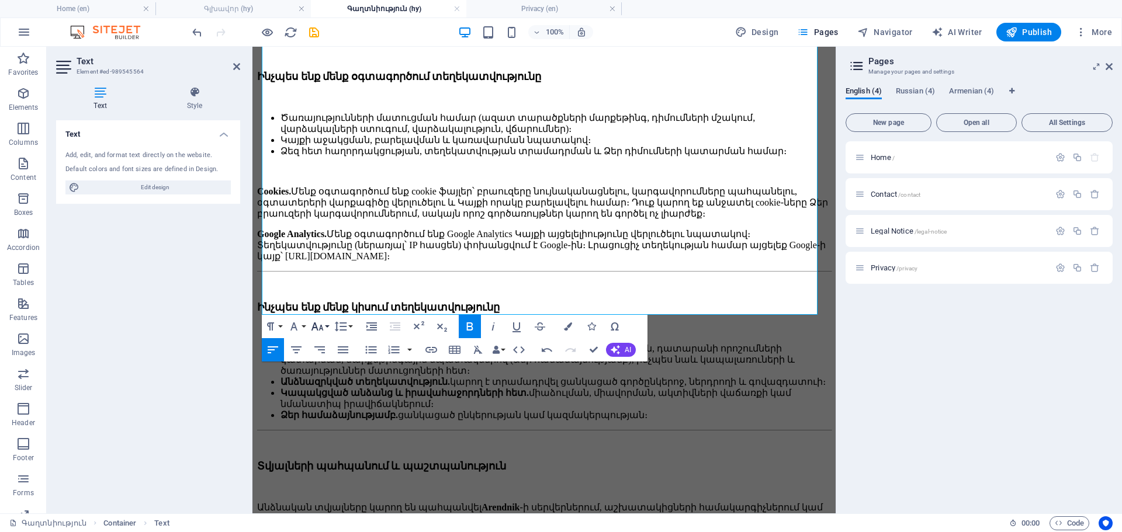
click at [319, 328] on icon "button" at bounding box center [317, 327] width 14 height 14
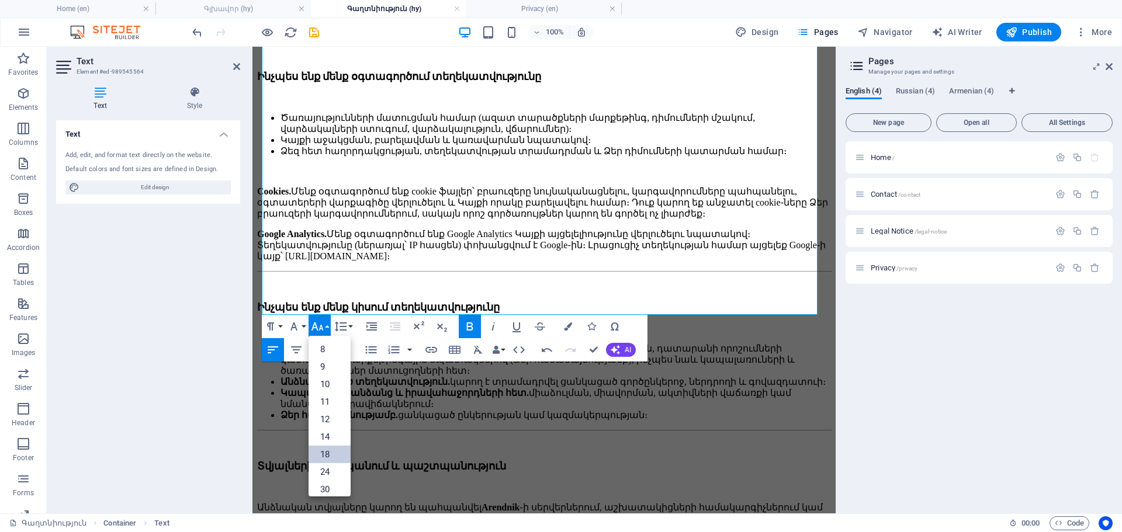
click at [334, 456] on link "18" at bounding box center [330, 455] width 42 height 18
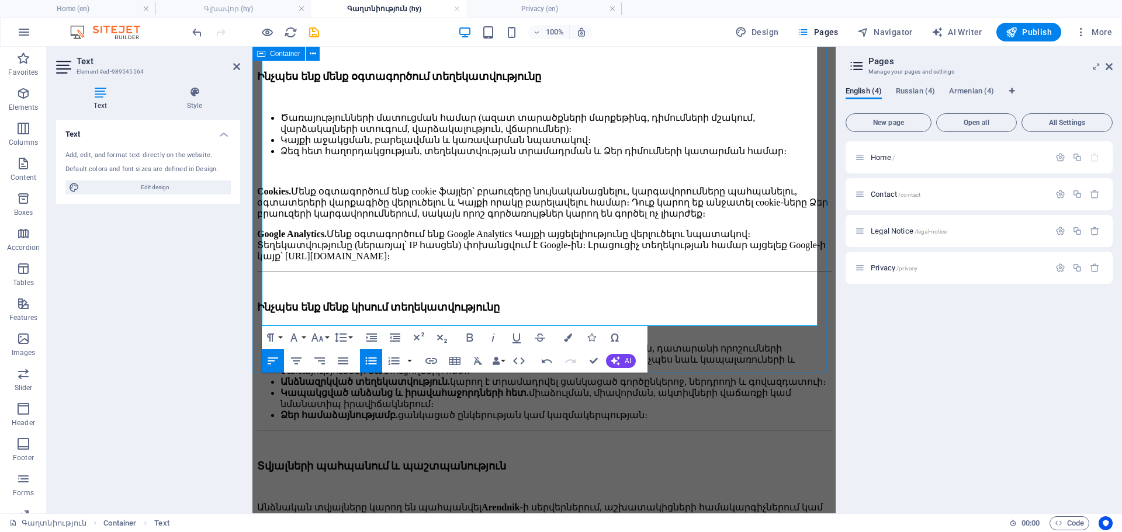
click at [831, 346] on div "Գաղտնիության քաղաքականությու ն Սույն Գաղտնիության քաղաքականությունը նկարագրում …" at bounding box center [544, 33] width 574 height 1613
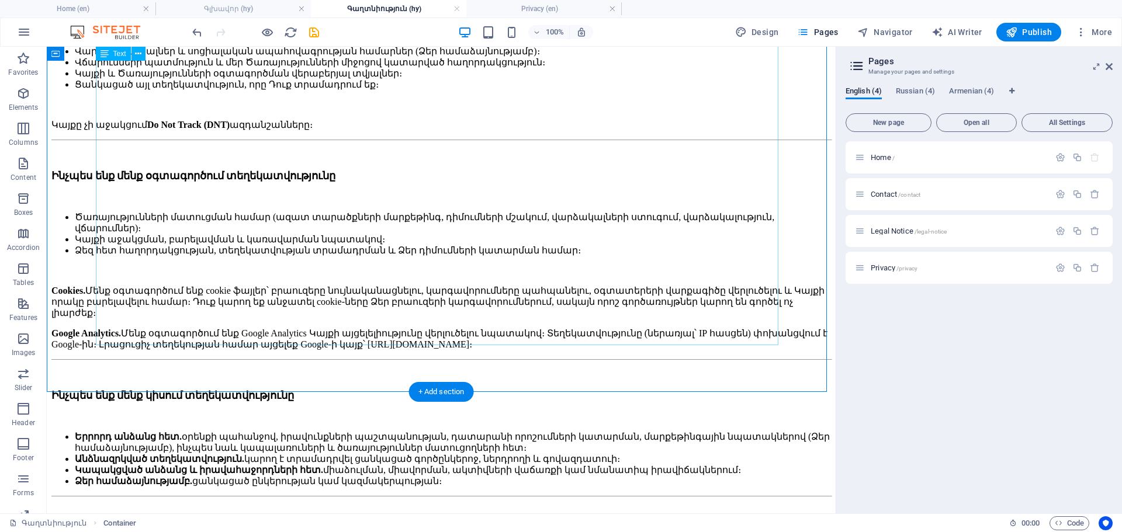
scroll to position [850, 0]
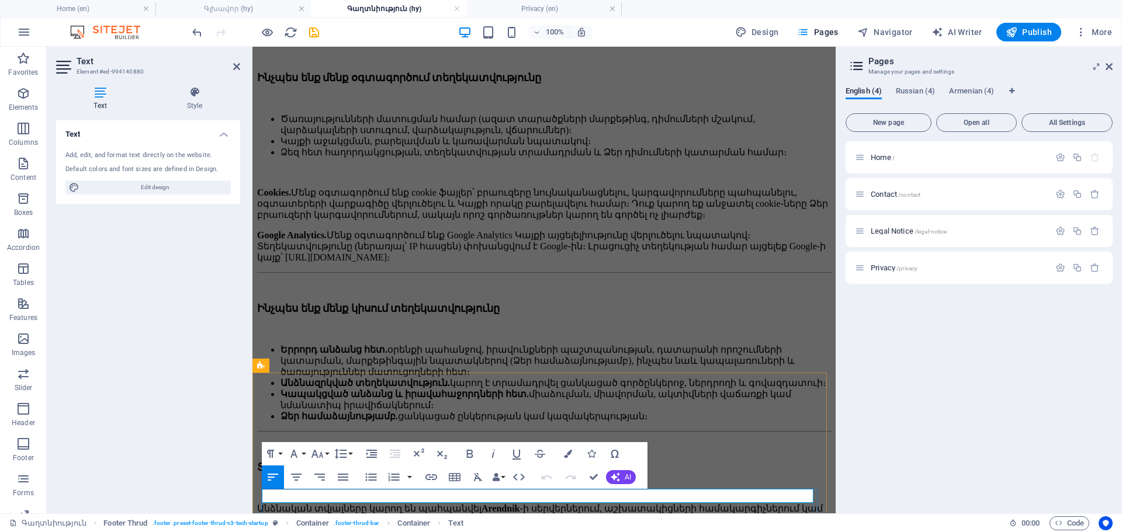
drag, startPoint x: 338, startPoint y: 497, endPoint x: 327, endPoint y: 498, distance: 10.6
click at [567, 453] on icon "button" at bounding box center [568, 454] width 8 height 8
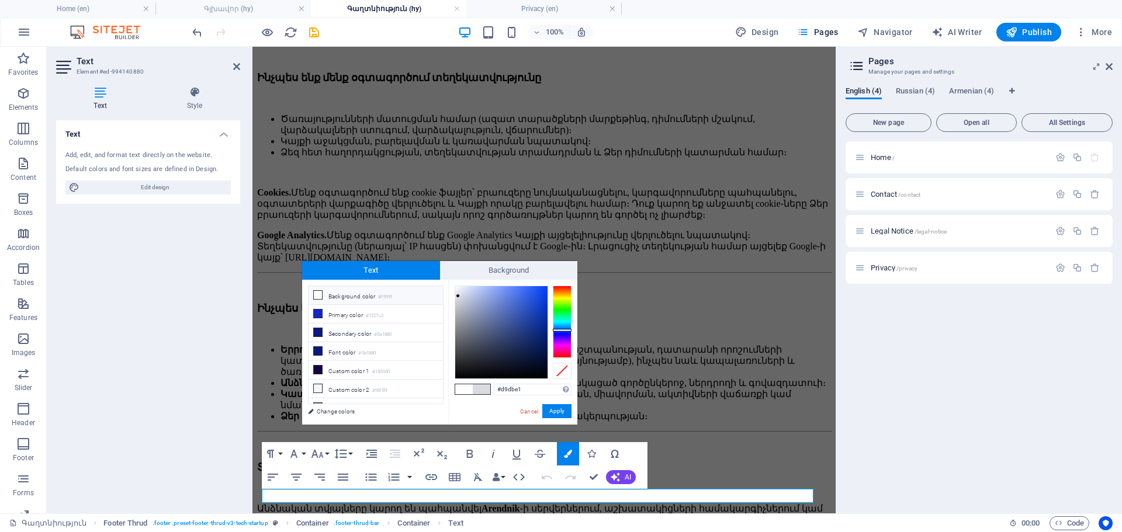
drag, startPoint x: 529, startPoint y: 385, endPoint x: 449, endPoint y: 396, distance: 80.2
click at [449, 396] on div "#d9dbe1 Supported formats #0852ed rgb(8, 82, 237) rgba(8, 82, 237, 90%) hsv(221…" at bounding box center [512, 437] width 129 height 314
copy span "ն ե"
drag, startPoint x: 286, startPoint y: 496, endPoint x: 228, endPoint y: 498, distance: 57.3
click at [252, 498] on html "Skip to main content English Русский Հայերեն Մուտք Գաղտնիության քաղաքականությու…" at bounding box center [543, 121] width 583 height 1982
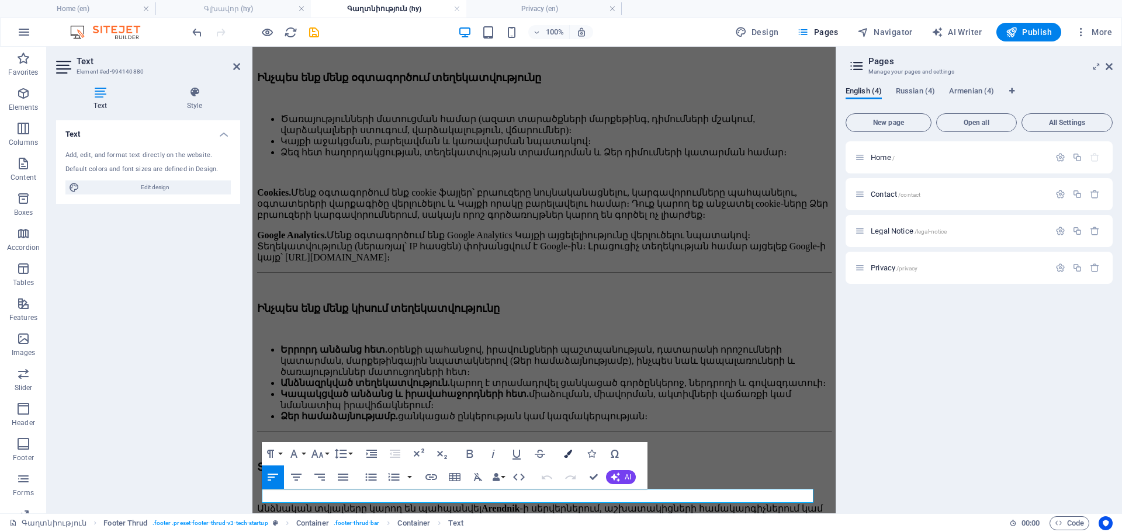
click at [566, 452] on icon "button" at bounding box center [568, 454] width 8 height 8
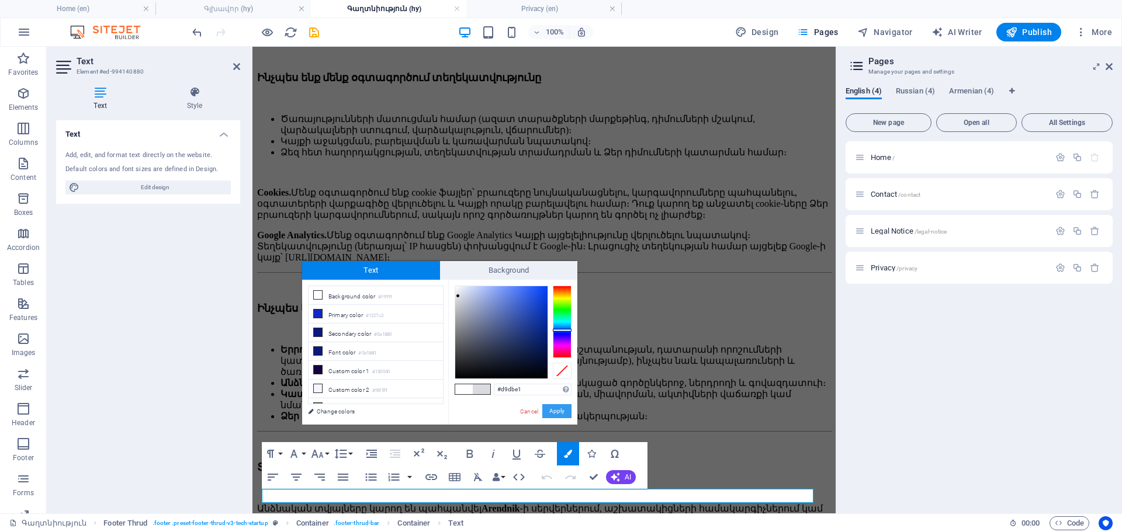
click at [551, 411] on button "Apply" at bounding box center [556, 411] width 29 height 14
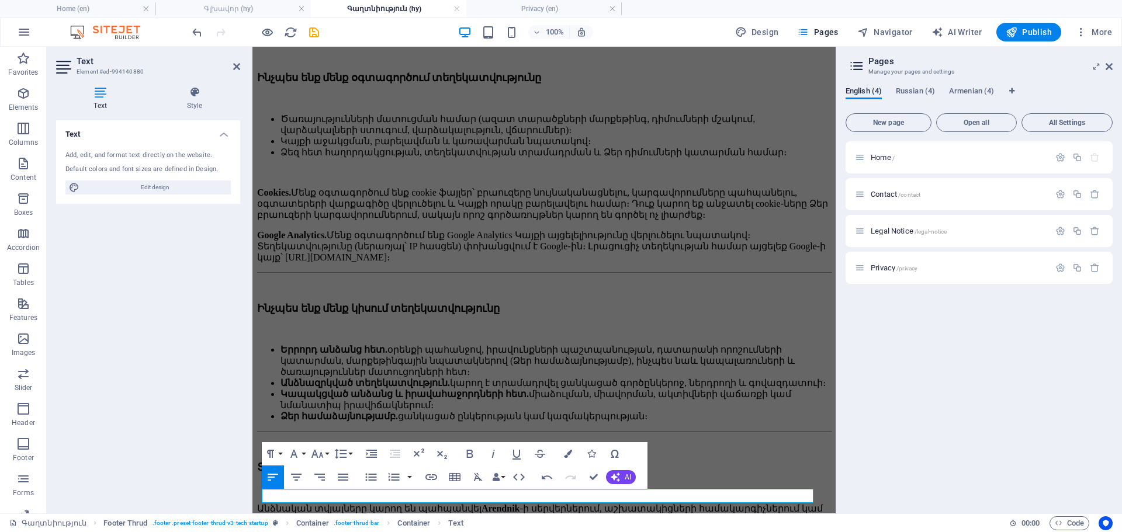
click at [194, 415] on div "Text Add, edit, and format text directly on the website. Default colors and fon…" at bounding box center [148, 312] width 184 height 384
click at [212, 415] on div "Text Add, edit, and format text directly on the website. Default colors and fon…" at bounding box center [148, 312] width 184 height 384
drag, startPoint x: 281, startPoint y: 406, endPoint x: 288, endPoint y: 407, distance: 7.2
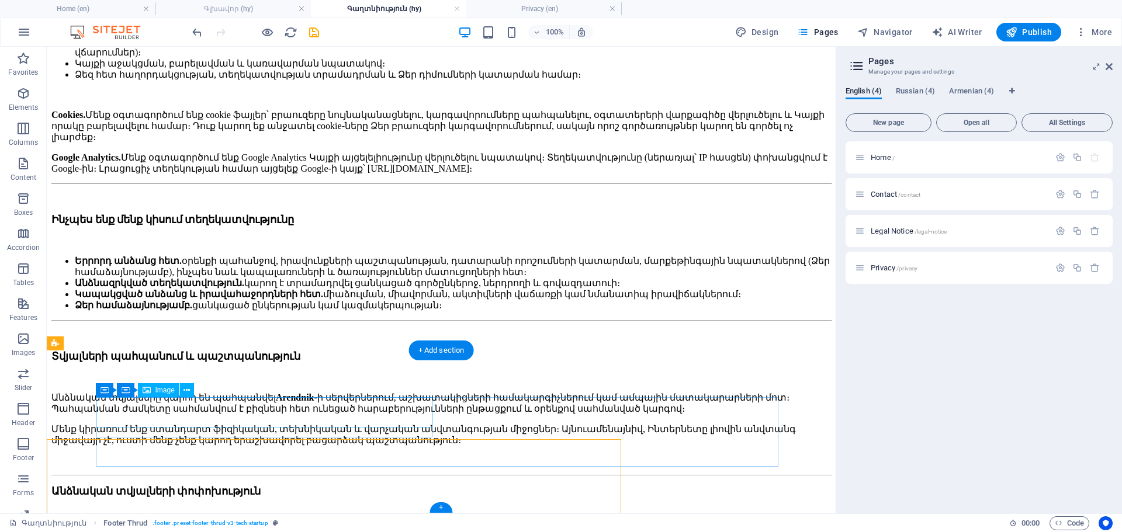
scroll to position [850, 0]
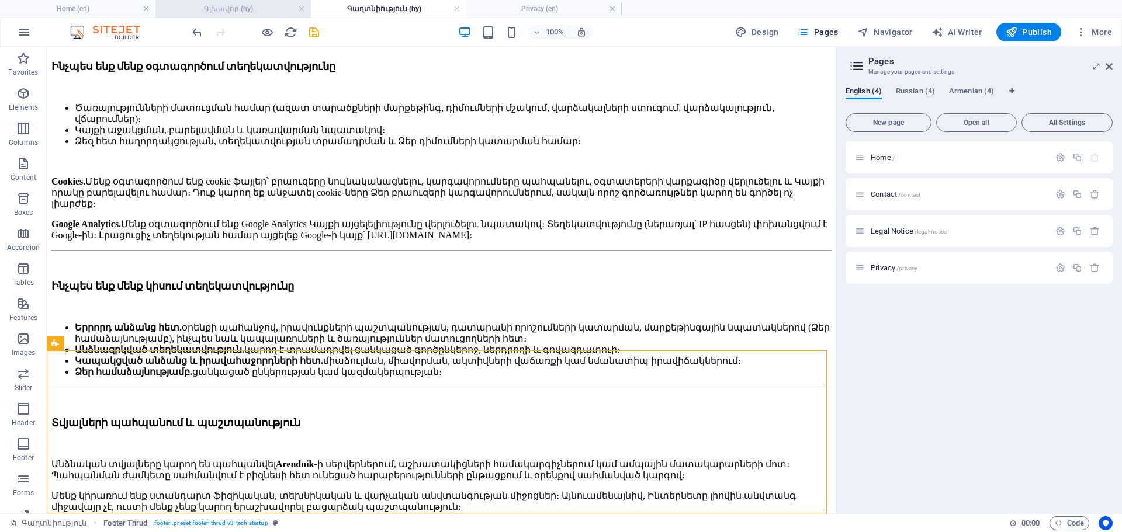
click at [257, 5] on h4 "Գլխավոր (hy)" at bounding box center [232, 8] width 155 height 13
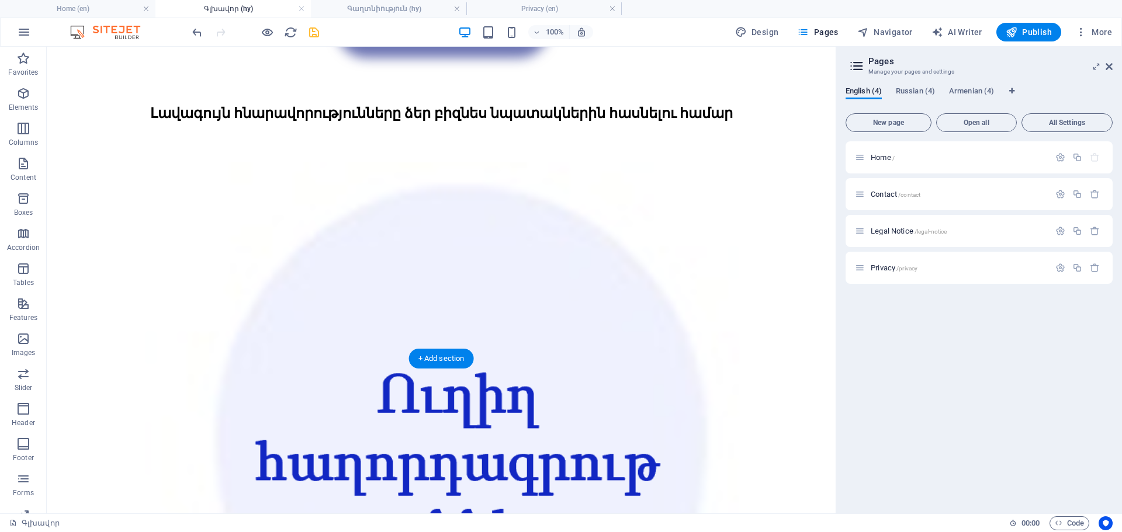
scroll to position [2308, 0]
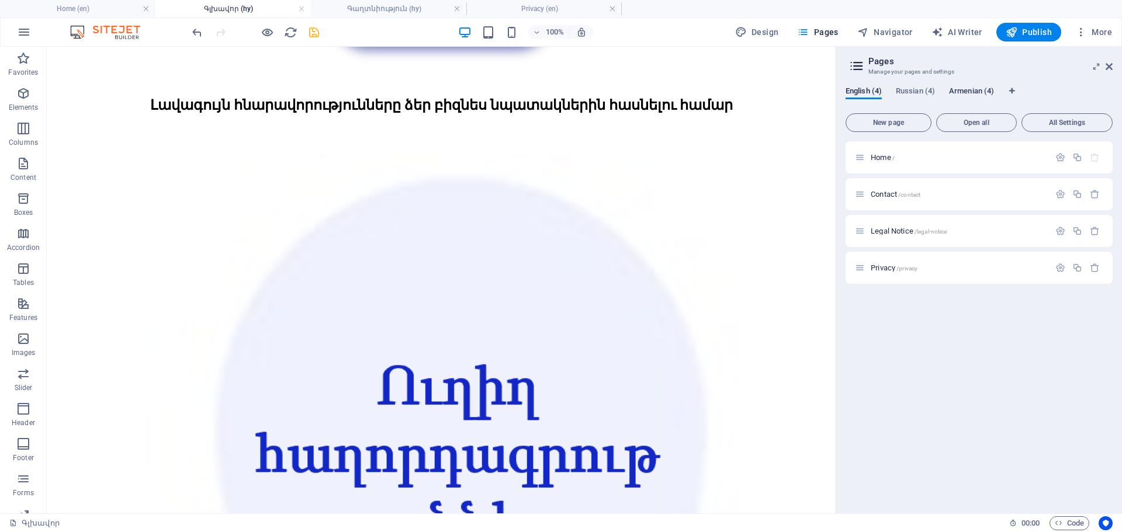
click at [975, 89] on span "Armenian (4)" at bounding box center [971, 92] width 45 height 16
click at [896, 196] on span "Կապվեք մեզ հետ /contact-a" at bounding box center [920, 194] width 99 height 9
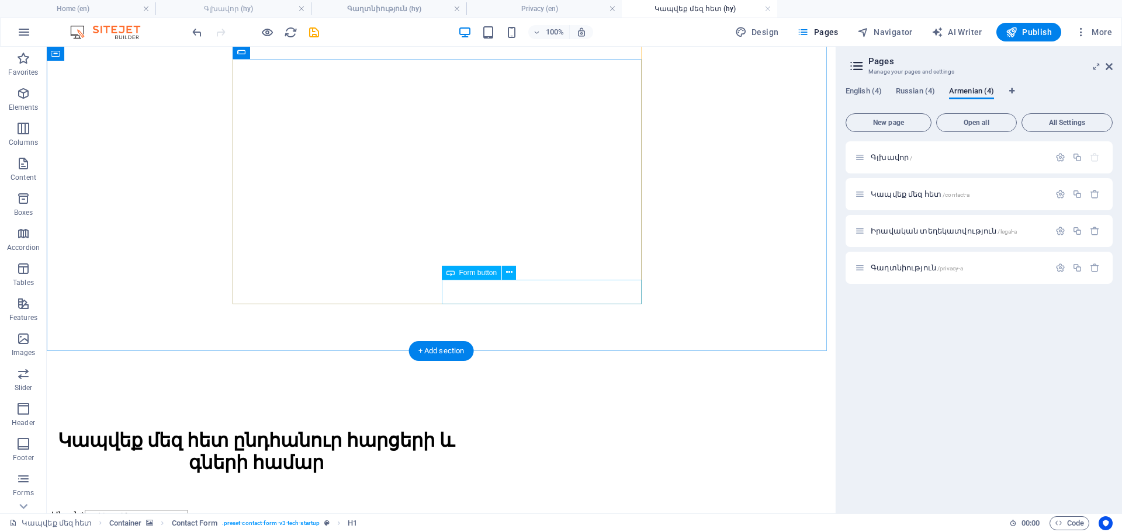
scroll to position [203, 0]
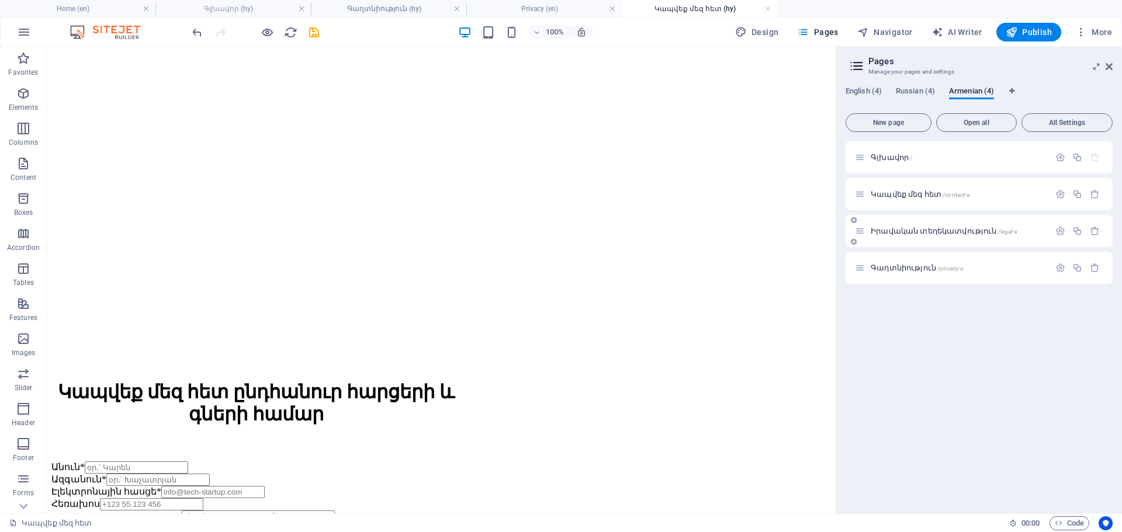
click at [887, 230] on span "Իրավական տեղեկատվություն /legal-a" at bounding box center [944, 231] width 146 height 9
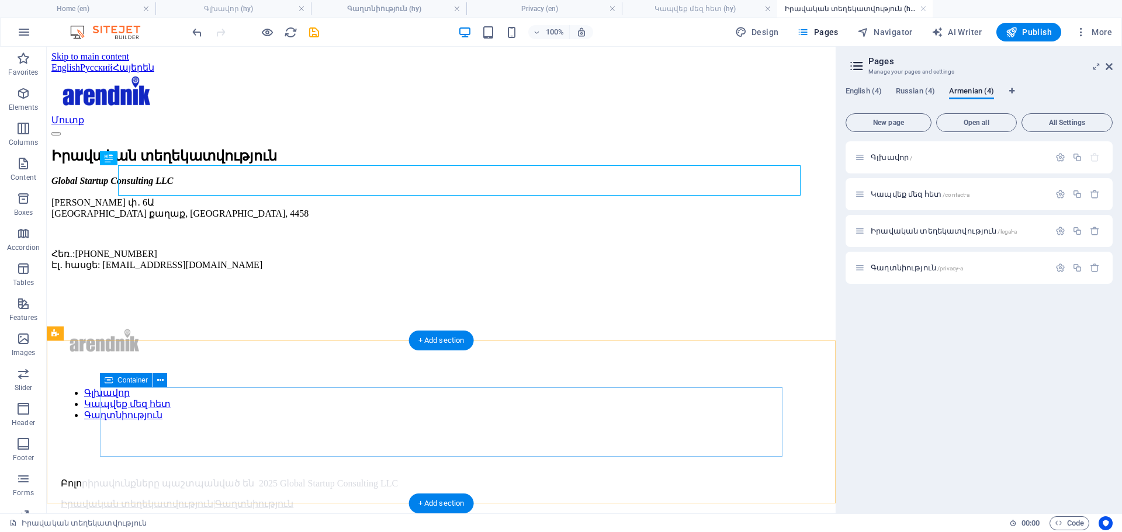
scroll to position [0, 0]
click at [109, 478] on div "Բոլո ր ի ր ա վ ո ւ ն ք ն ե ր ը պ ա շ տ պ ա ն վ ա ծ ե ն 2025 Global Startup Cons…" at bounding box center [441, 483] width 761 height 11
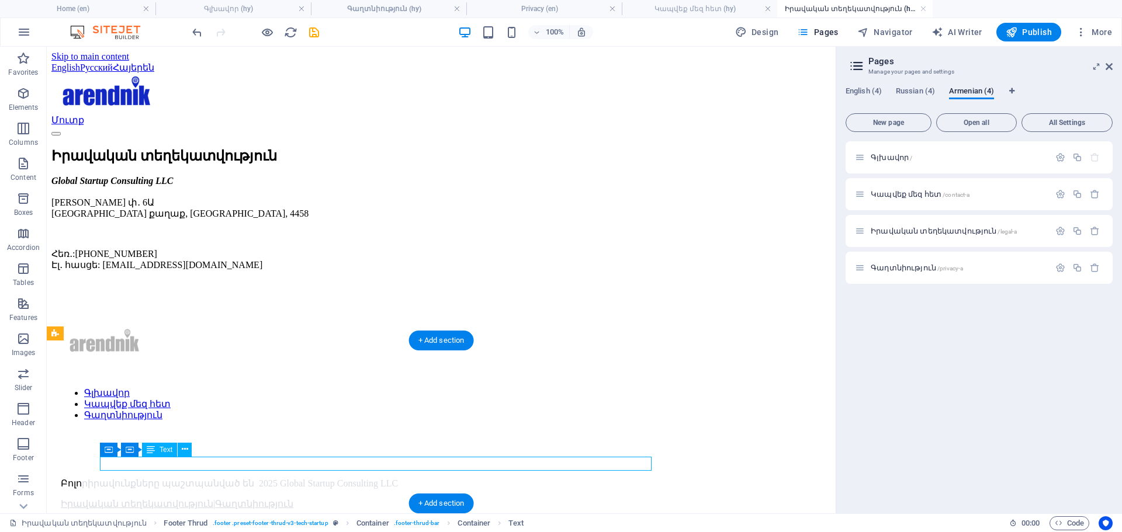
click at [109, 478] on div "Բոլո ր ի ր ա վ ո ւ ն ք ն ե ր ը պ ա շ տ պ ա ն վ ա ծ ե ն 2025 Global Startup Cons…" at bounding box center [441, 483] width 761 height 11
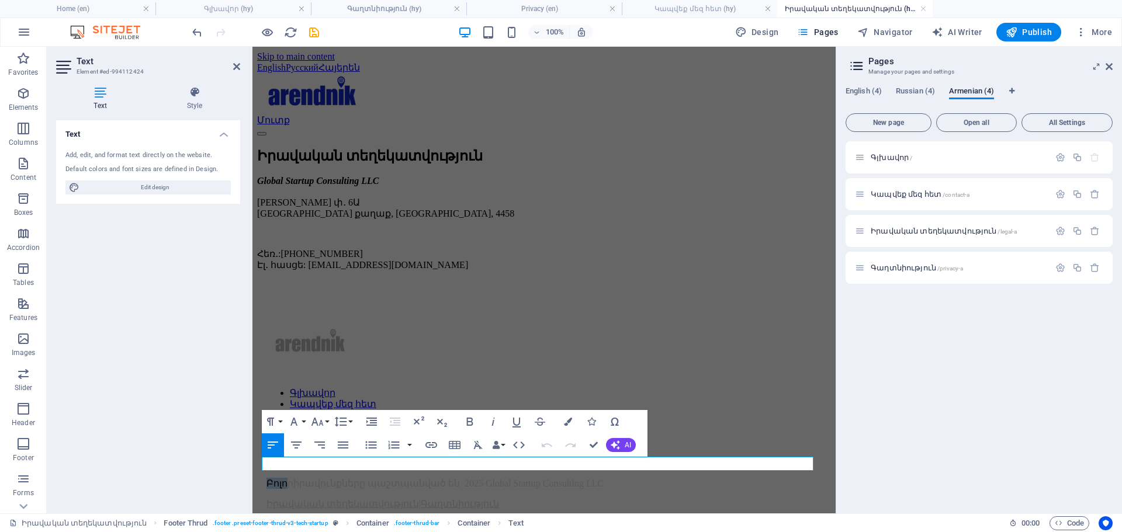
drag, startPoint x: 281, startPoint y: 464, endPoint x: 472, endPoint y: 514, distance: 197.4
click at [252, 467] on html "Skip to main content English Русский Հայերեն Մուտք Իրավական տեղեկատվություն Glo…" at bounding box center [543, 295] width 583 height 496
click at [565, 420] on icon "button" at bounding box center [568, 422] width 8 height 8
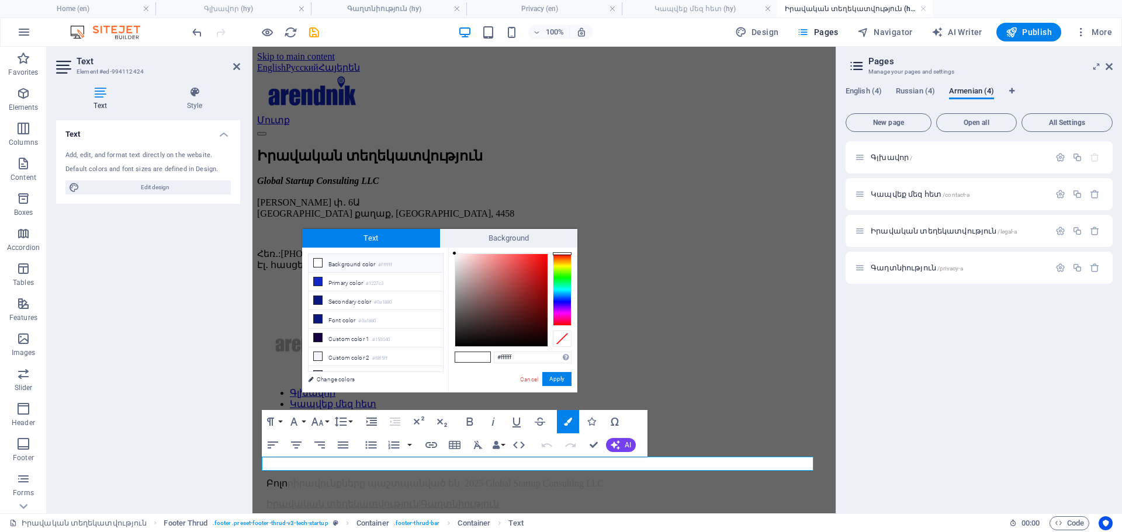
drag, startPoint x: 524, startPoint y: 356, endPoint x: 456, endPoint y: 356, distance: 67.8
click at [463, 356] on div "#ffffff Supported formats #0852ed rgb(8, 82, 237) rgba(8, 82, 237, 90%) hsv(221…" at bounding box center [512, 405] width 129 height 314
type input "#d9dbe1"
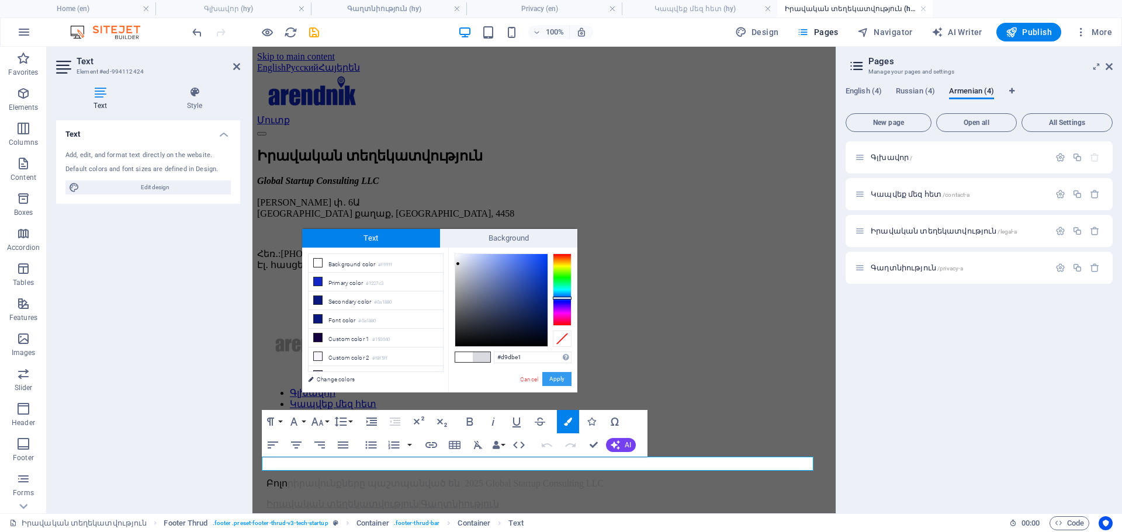
click at [561, 378] on button "Apply" at bounding box center [556, 379] width 29 height 14
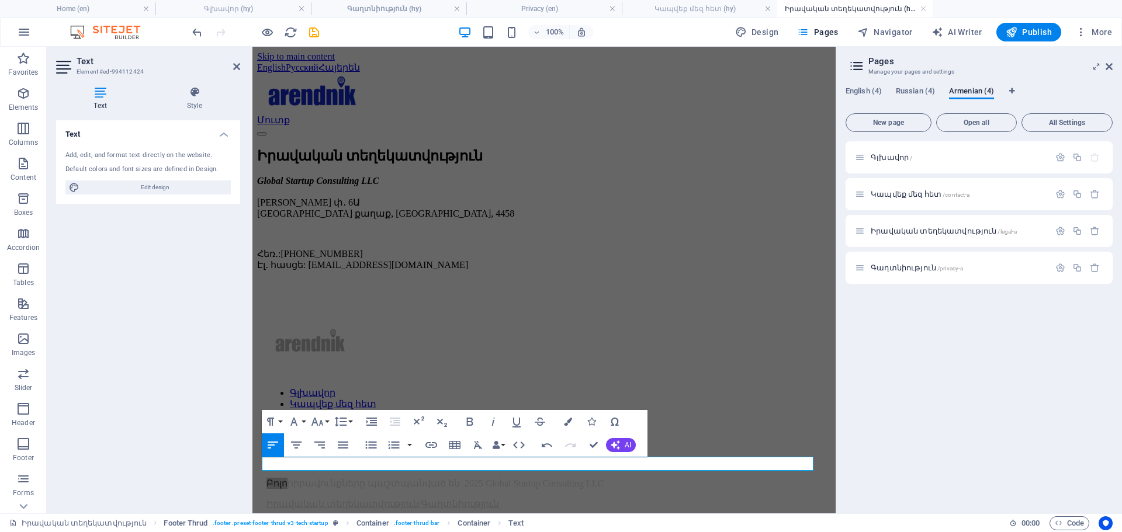
click at [210, 393] on div "Text Add, edit, and format text directly on the website. Default colors and fon…" at bounding box center [148, 312] width 184 height 384
click at [269, 378] on div "Գլխավոր Կապվեք մեզ հետ Գաղտնիություն Բոլոր ի ր ա վ ու ն ք ն ե ր ը պ ա շ տ պ ա ն…" at bounding box center [544, 409] width 574 height 258
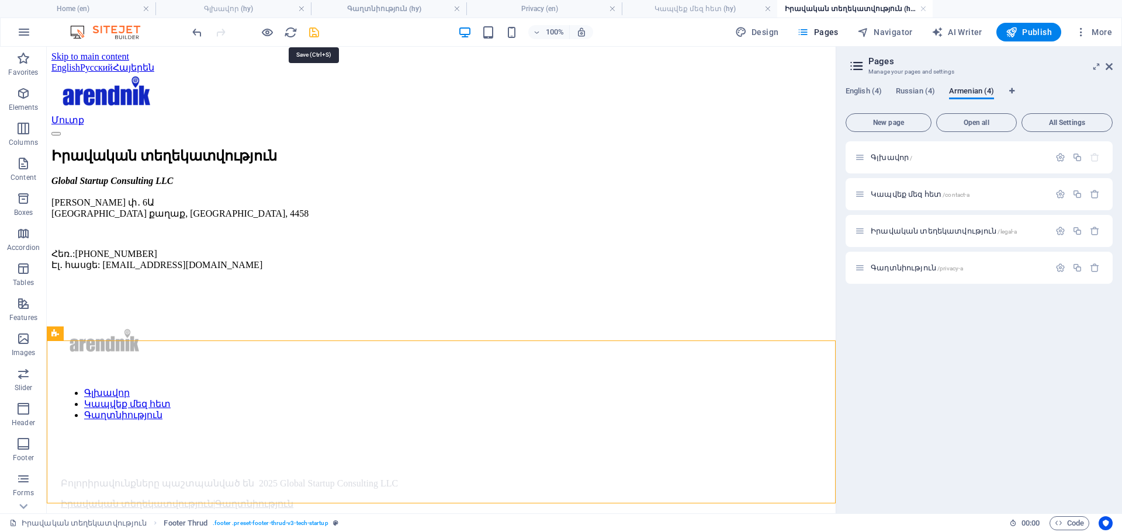
click at [316, 30] on icon "save" at bounding box center [313, 32] width 13 height 13
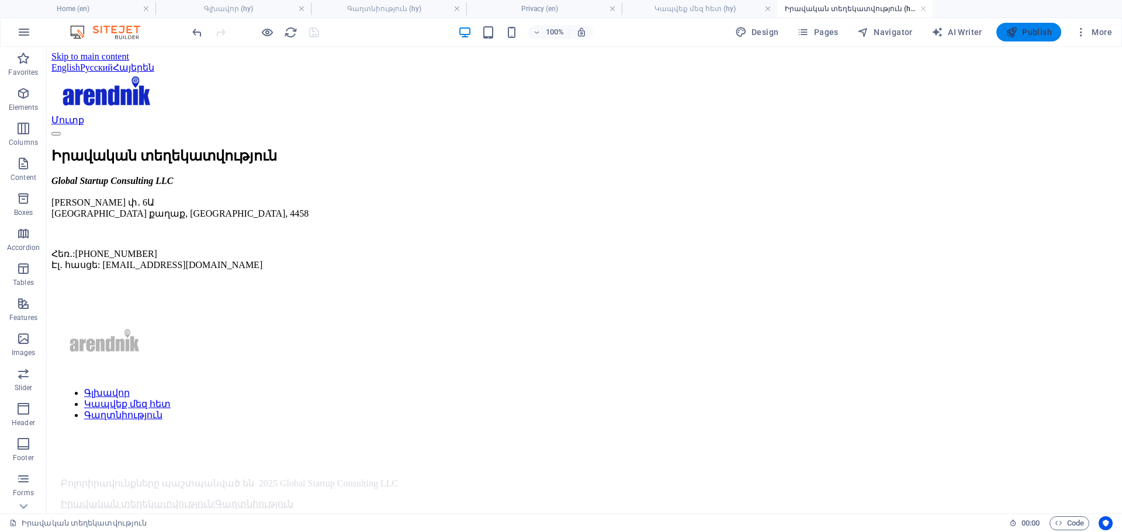
click at [1020, 27] on span "Publish" at bounding box center [1029, 32] width 46 height 12
click at [1017, 34] on icon "button" at bounding box center [1012, 32] width 12 height 12
